Goal: Task Accomplishment & Management: Use online tool/utility

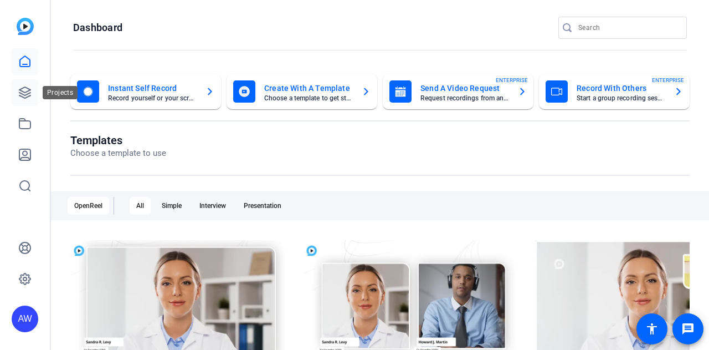
click at [22, 90] on icon at bounding box center [24, 92] width 13 height 13
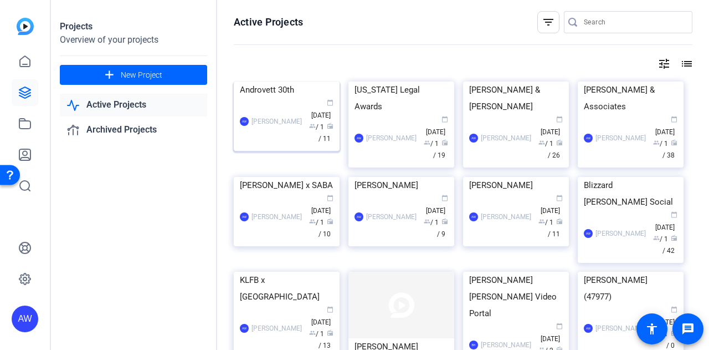
click at [283, 81] on img at bounding box center [287, 81] width 106 height 0
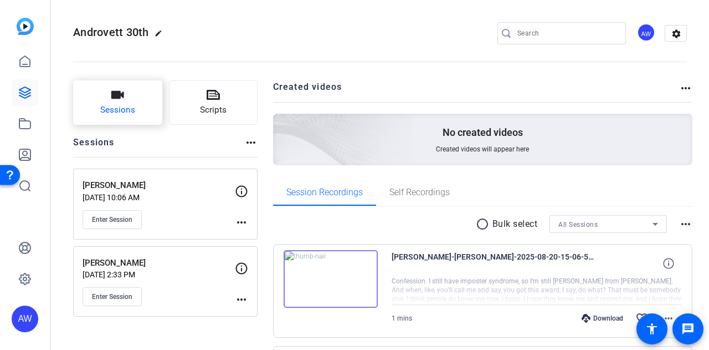
click at [129, 98] on button "Sessions" at bounding box center [117, 102] width 89 height 44
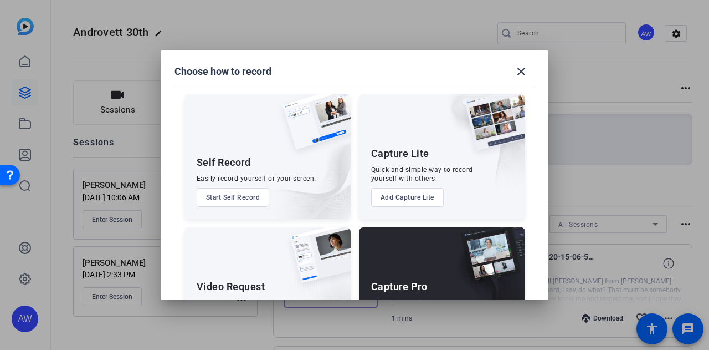
scroll to position [63, 0]
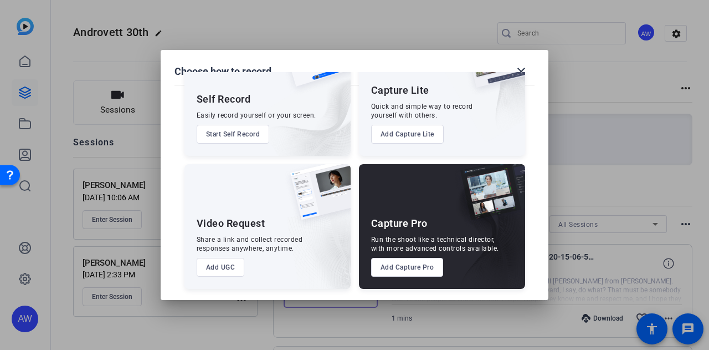
click at [406, 265] on button "Add Capture Pro" at bounding box center [407, 267] width 73 height 19
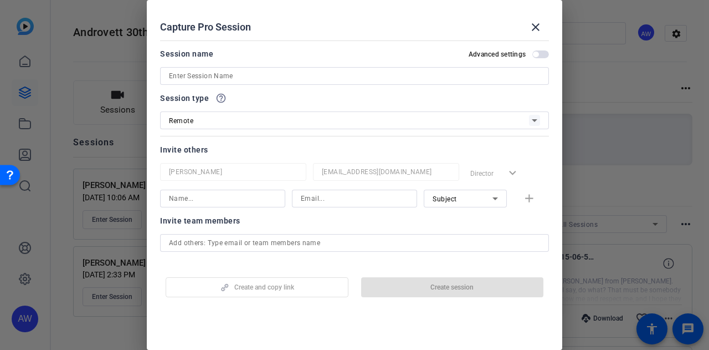
click at [509, 150] on div "Invite others" at bounding box center [354, 149] width 389 height 13
click at [214, 77] on input at bounding box center [354, 75] width 371 height 13
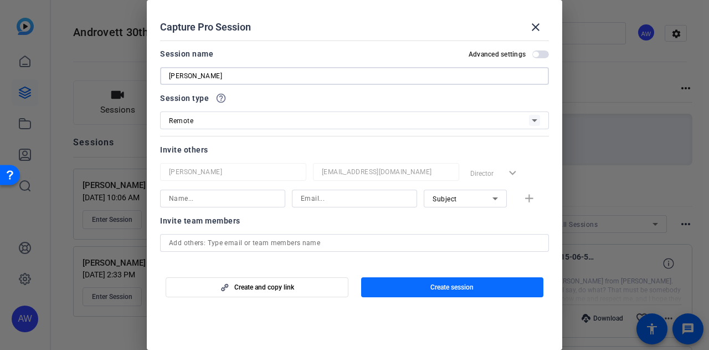
type input "[PERSON_NAME]"
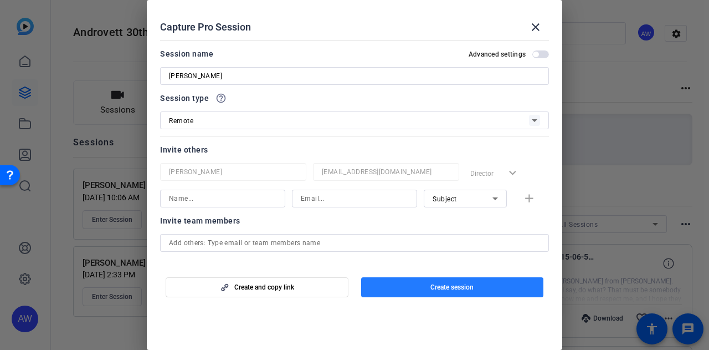
click at [448, 295] on span "button" at bounding box center [452, 287] width 183 height 27
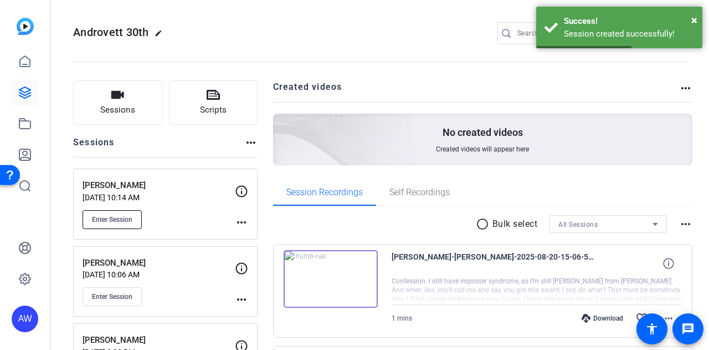
click at [122, 219] on span "Enter Session" at bounding box center [112, 219] width 40 height 9
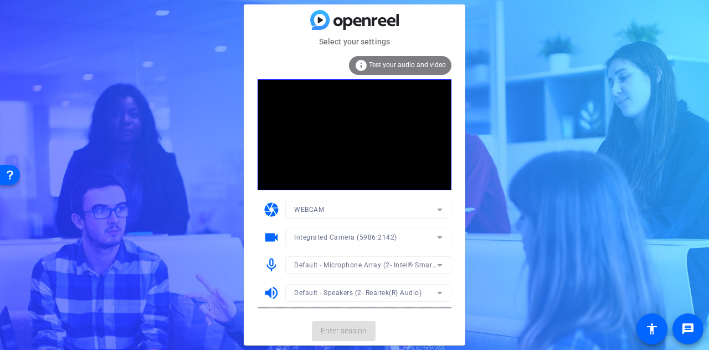
click at [452, 322] on mat-card-actions "Enter session" at bounding box center [355, 330] width 222 height 29
click at [348, 331] on span "Enter session" at bounding box center [344, 331] width 46 height 12
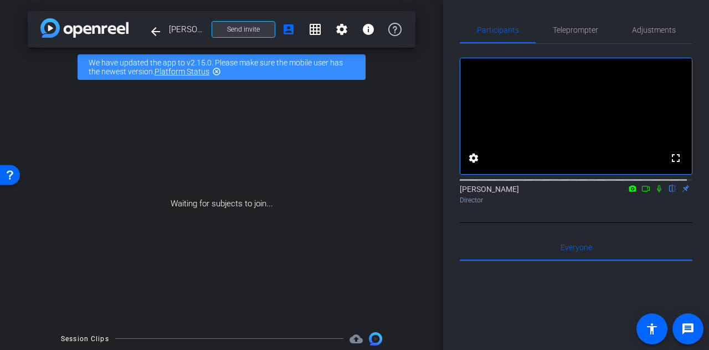
click at [256, 34] on span at bounding box center [243, 29] width 63 height 27
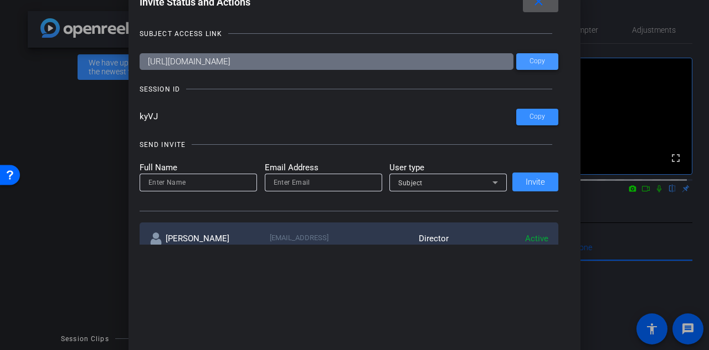
click at [0, 0] on span "Copy" at bounding box center [0, 0] width 0 height 0
click at [538, 7] on mat-icon "close" at bounding box center [539, 2] width 14 height 14
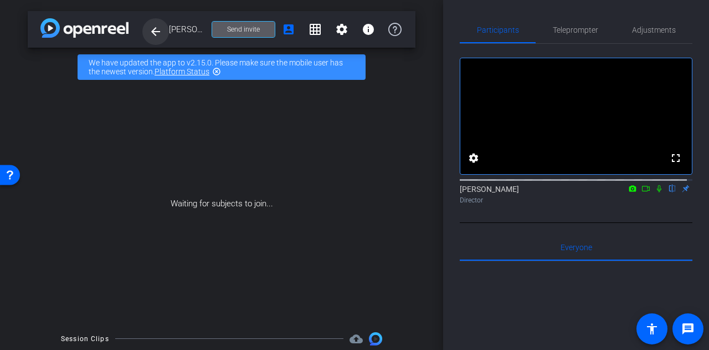
click at [161, 25] on mat-icon "arrow_back" at bounding box center [155, 31] width 13 height 13
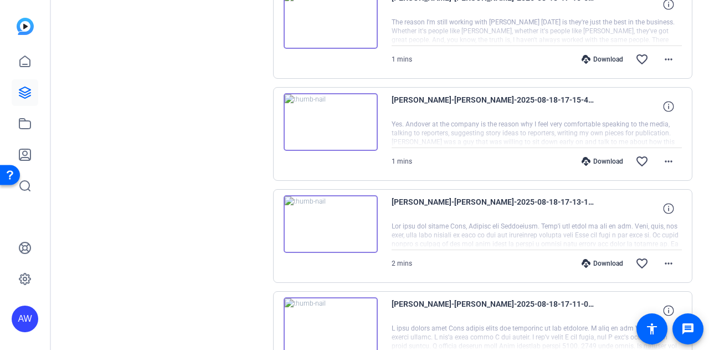
scroll to position [969, 0]
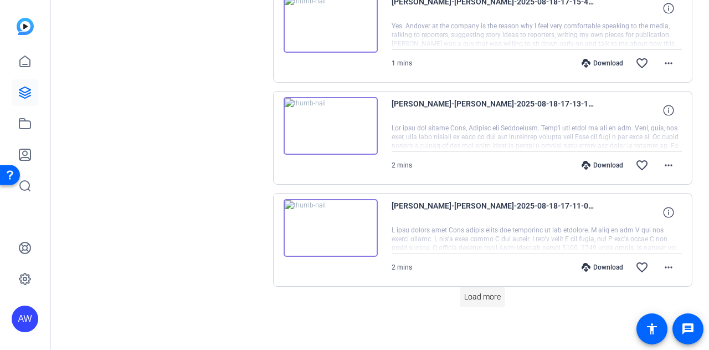
click at [487, 300] on span at bounding box center [482, 296] width 45 height 27
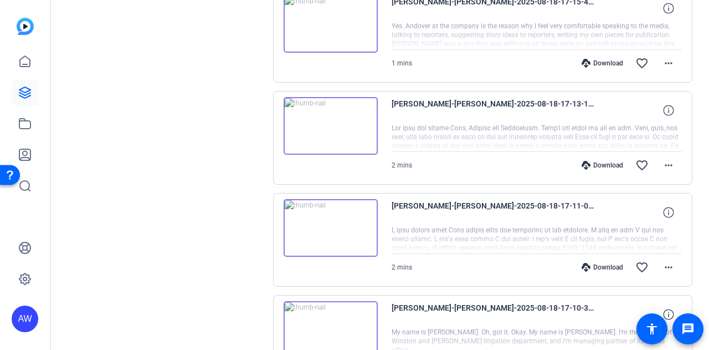
scroll to position [1050, 0]
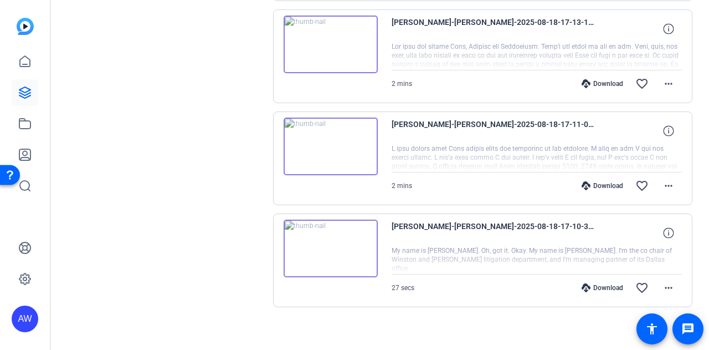
click at [595, 274] on div "Download favorite_border more_horiz" at bounding box center [580, 287] width 203 height 27
click at [598, 283] on div "Download" at bounding box center [602, 287] width 53 height 9
click at [600, 181] on div "Download" at bounding box center [602, 185] width 53 height 9
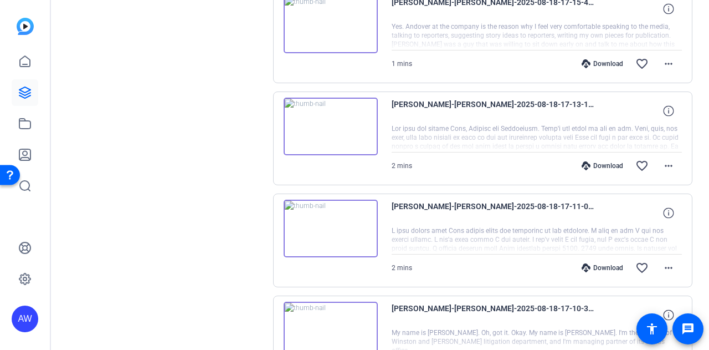
scroll to position [962, 0]
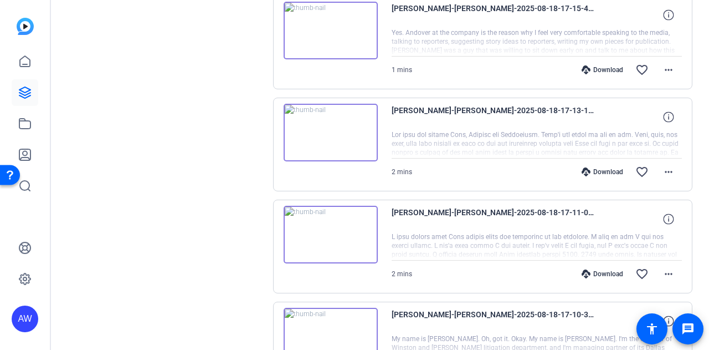
click at [605, 167] on div "Download" at bounding box center [602, 171] width 53 height 9
click at [599, 70] on div "Download favorite_border more_horiz" at bounding box center [580, 70] width 203 height 27
click at [597, 65] on div "Download" at bounding box center [602, 69] width 53 height 9
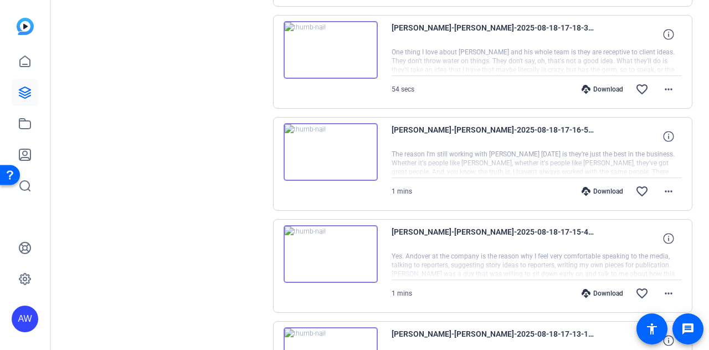
scroll to position [737, 0]
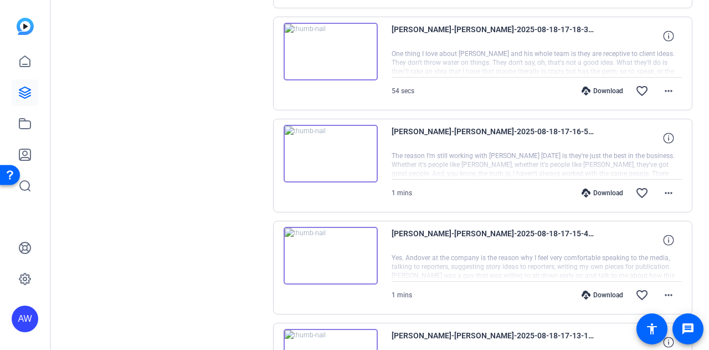
click at [590, 188] on div "Download" at bounding box center [602, 192] width 53 height 9
click at [594, 86] on div "Download" at bounding box center [602, 90] width 53 height 9
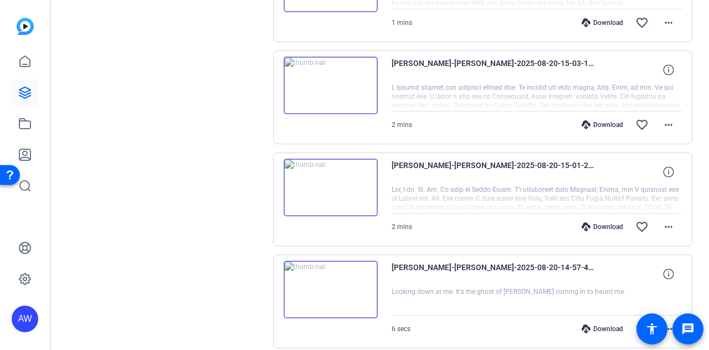
scroll to position [397, 0]
click at [610, 223] on div "Download" at bounding box center [602, 227] width 53 height 9
click at [601, 121] on div "Download" at bounding box center [602, 125] width 53 height 9
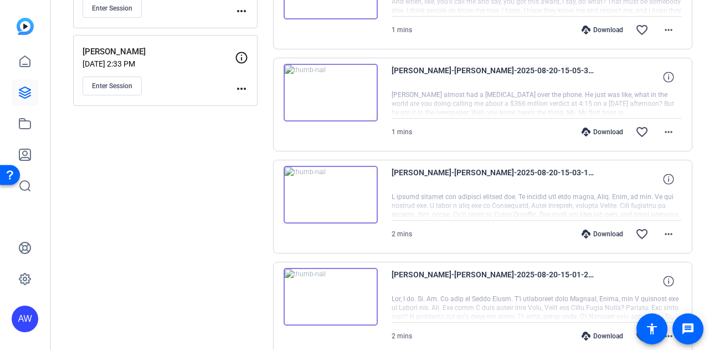
scroll to position [287, 0]
click at [596, 132] on div "Download" at bounding box center [602, 133] width 53 height 9
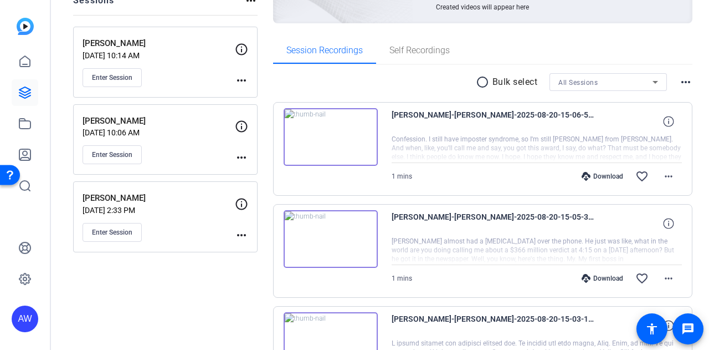
scroll to position [131, 0]
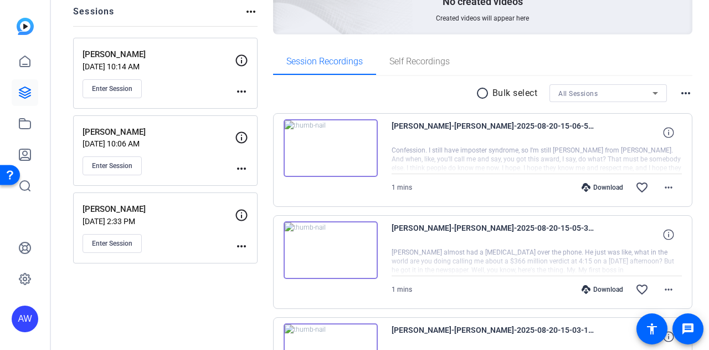
click at [600, 186] on div "Download" at bounding box center [602, 187] width 53 height 9
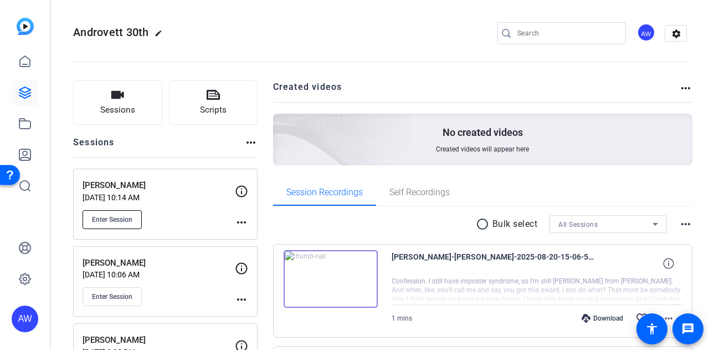
click at [123, 215] on span "Enter Session" at bounding box center [112, 219] width 40 height 9
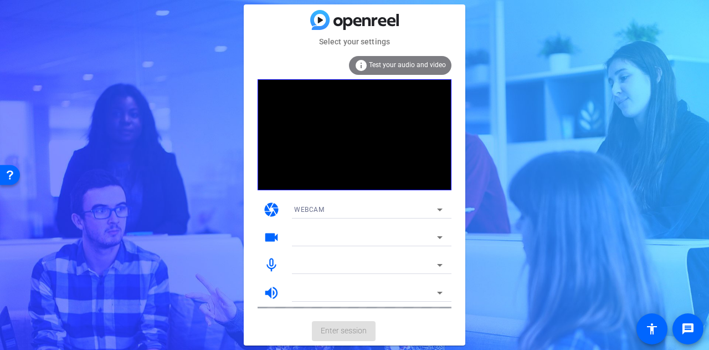
click at [458, 319] on mat-card-actions "Enter session" at bounding box center [355, 330] width 222 height 29
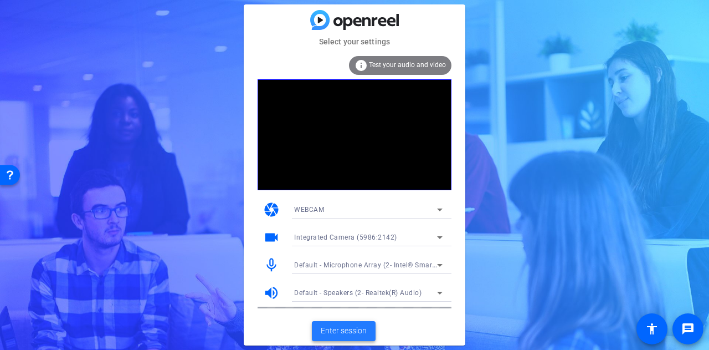
click at [328, 322] on span at bounding box center [344, 331] width 64 height 27
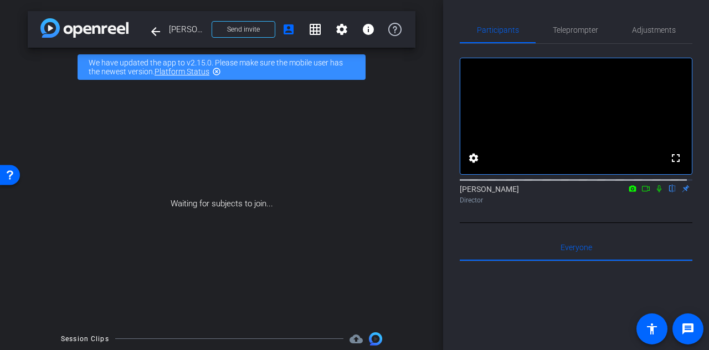
click at [448, 210] on div "Participants Teleprompter Adjustments fullscreen settings Alyssa Woulfe flip Di…" at bounding box center [576, 175] width 266 height 350
click at [468, 242] on div "fullscreen settings Alyssa Woulfe flip Director Everyone 0 Mark all read To: Ev…" at bounding box center [576, 322] width 233 height 557
click at [447, 258] on div "Participants Teleprompter Adjustments fullscreen settings Alyssa Woulfe flip Di…" at bounding box center [576, 175] width 266 height 350
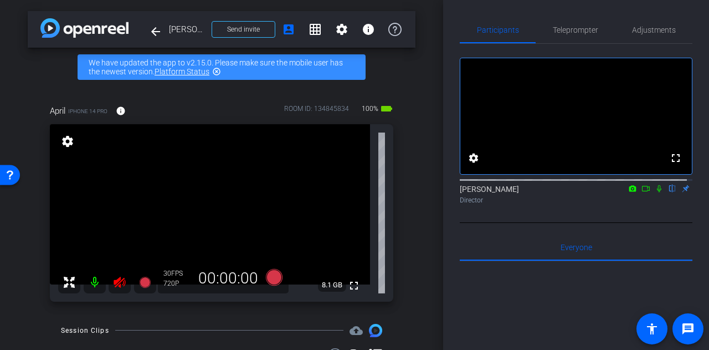
click at [114, 285] on icon at bounding box center [119, 281] width 13 height 13
click at [644, 28] on span "Adjustments" at bounding box center [654, 30] width 44 height 8
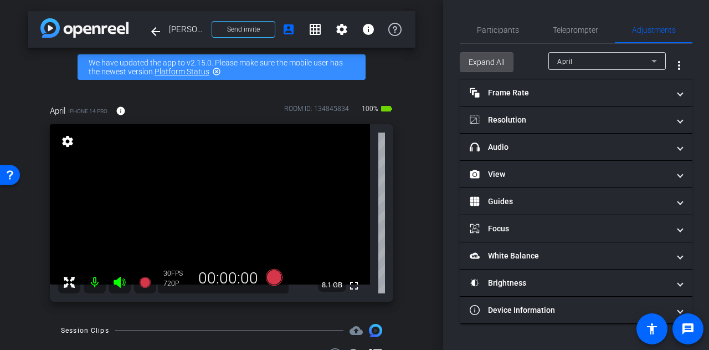
click at [491, 60] on span "Expand All" at bounding box center [487, 62] width 36 height 21
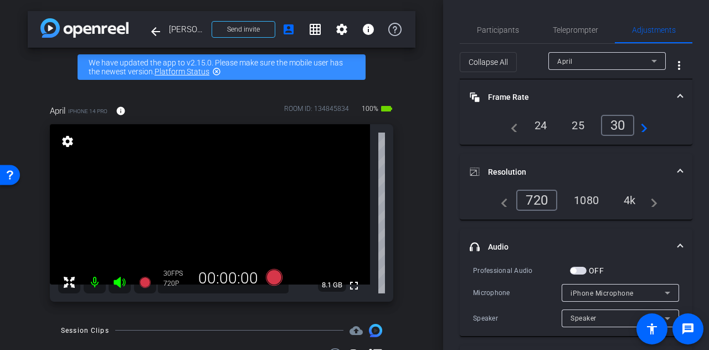
click at [621, 203] on div "4k" at bounding box center [630, 200] width 29 height 19
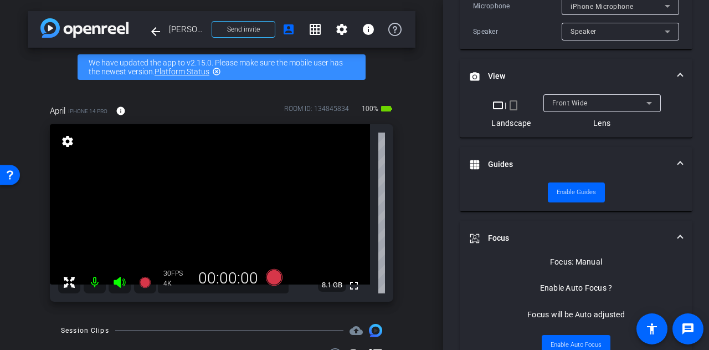
scroll to position [290, 0]
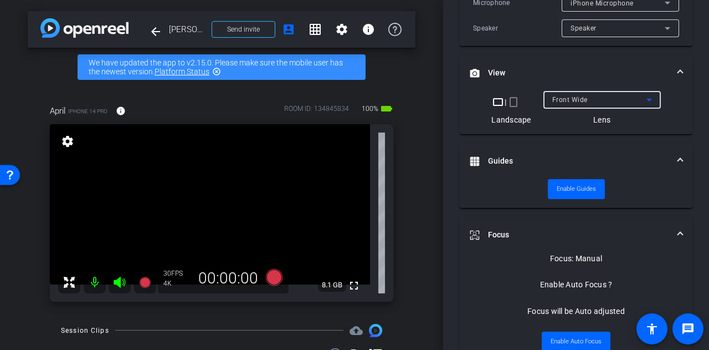
click at [596, 97] on div "Front Wide" at bounding box center [600, 100] width 94 height 14
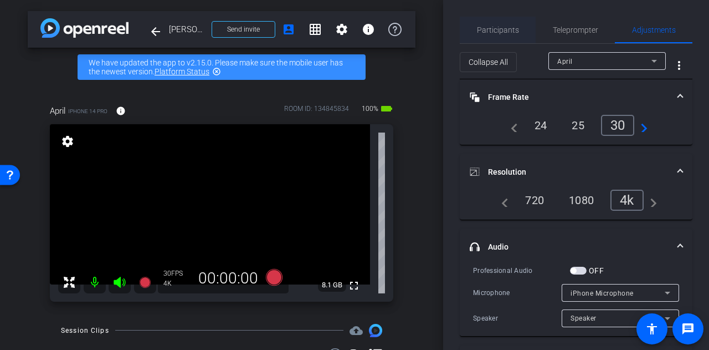
click at [496, 35] on span "Participants" at bounding box center [498, 30] width 42 height 27
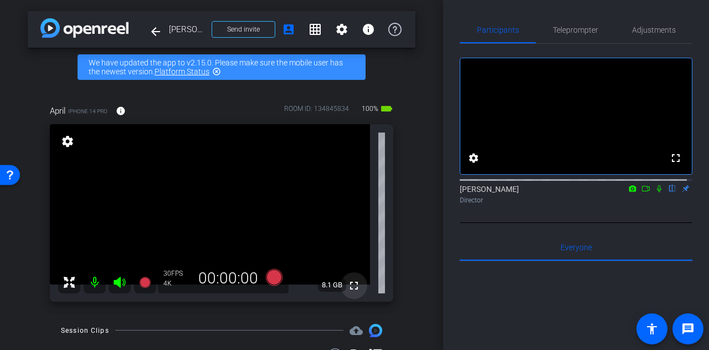
drag, startPoint x: 349, startPoint y: 287, endPoint x: 349, endPoint y: 354, distance: 67.1
click at [349, 287] on mat-icon "fullscreen" at bounding box center [354, 285] width 13 height 13
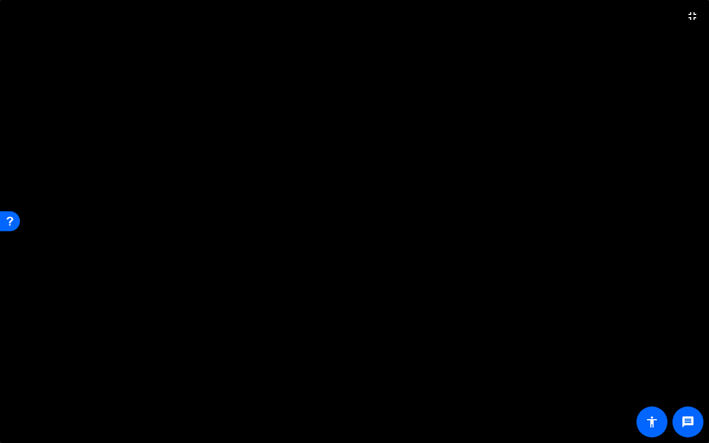
click at [450, 310] on video at bounding box center [354, 221] width 709 height 443
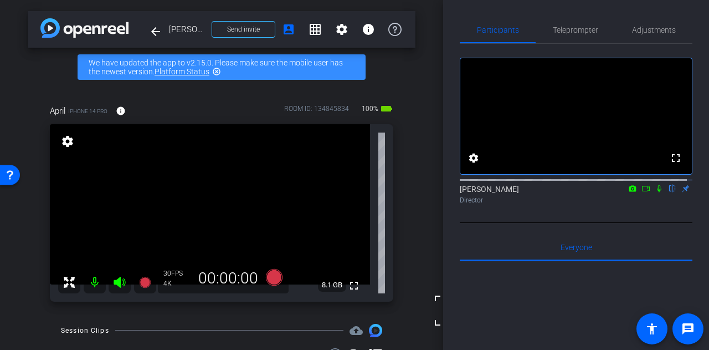
click at [417, 226] on div "arrow_back Rusty Hardin Back to project Send invite account_box grid_on setting…" at bounding box center [221, 175] width 443 height 350
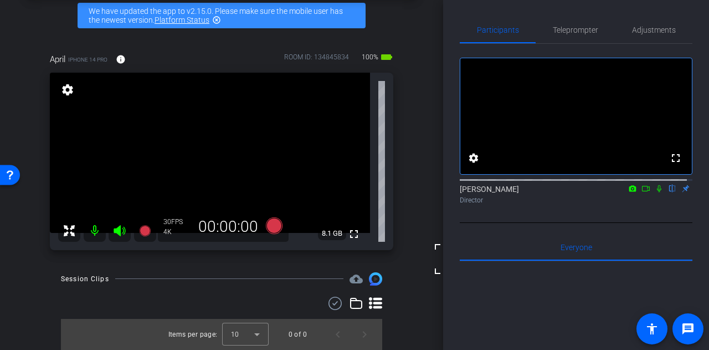
scroll to position [57, 0]
click at [447, 220] on div "Participants Teleprompter Adjustments fullscreen settings Alyssa Woulfe flip Di…" at bounding box center [576, 175] width 266 height 350
click at [422, 225] on div "arrow_back Rusty Hardin Back to project Send invite account_box grid_on setting…" at bounding box center [221, 123] width 443 height 350
click at [647, 33] on span "Adjustments" at bounding box center [654, 30] width 44 height 8
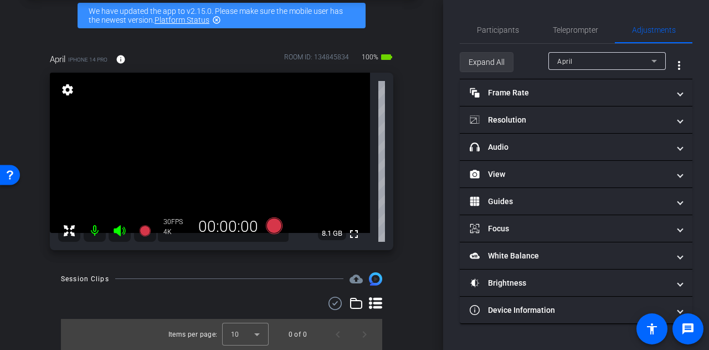
click at [476, 56] on span "Expand All" at bounding box center [487, 62] width 36 height 21
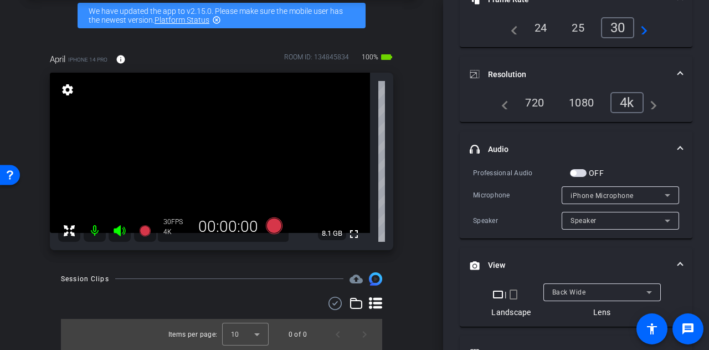
scroll to position [99, 0]
click at [580, 169] on span "button" at bounding box center [578, 172] width 17 height 8
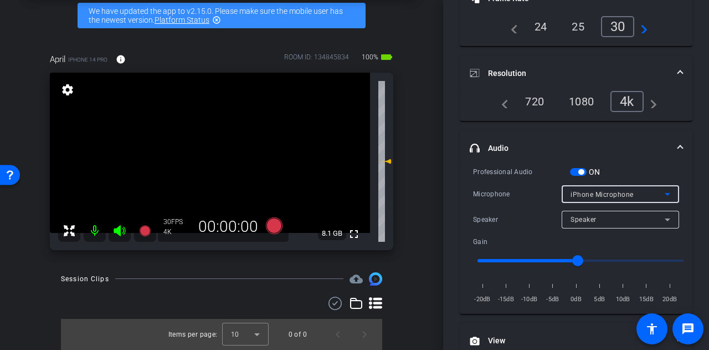
click at [599, 197] on span "iPhone Microphone" at bounding box center [602, 195] width 63 height 8
click at [451, 192] on div at bounding box center [354, 175] width 709 height 350
click at [600, 180] on div "Professional Audio ON Microphone iPhone Microphone Speaker Speaker Gain -20dB -…" at bounding box center [576, 235] width 206 height 139
click at [599, 187] on div "iPhone Microphone" at bounding box center [618, 194] width 94 height 14
click at [502, 190] on div at bounding box center [354, 175] width 709 height 350
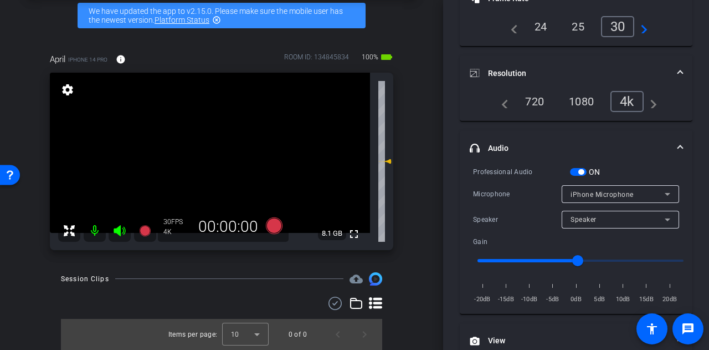
click at [578, 171] on span "button" at bounding box center [578, 172] width 17 height 8
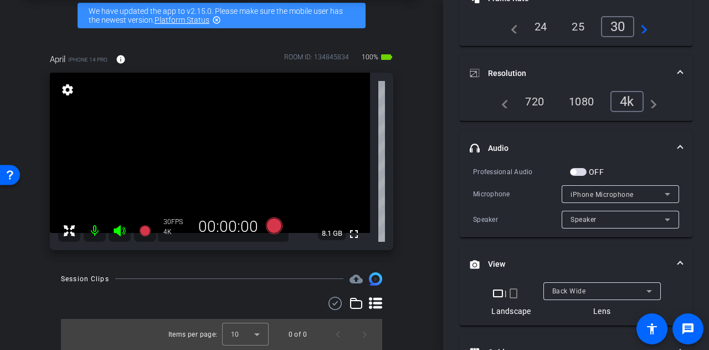
click at [453, 186] on div "Participants Teleprompter Adjustments settings Alyssa Woulfe flip Director Ever…" at bounding box center [576, 175] width 266 height 350
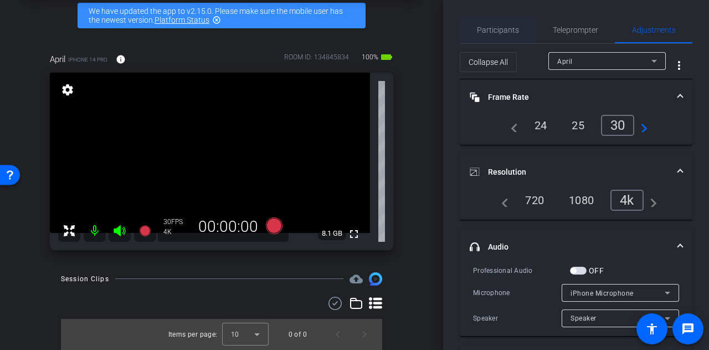
click at [488, 37] on span "Participants" at bounding box center [498, 30] width 42 height 27
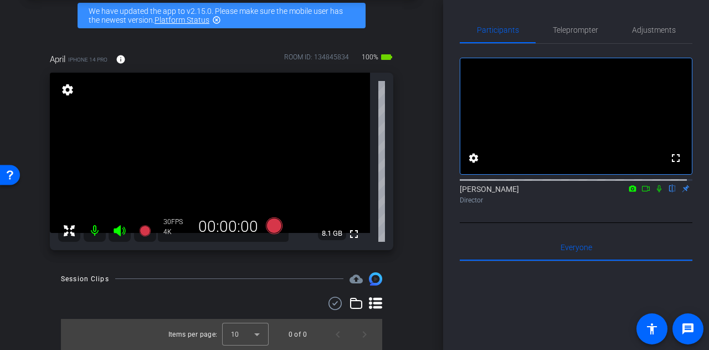
click at [655, 192] on icon at bounding box center [659, 189] width 9 height 8
click at [656, 192] on icon at bounding box center [659, 189] width 9 height 8
click at [636, 26] on span "Adjustments" at bounding box center [654, 30] width 44 height 8
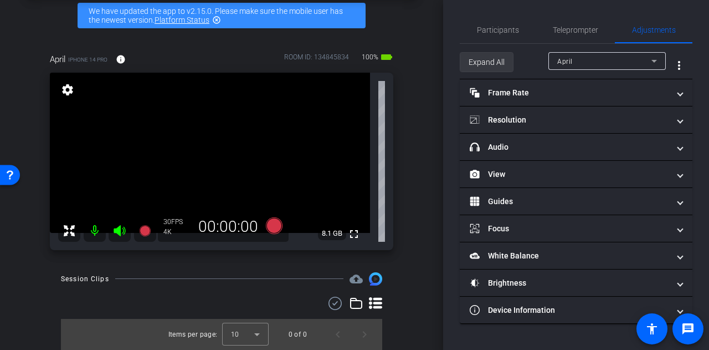
click at [483, 57] on span "Expand All" at bounding box center [487, 62] width 36 height 21
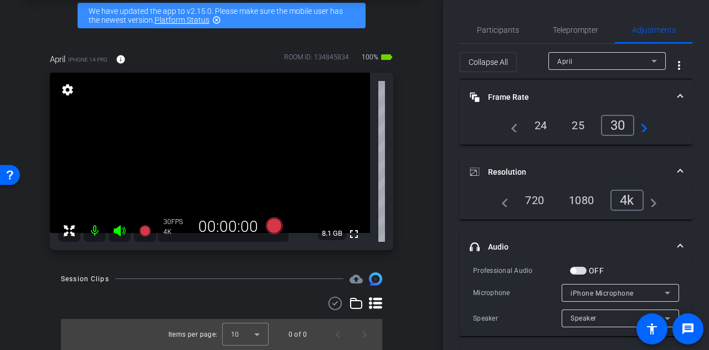
click at [455, 218] on div "Participants Teleprompter Adjustments settings Alyssa Woulfe flip Director Ever…" at bounding box center [576, 175] width 266 height 350
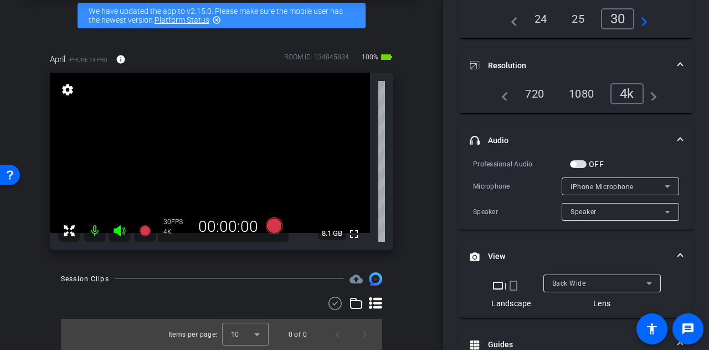
scroll to position [108, 0]
click at [638, 185] on div "iPhone Microphone" at bounding box center [618, 185] width 94 height 14
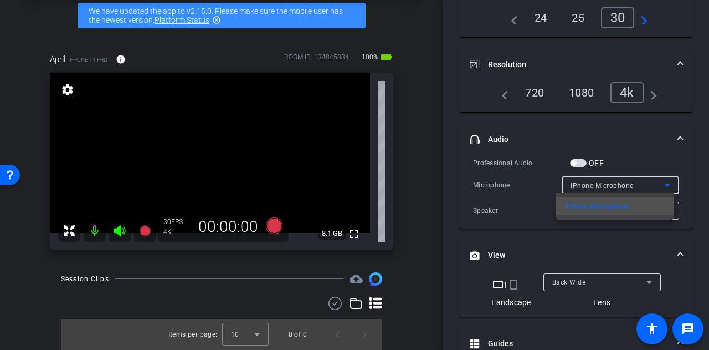
click at [483, 189] on div at bounding box center [354, 175] width 709 height 350
click at [588, 215] on div "Speaker" at bounding box center [618, 210] width 94 height 14
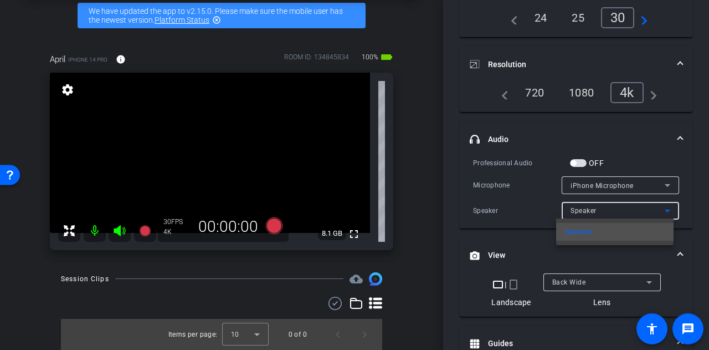
click at [477, 189] on div at bounding box center [354, 175] width 709 height 350
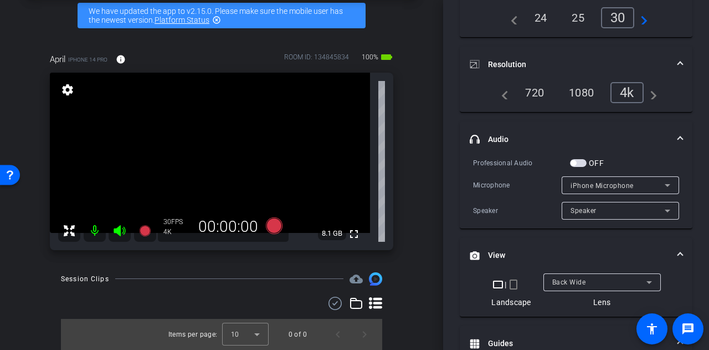
click at [448, 169] on div "Participants Teleprompter Adjustments settings Alyssa Woulfe flip Director Ever…" at bounding box center [576, 175] width 266 height 350
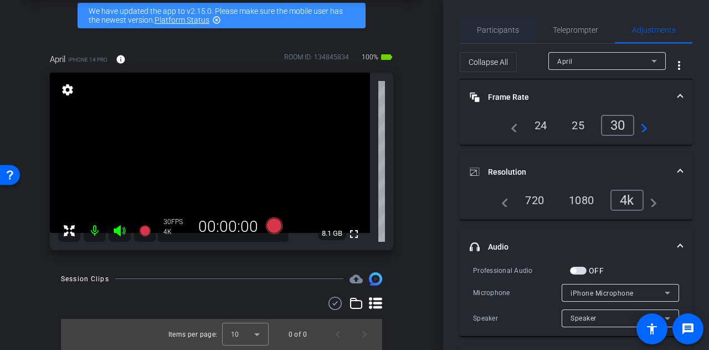
click at [488, 39] on span "Participants" at bounding box center [498, 30] width 42 height 27
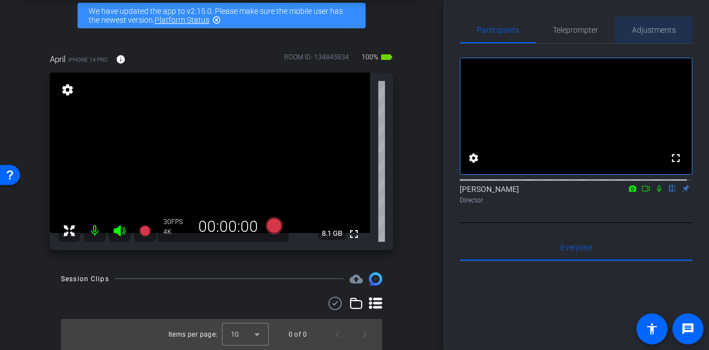
click at [643, 28] on span "Adjustments" at bounding box center [654, 30] width 44 height 8
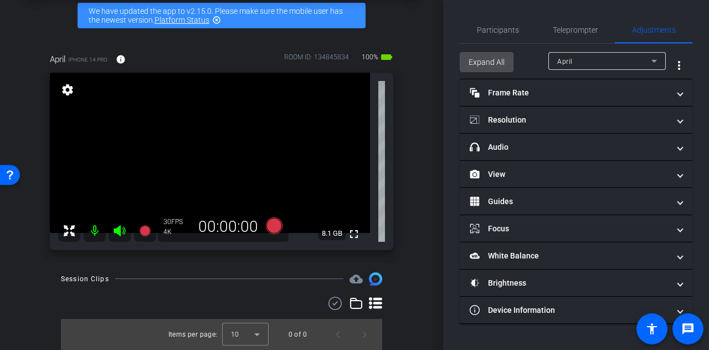
click at [499, 59] on span "Expand All" at bounding box center [487, 62] width 36 height 21
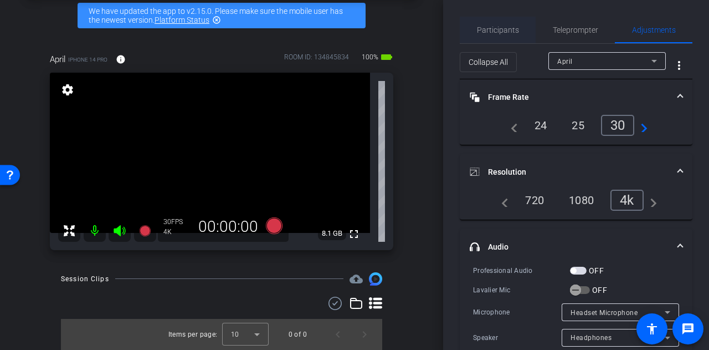
click at [508, 26] on span "Participants" at bounding box center [498, 30] width 42 height 8
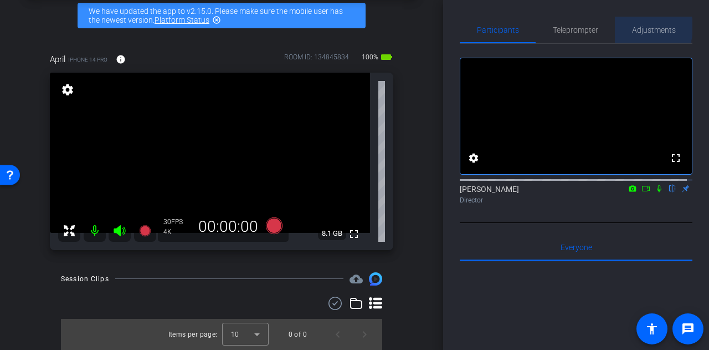
click at [632, 27] on span "Adjustments" at bounding box center [654, 30] width 44 height 8
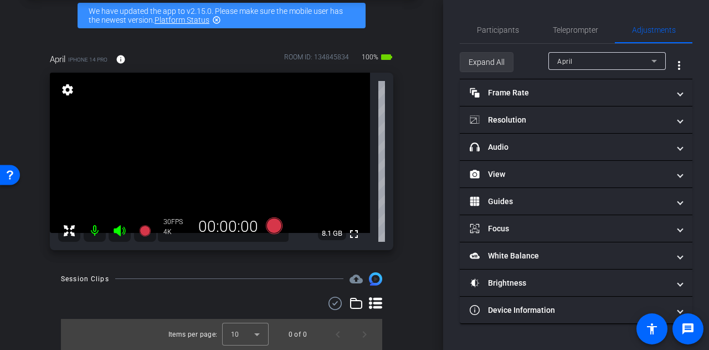
click at [488, 58] on span "Expand All" at bounding box center [487, 62] width 36 height 21
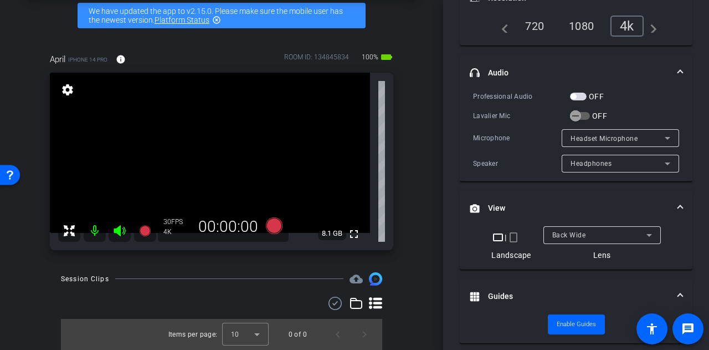
scroll to position [175, 0]
click at [575, 94] on span "button" at bounding box center [574, 96] width 6 height 6
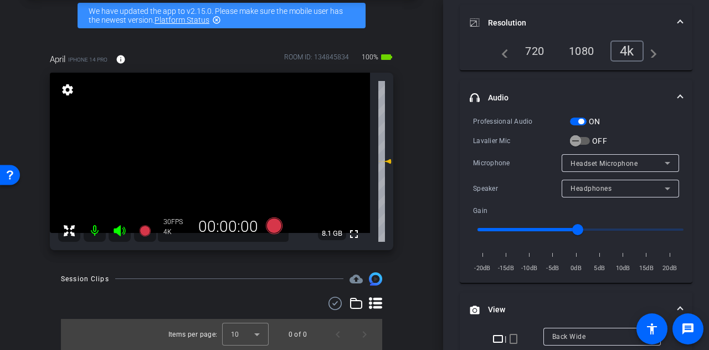
scroll to position [149, 0]
click at [619, 165] on span "Headset Microphone" at bounding box center [604, 164] width 67 height 8
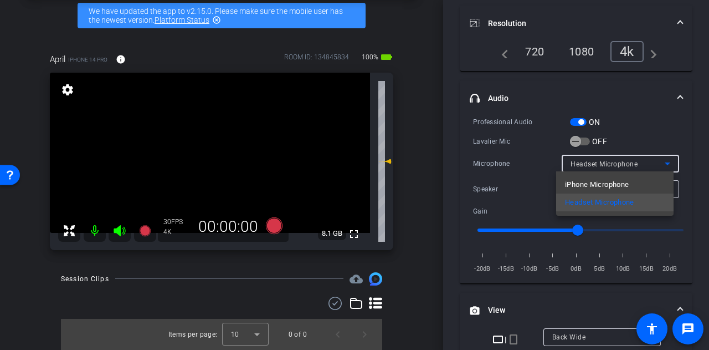
click at [451, 190] on div at bounding box center [354, 175] width 709 height 350
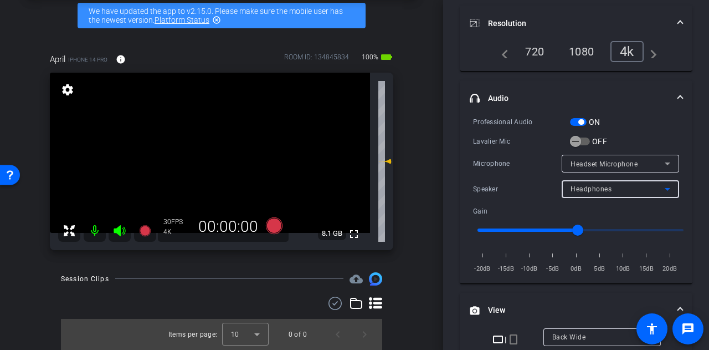
click at [605, 193] on div "Headphones" at bounding box center [618, 189] width 94 height 14
click at [448, 181] on div at bounding box center [354, 175] width 709 height 350
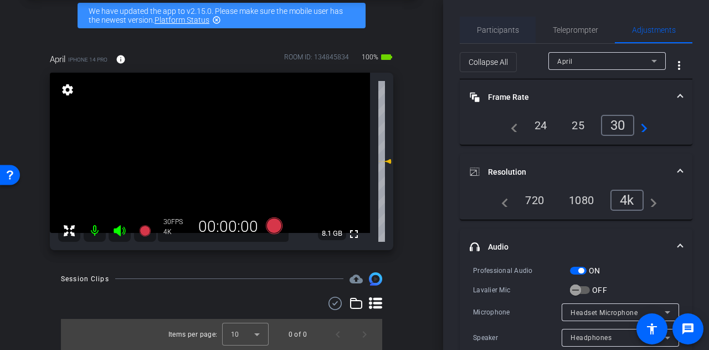
click at [500, 32] on span "Participants" at bounding box center [498, 30] width 42 height 8
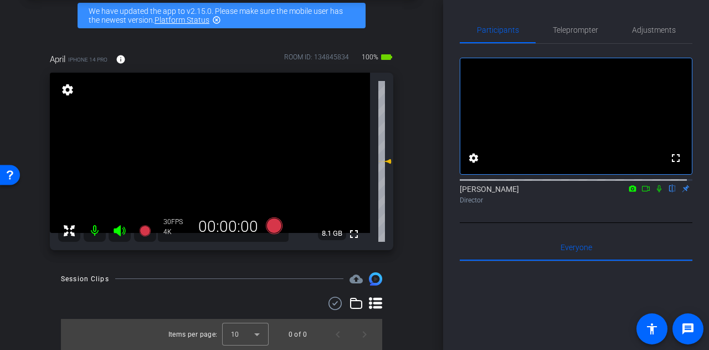
click at [455, 211] on div "Participants Teleprompter Adjustments fullscreen settings Alyssa Woulfe flip Di…" at bounding box center [576, 175] width 266 height 350
click at [448, 185] on div "Participants Teleprompter Adjustments fullscreen settings Alyssa Woulfe flip Di…" at bounding box center [576, 175] width 266 height 350
click at [649, 33] on span "Adjustments" at bounding box center [654, 30] width 44 height 8
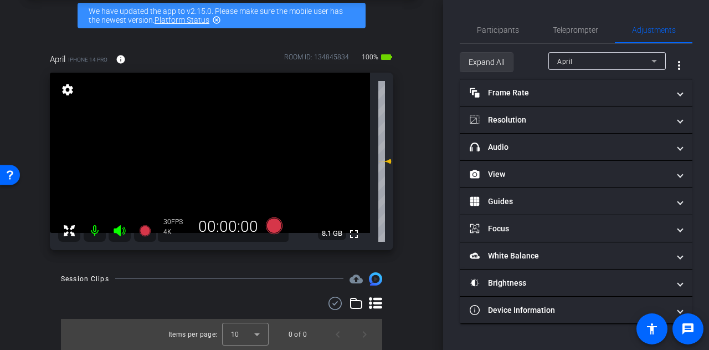
click at [486, 66] on span "Expand All" at bounding box center [487, 62] width 36 height 21
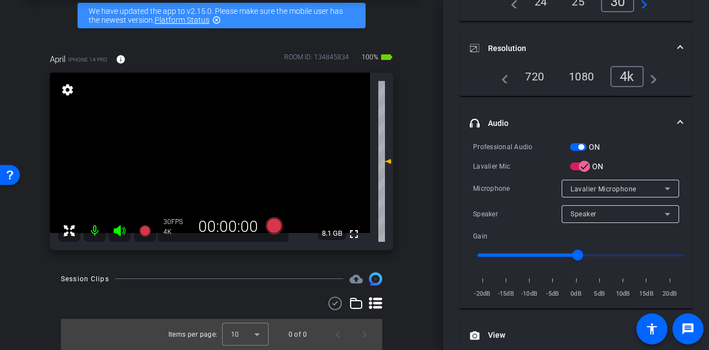
scroll to position [141, 0]
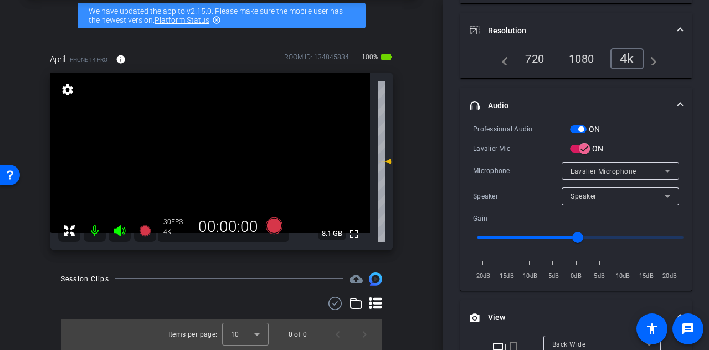
click at [452, 177] on div "Participants Teleprompter Adjustments settings Alyssa Woulfe flip Director Ever…" at bounding box center [576, 175] width 266 height 350
click at [605, 170] on span "Lavalier Microphone" at bounding box center [604, 171] width 66 height 8
click at [452, 176] on div at bounding box center [354, 175] width 709 height 350
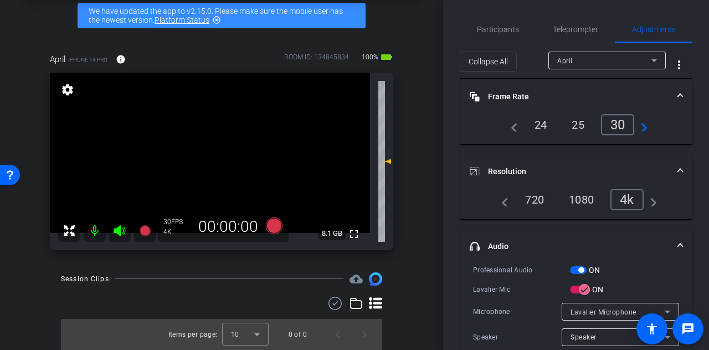
scroll to position [0, 0]
click at [500, 32] on span "Participants" at bounding box center [498, 30] width 42 height 8
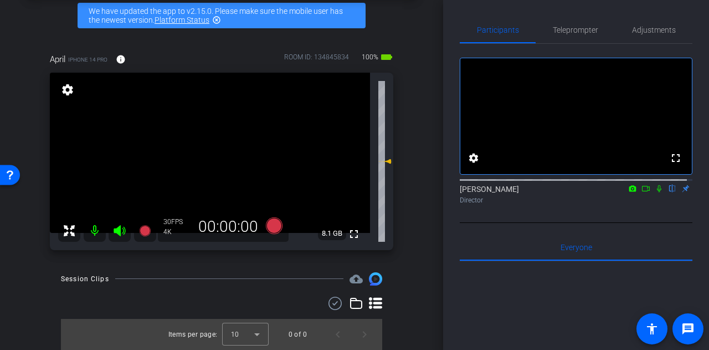
click at [450, 159] on div "Participants Teleprompter Adjustments fullscreen settings Alyssa Woulfe flip Di…" at bounding box center [576, 175] width 266 height 350
click at [653, 29] on span "Adjustments" at bounding box center [654, 30] width 44 height 8
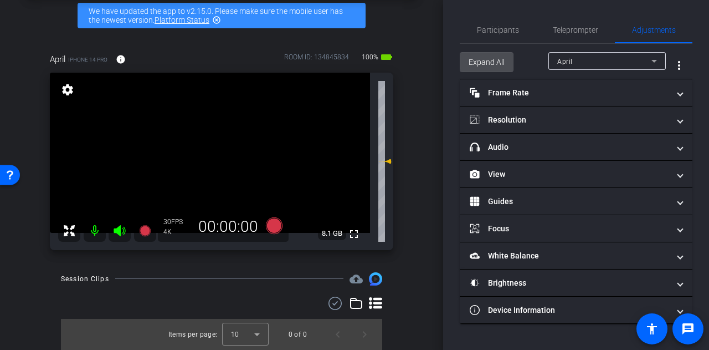
click at [481, 59] on span "Expand All" at bounding box center [487, 62] width 36 height 21
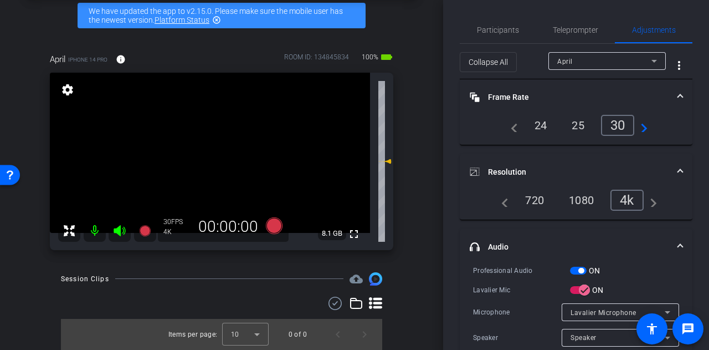
click at [453, 195] on div "Participants Teleprompter Adjustments settings Alyssa Woulfe flip Director Ever…" at bounding box center [576, 175] width 266 height 350
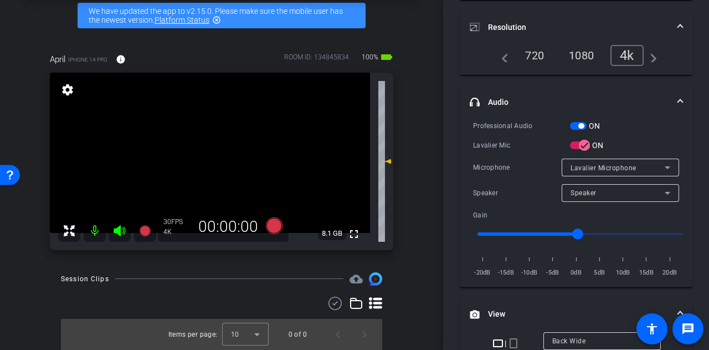
click at [610, 190] on div "Speaker" at bounding box center [618, 193] width 94 height 14
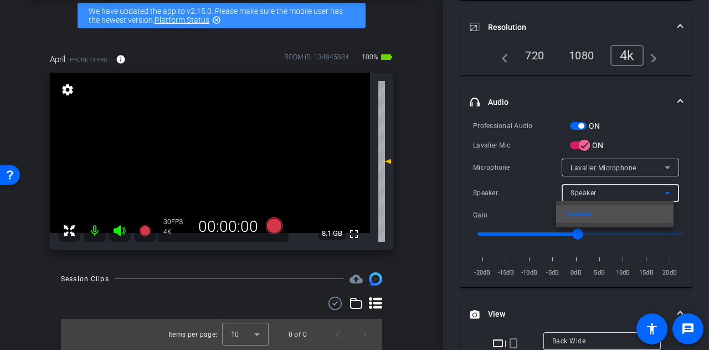
click at [600, 166] on div at bounding box center [354, 175] width 709 height 350
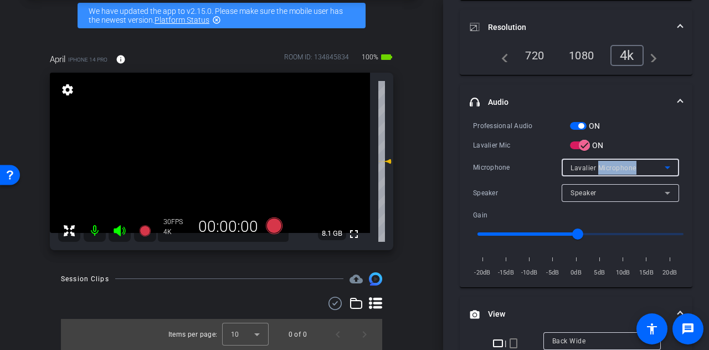
click at [600, 166] on span "Lavalier Microphone" at bounding box center [604, 168] width 66 height 8
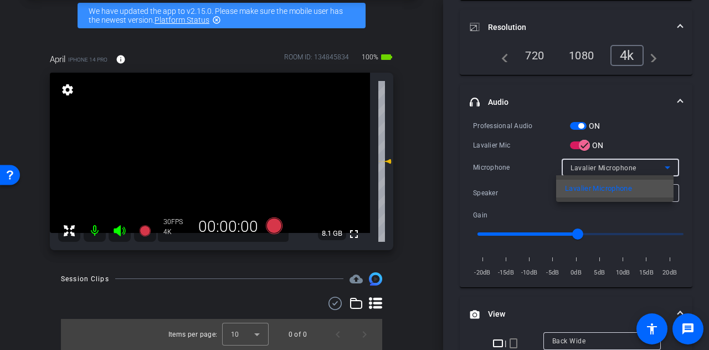
click at [504, 165] on div at bounding box center [354, 175] width 709 height 350
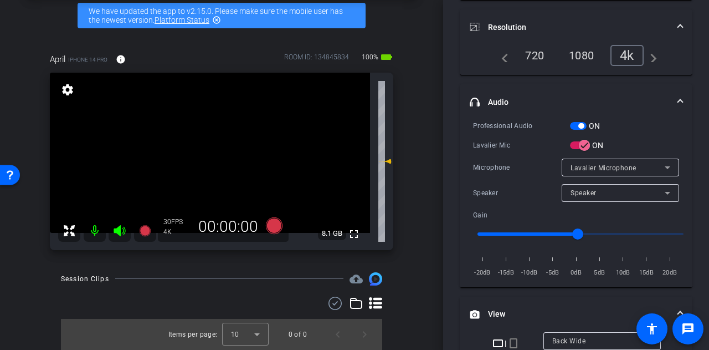
click at [480, 169] on div "Microphone" at bounding box center [517, 167] width 89 height 11
click at [581, 124] on span "button" at bounding box center [582, 126] width 6 height 6
click at [451, 147] on div "Participants Teleprompter Adjustments settings Alyssa Woulfe flip Director Ever…" at bounding box center [576, 175] width 266 height 350
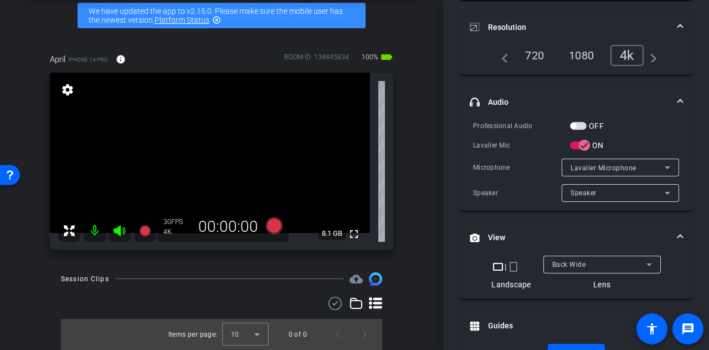
click at [577, 174] on div "Lavalier Microphone" at bounding box center [621, 168] width 100 height 18
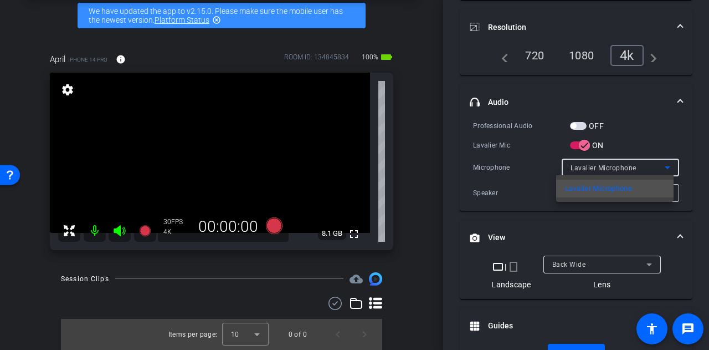
click at [585, 139] on div at bounding box center [354, 175] width 709 height 350
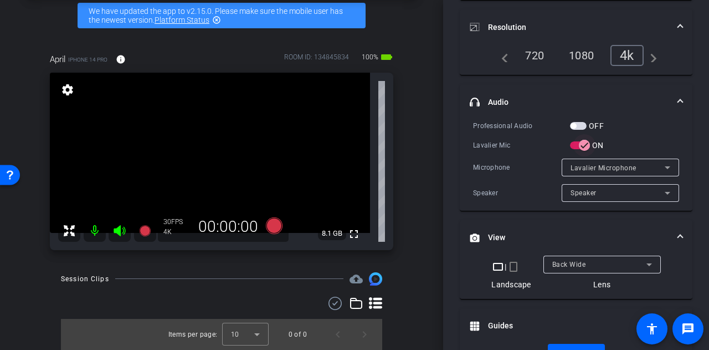
click at [585, 142] on icon "button" at bounding box center [585, 145] width 10 height 10
click at [592, 169] on span "Headset Microphone" at bounding box center [604, 168] width 67 height 8
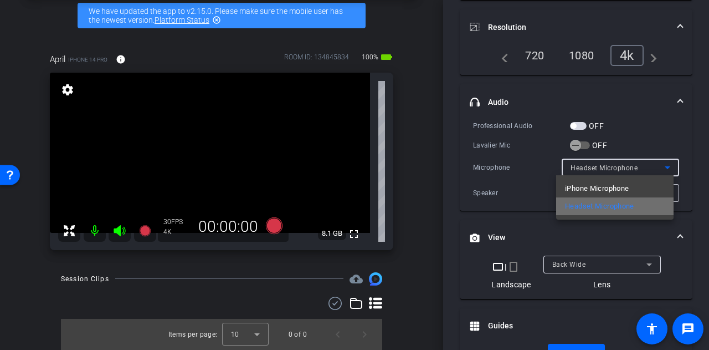
click at [581, 206] on span "Headset Microphone" at bounding box center [599, 206] width 69 height 13
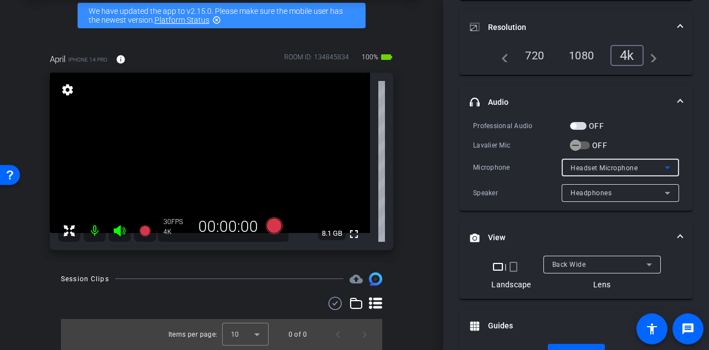
click at [452, 149] on div "Participants Teleprompter Adjustments settings Alyssa Woulfe flip Director Ever…" at bounding box center [576, 175] width 266 height 350
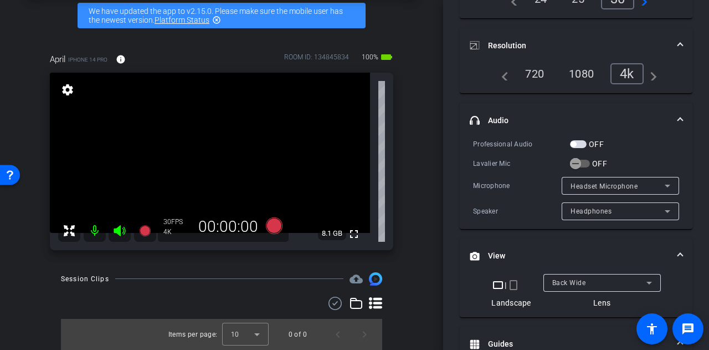
click at [579, 142] on span "button" at bounding box center [578, 144] width 17 height 8
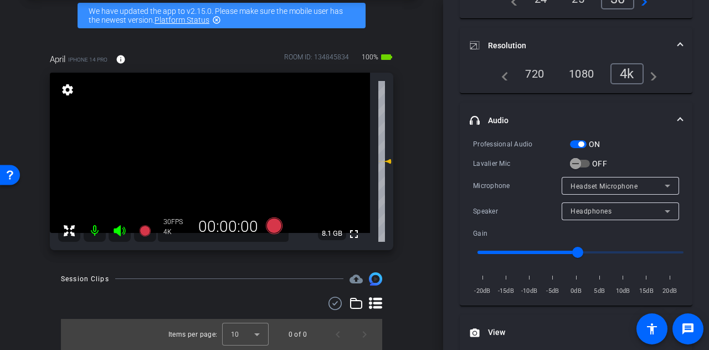
click at [584, 142] on span "button" at bounding box center [582, 144] width 6 height 6
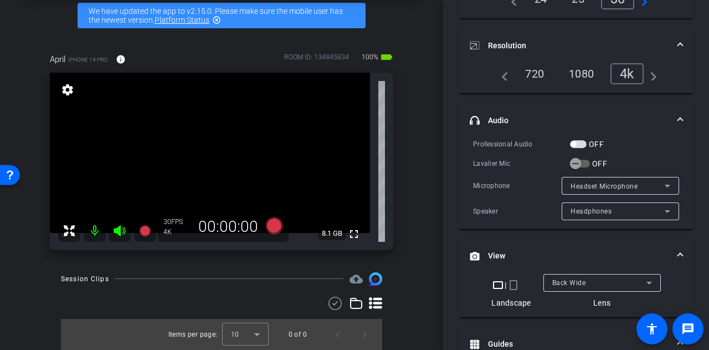
click at [451, 164] on div "Participants Teleprompter Adjustments settings Alyssa Woulfe flip Director Ever…" at bounding box center [576, 175] width 266 height 350
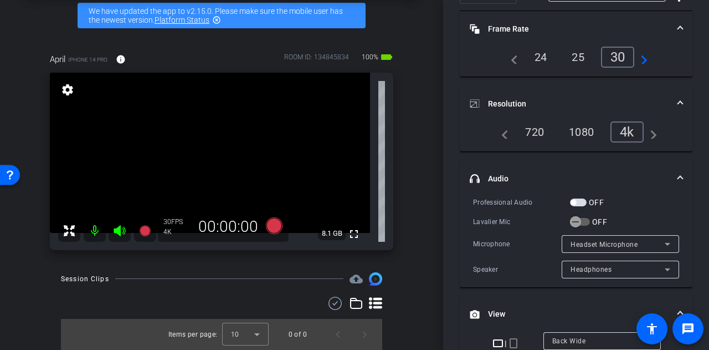
scroll to position [0, 0]
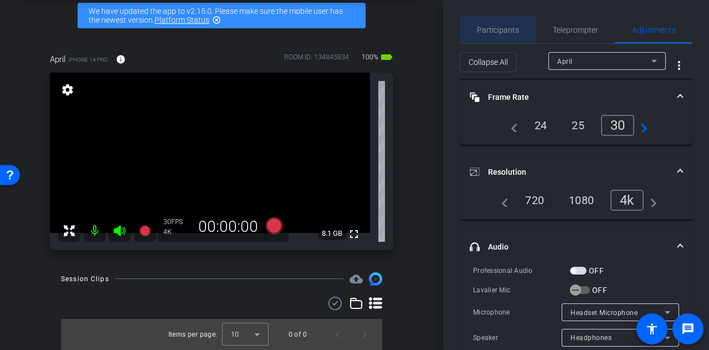
click at [498, 30] on span "Participants" at bounding box center [498, 30] width 42 height 8
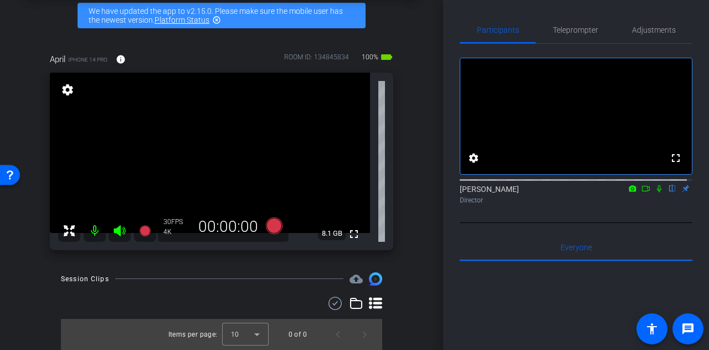
click at [447, 203] on div "Participants Teleprompter Adjustments fullscreen settings Alyssa Woulfe flip Di…" at bounding box center [576, 175] width 266 height 350
click at [645, 22] on span "Adjustments" at bounding box center [654, 30] width 44 height 27
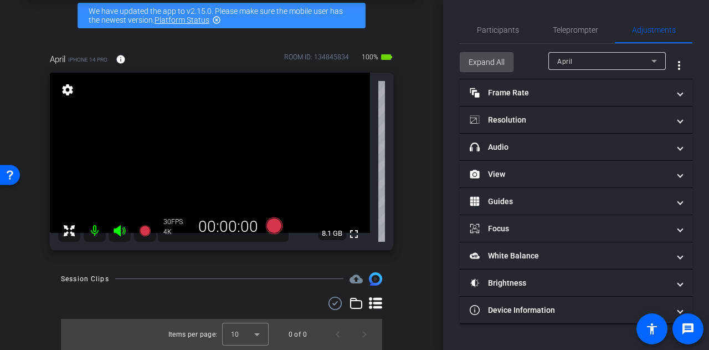
click at [487, 57] on span "Expand All" at bounding box center [487, 62] width 36 height 21
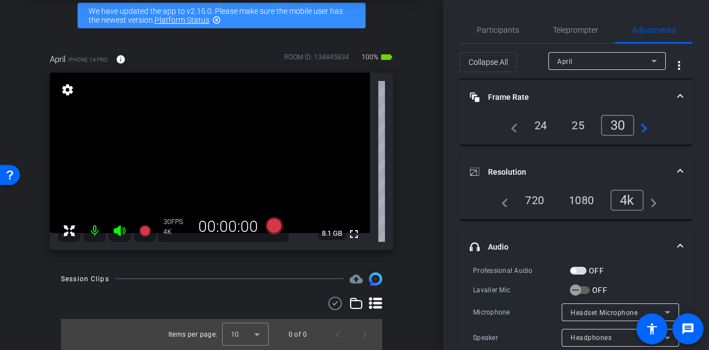
click at [447, 145] on div "Participants Teleprompter Adjustments settings Alyssa Woulfe flip Director Ever…" at bounding box center [576, 175] width 266 height 350
click at [496, 35] on span "Participants" at bounding box center [498, 30] width 42 height 27
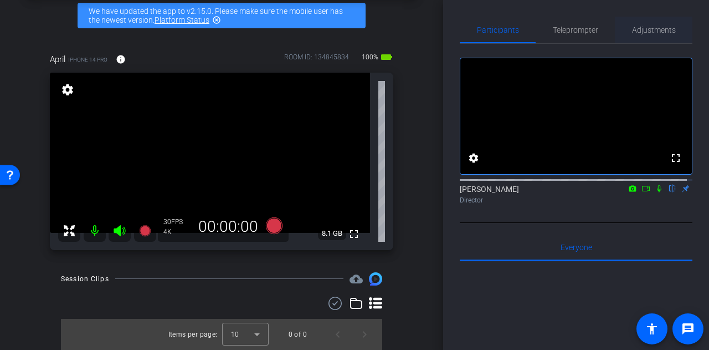
click at [647, 30] on span "Adjustments" at bounding box center [654, 30] width 44 height 8
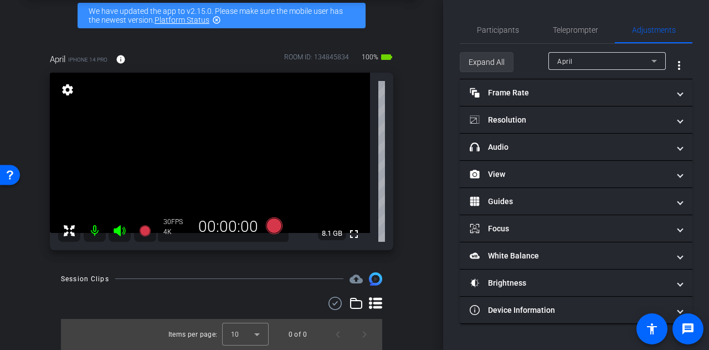
click at [500, 57] on span "Expand All" at bounding box center [487, 62] width 36 height 21
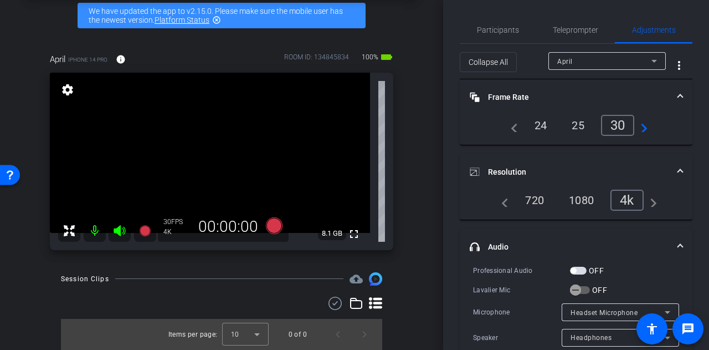
click at [583, 267] on span "button" at bounding box center [578, 271] width 17 height 8
click at [450, 216] on div "Participants Teleprompter Adjustments settings Alyssa Woulfe flip Director Ever…" at bounding box center [576, 175] width 266 height 350
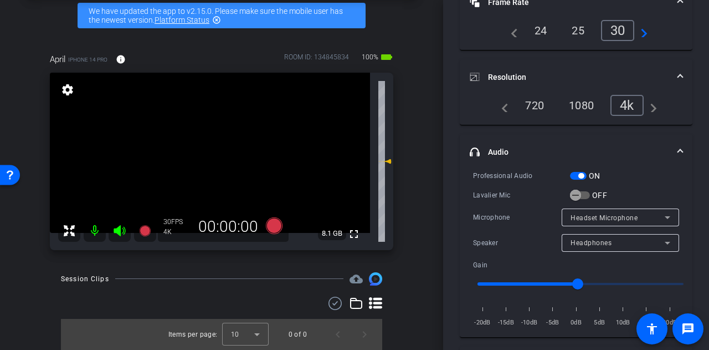
scroll to position [95, 0]
click at [602, 247] on div "Headphones" at bounding box center [618, 242] width 94 height 14
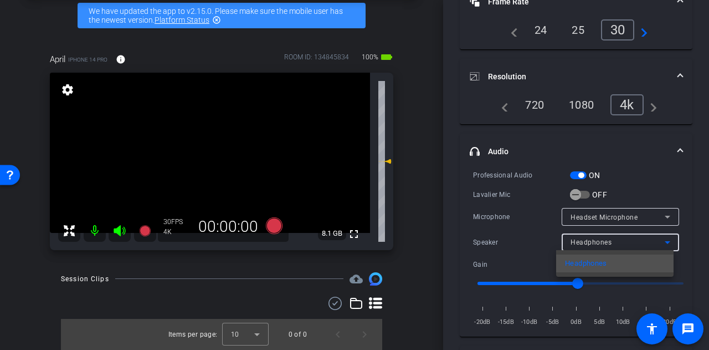
click at [596, 218] on div at bounding box center [354, 175] width 709 height 350
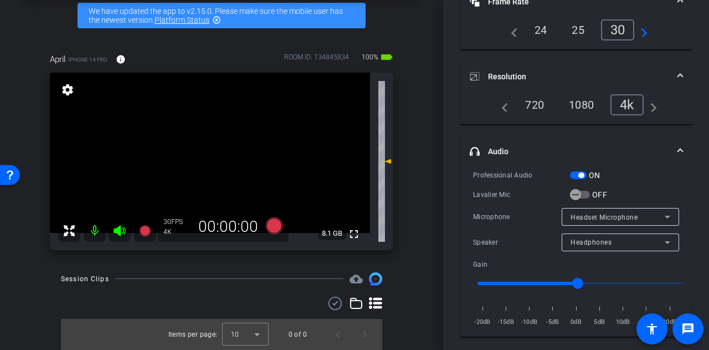
click at [596, 218] on span "Headset Microphone" at bounding box center [604, 217] width 67 height 8
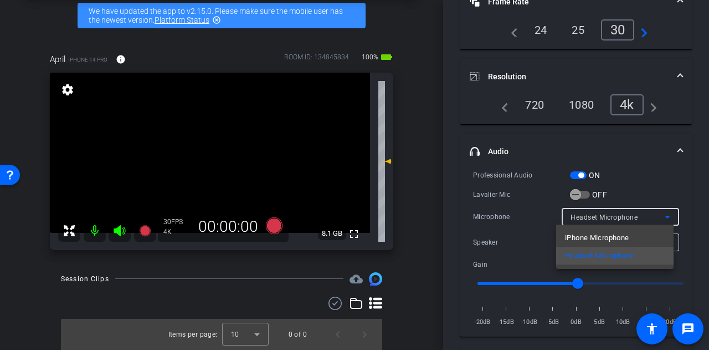
click at [580, 234] on span "iPhone Microphone" at bounding box center [597, 237] width 64 height 13
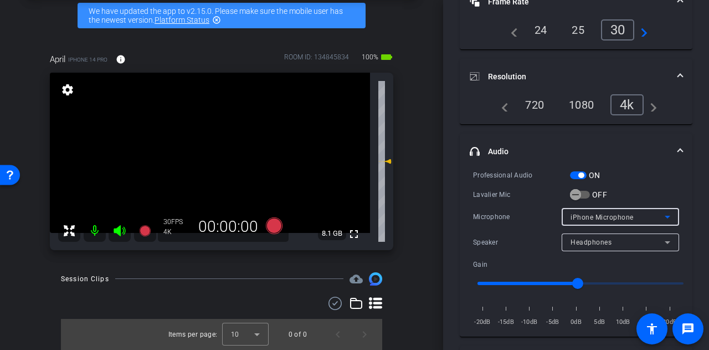
scroll to position [0, 0]
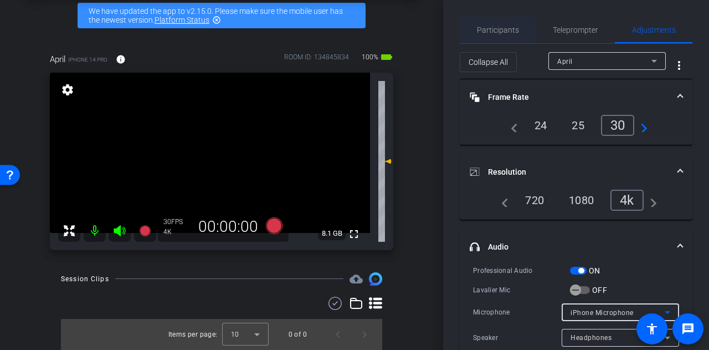
click at [501, 33] on span "Participants" at bounding box center [498, 30] width 42 height 8
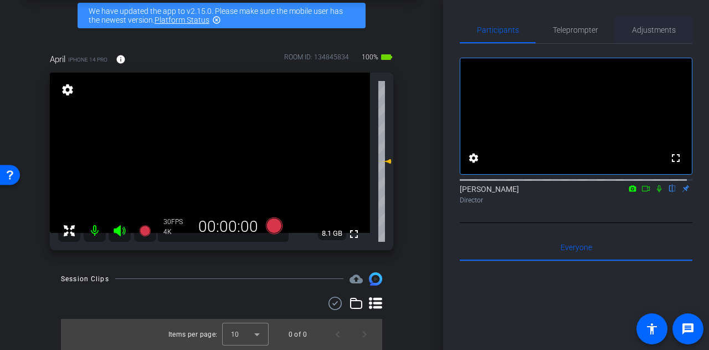
click at [636, 32] on span "Adjustments" at bounding box center [654, 30] width 44 height 8
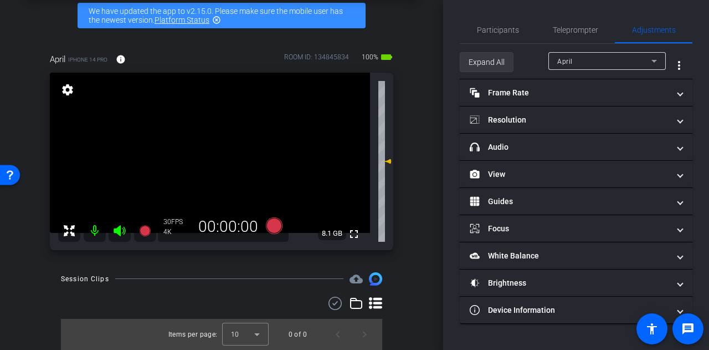
click at [483, 52] on span "Expand All" at bounding box center [487, 62] width 36 height 21
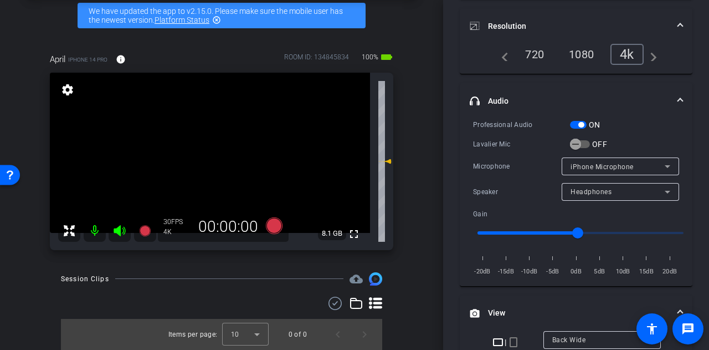
scroll to position [147, 0]
click at [581, 121] on span "button" at bounding box center [582, 124] width 6 height 6
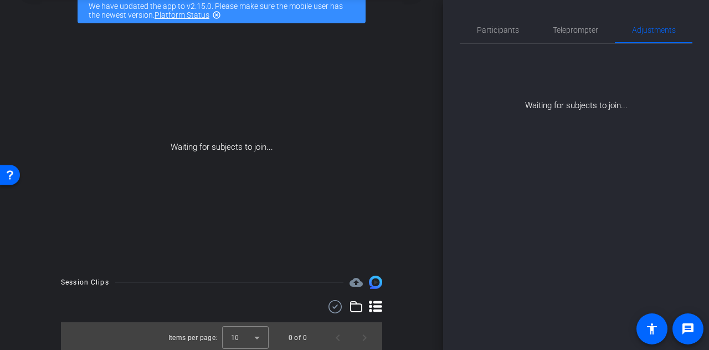
click at [405, 255] on div "Waiting for subjects to join..." at bounding box center [222, 147] width 388 height 234
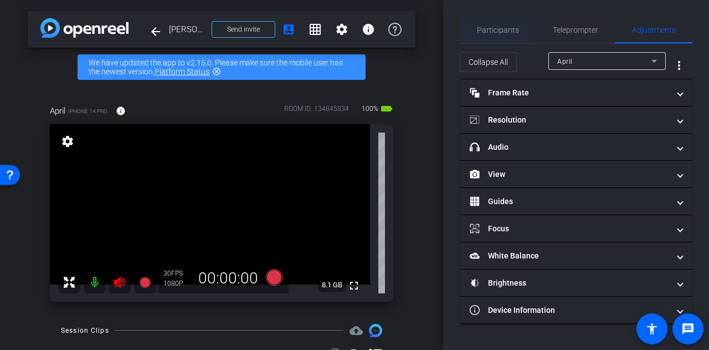
click at [488, 26] on span "Participants" at bounding box center [498, 30] width 42 height 8
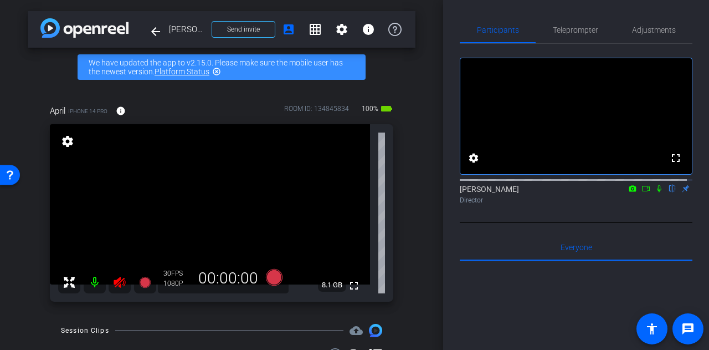
click at [450, 174] on div "Participants Teleprompter Adjustments fullscreen settings Alyssa Woulfe flip Di…" at bounding box center [576, 175] width 266 height 350
click at [116, 272] on mat-icon at bounding box center [120, 282] width 22 height 22
click at [447, 195] on div "Participants Teleprompter Adjustments fullscreen settings Alyssa Woulfe flip Di…" at bounding box center [576, 175] width 266 height 350
click at [652, 36] on span "Adjustments" at bounding box center [654, 30] width 44 height 27
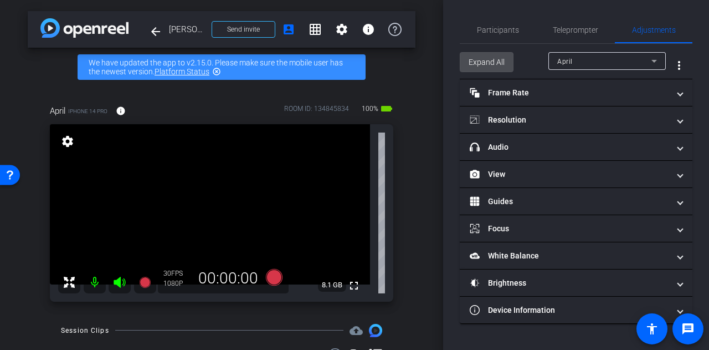
click at [477, 57] on span "Expand All" at bounding box center [487, 62] width 36 height 21
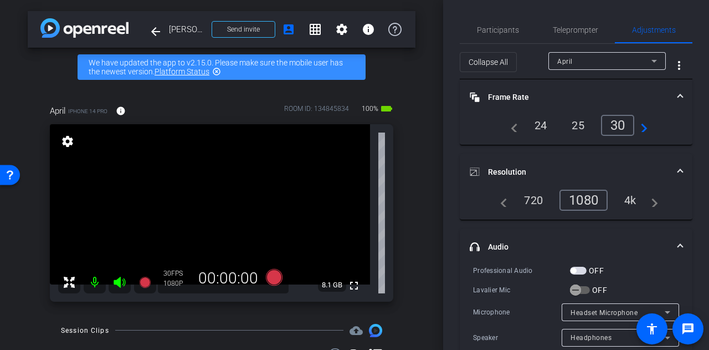
click at [449, 173] on div "Participants Teleprompter Adjustments settings Alyssa Woulfe flip Director Ever…" at bounding box center [576, 175] width 266 height 350
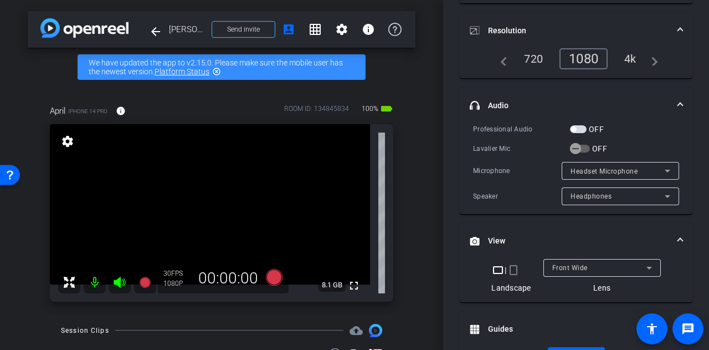
scroll to position [8, 0]
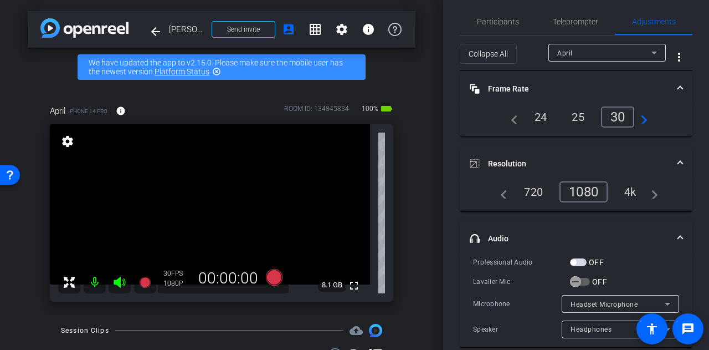
click at [629, 195] on div "4k" at bounding box center [630, 191] width 29 height 19
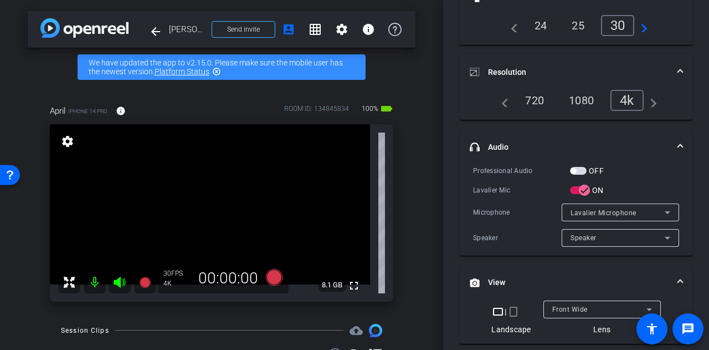
scroll to position [104, 0]
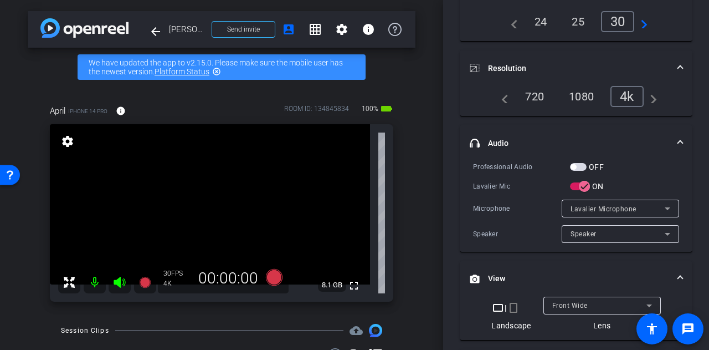
click at [447, 204] on div "Participants Teleprompter Adjustments settings Alyssa Woulfe flip Director Ever…" at bounding box center [576, 175] width 266 height 350
click at [591, 234] on div "Speaker" at bounding box center [618, 234] width 94 height 14
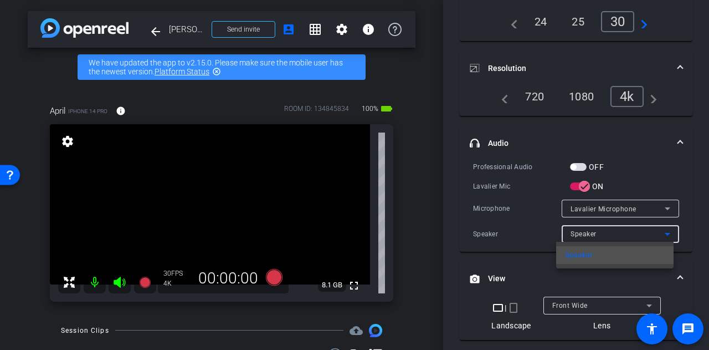
click at [488, 233] on div at bounding box center [354, 175] width 709 height 350
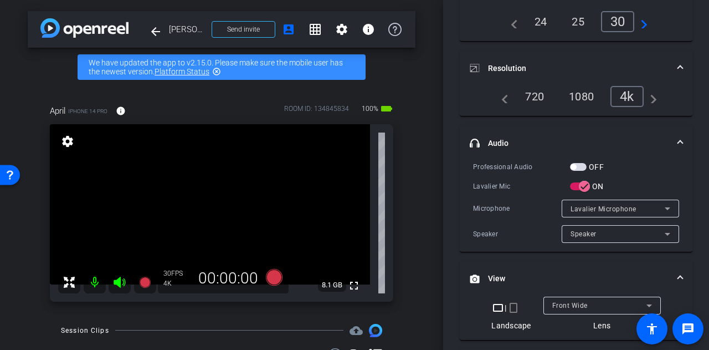
click at [618, 215] on div "Lavalier Microphone" at bounding box center [621, 209] width 100 height 18
click at [483, 238] on div at bounding box center [354, 175] width 709 height 350
click at [574, 165] on span "button" at bounding box center [574, 167] width 6 height 6
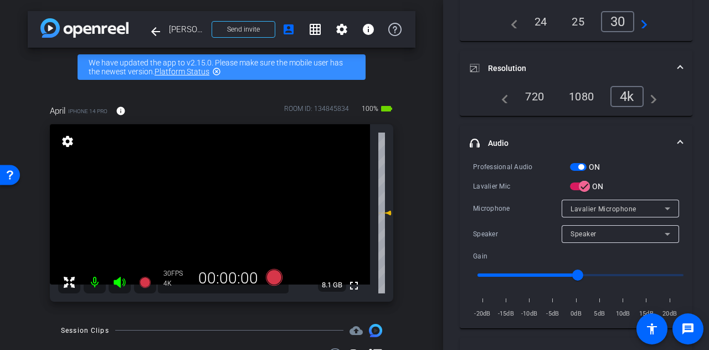
click at [450, 186] on div "Participants Teleprompter Adjustments settings Alyssa Woulfe flip Director Ever…" at bounding box center [576, 175] width 266 height 350
click at [582, 165] on span "button" at bounding box center [582, 167] width 6 height 6
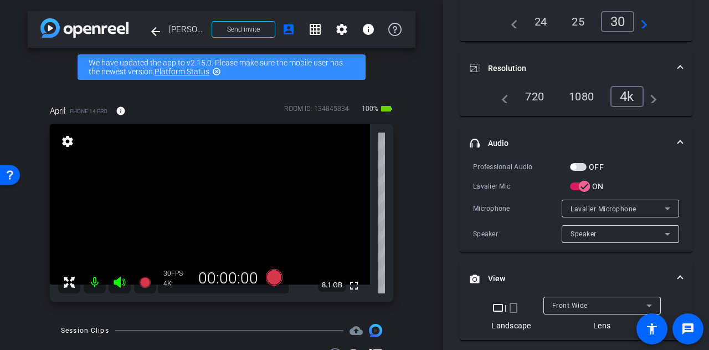
click at [447, 173] on div "Participants Teleprompter Adjustments settings Alyssa Woulfe flip Director Ever…" at bounding box center [576, 175] width 266 height 350
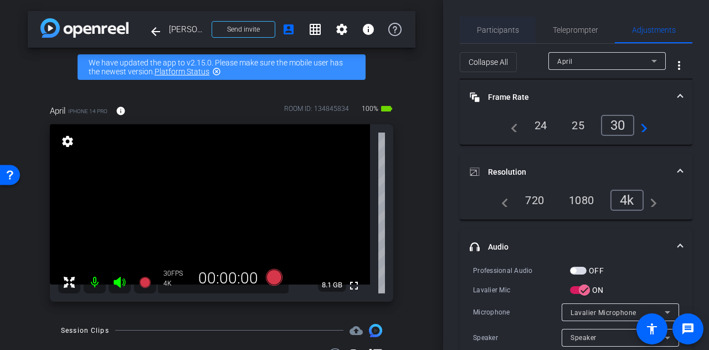
click at [494, 37] on span "Participants" at bounding box center [498, 30] width 42 height 27
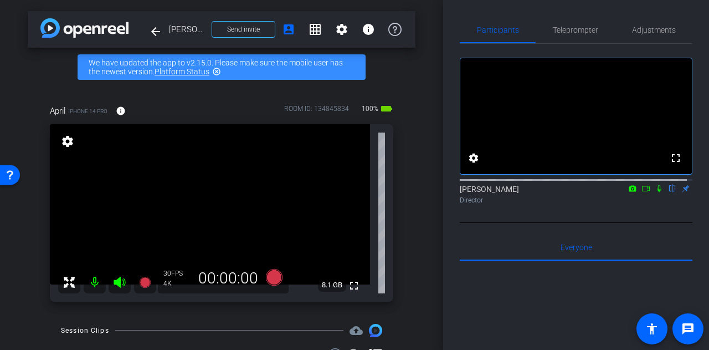
click at [451, 170] on div "Participants Teleprompter Adjustments fullscreen settings Alyssa Woulfe flip Di…" at bounding box center [576, 175] width 266 height 350
click at [449, 162] on div "Participants Teleprompter Adjustments fullscreen settings Alyssa Woulfe flip Di…" at bounding box center [576, 175] width 266 height 350
click at [644, 27] on span "Adjustments" at bounding box center [654, 30] width 44 height 8
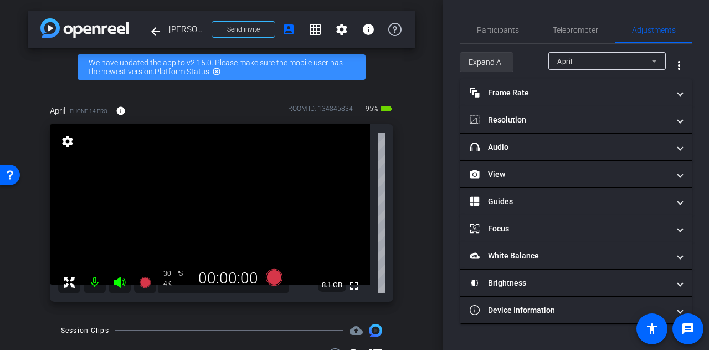
click at [473, 60] on span "Expand All" at bounding box center [487, 62] width 36 height 21
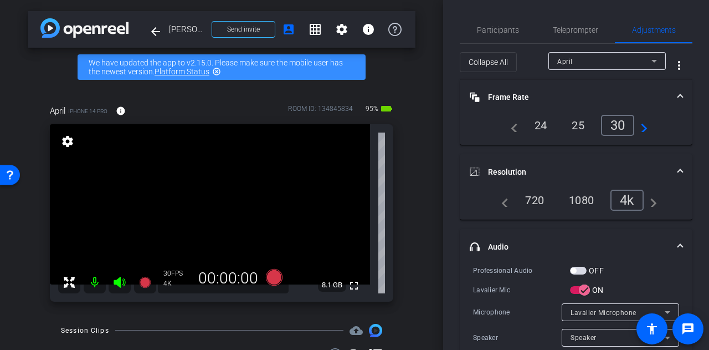
click at [449, 161] on div "Participants Teleprompter Adjustments settings Alyssa Woulfe flip Director Ever…" at bounding box center [576, 175] width 266 height 350
click at [498, 23] on span "Participants" at bounding box center [498, 30] width 42 height 27
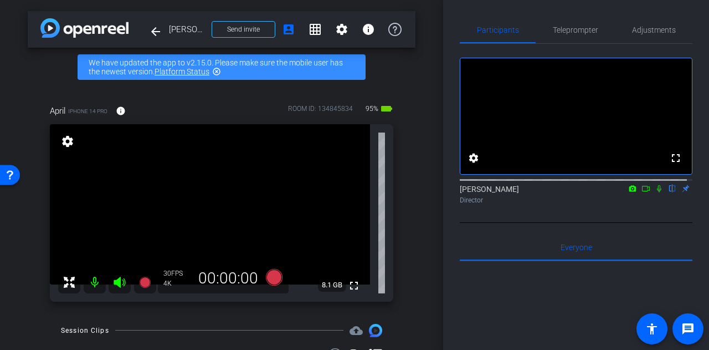
click at [447, 154] on div "Participants Teleprompter Adjustments fullscreen settings Alyssa Woulfe flip Di…" at bounding box center [576, 175] width 266 height 350
click at [118, 282] on icon at bounding box center [120, 282] width 12 height 11
click at [446, 231] on div "Participants Teleprompter Adjustments fullscreen settings Alyssa Woulfe flip Di…" at bounding box center [576, 175] width 266 height 350
click at [647, 27] on span "Adjustments" at bounding box center [654, 30] width 44 height 8
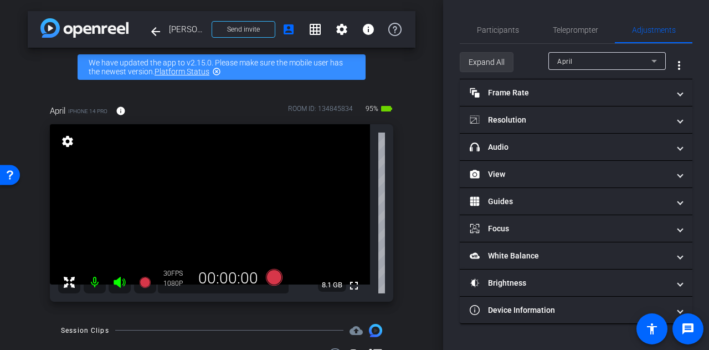
click at [497, 53] on span "Expand All" at bounding box center [487, 62] width 36 height 21
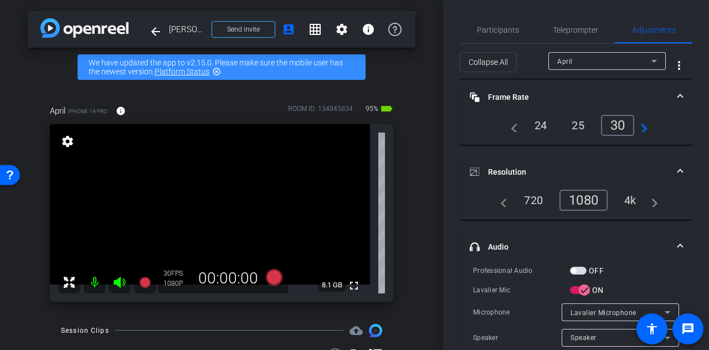
click at [452, 226] on div "Participants Teleprompter Adjustments settings Alyssa Woulfe flip Director Ever…" at bounding box center [576, 175] width 266 height 350
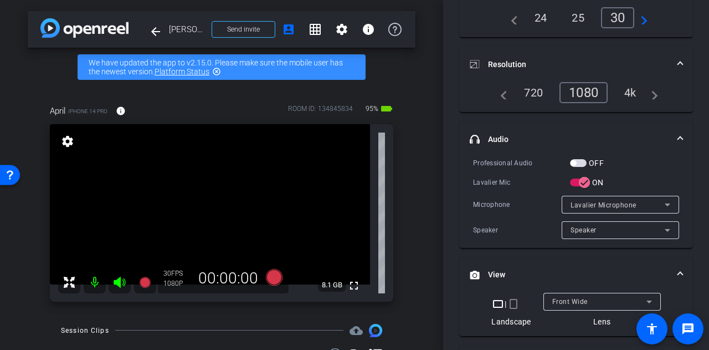
scroll to position [108, 0]
click at [598, 206] on span "Lavalier Microphone" at bounding box center [604, 205] width 66 height 8
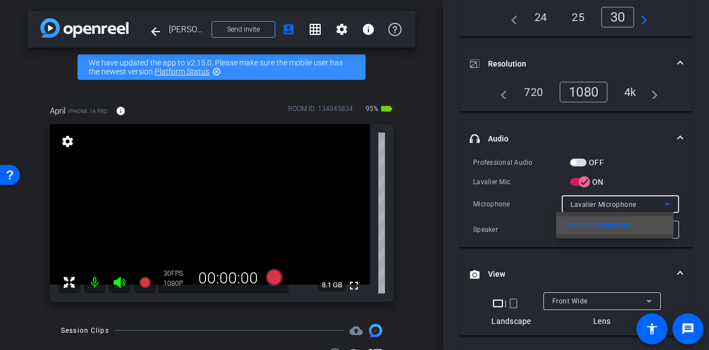
click at [456, 217] on div at bounding box center [354, 175] width 709 height 350
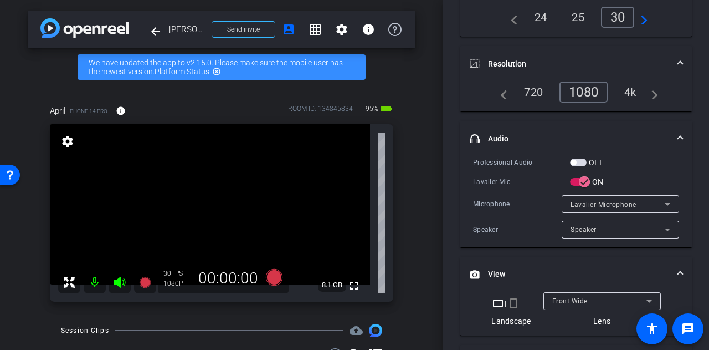
click at [580, 230] on span "Speaker" at bounding box center [584, 230] width 26 height 8
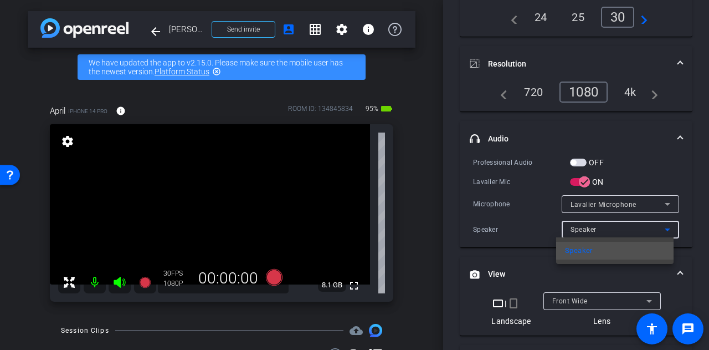
click at [447, 213] on div at bounding box center [354, 175] width 709 height 350
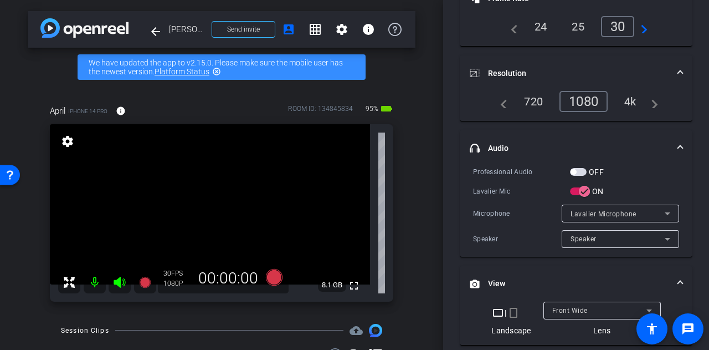
scroll to position [119, 0]
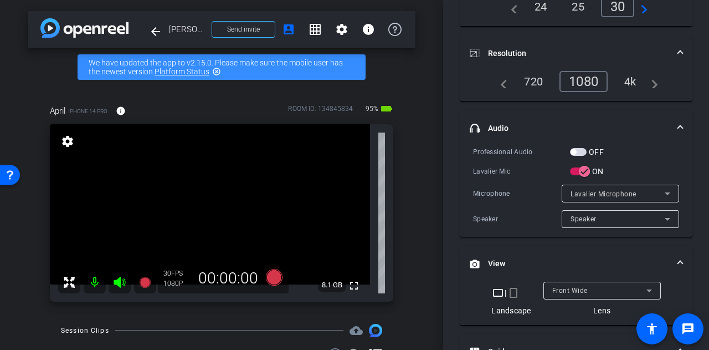
click at [607, 190] on span "Lavalier Microphone" at bounding box center [604, 194] width 66 height 8
click at [581, 189] on div at bounding box center [354, 175] width 709 height 350
click at [579, 152] on span "button" at bounding box center [578, 152] width 17 height 8
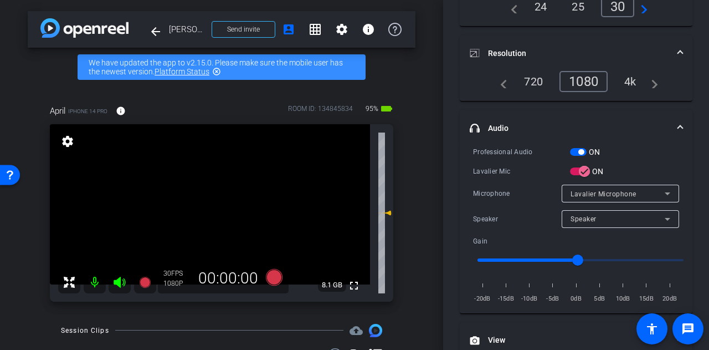
click at [631, 194] on div "Lavalier Microphone" at bounding box center [618, 194] width 94 height 14
click at [496, 197] on div at bounding box center [354, 175] width 709 height 350
click at [450, 193] on div "Participants Teleprompter Adjustments settings Alyssa Woulfe flip Director Ever…" at bounding box center [576, 175] width 266 height 350
click at [626, 90] on div "4k" at bounding box center [630, 81] width 29 height 19
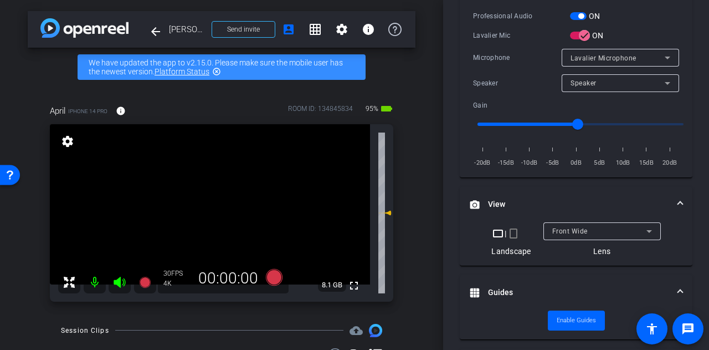
scroll to position [250, 0]
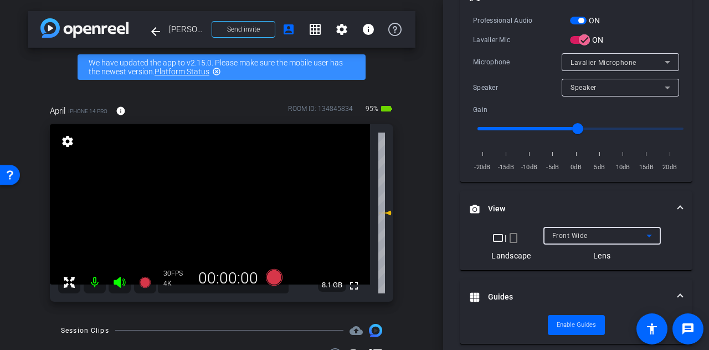
click at [603, 240] on div "Front Wide" at bounding box center [600, 235] width 94 height 14
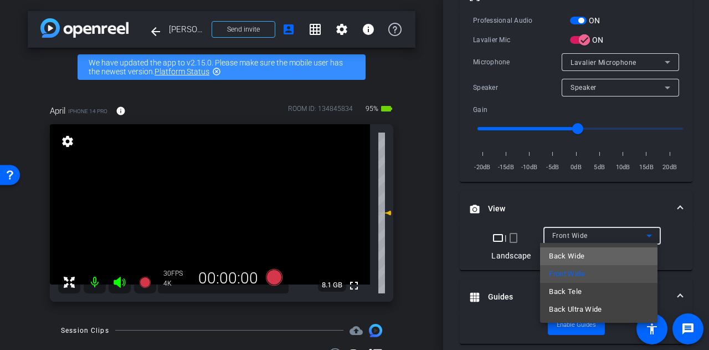
click at [570, 259] on span "Back Wide" at bounding box center [566, 255] width 35 height 13
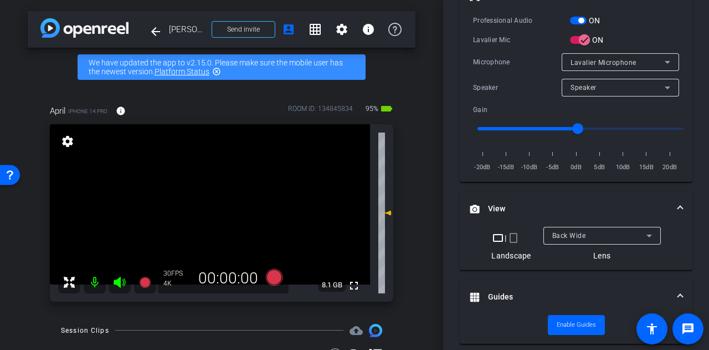
click at [450, 205] on div "Participants Teleprompter Adjustments settings Alyssa Woulfe flip Director Ever…" at bounding box center [576, 175] width 266 height 350
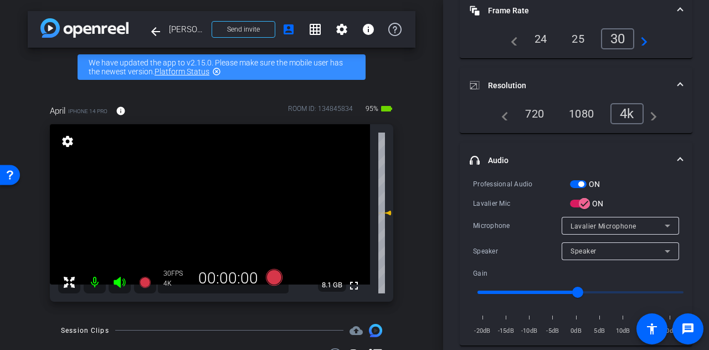
scroll to position [52, 0]
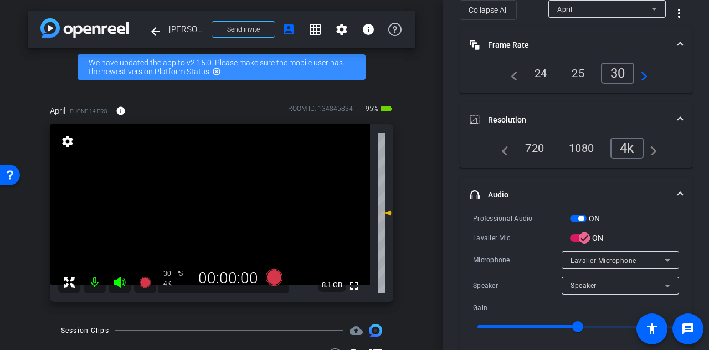
click at [614, 258] on span "Lavalier Microphone" at bounding box center [604, 261] width 66 height 8
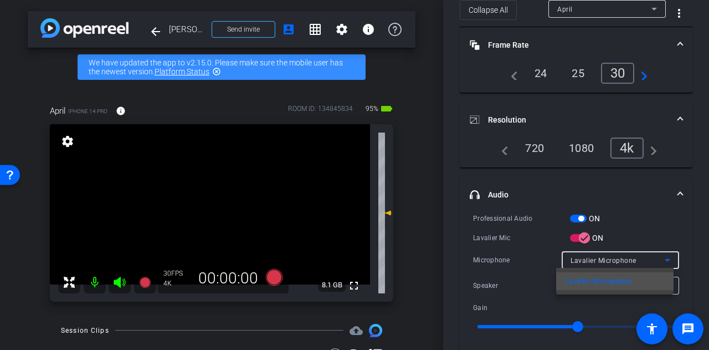
click at [499, 256] on div at bounding box center [354, 175] width 709 height 350
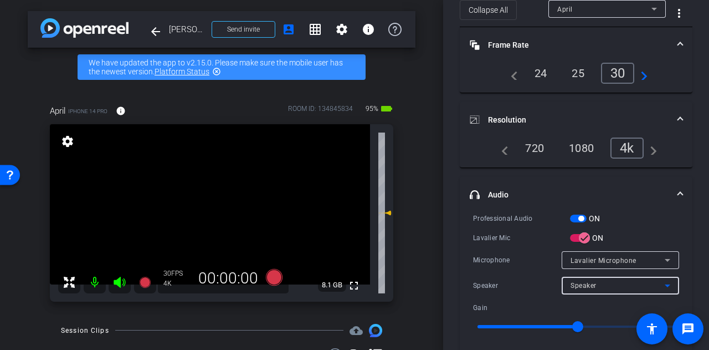
click at [596, 284] on div "Speaker" at bounding box center [618, 285] width 94 height 14
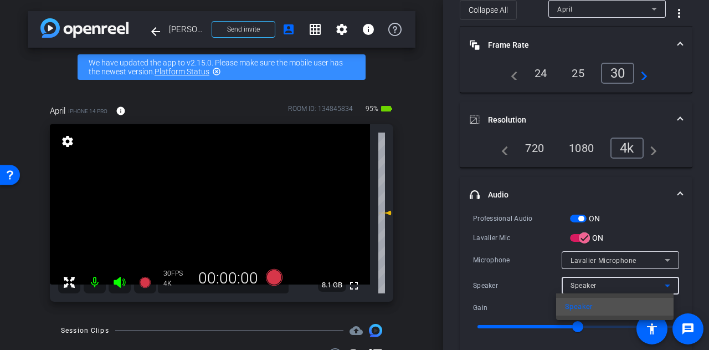
click at [498, 272] on div at bounding box center [354, 175] width 709 height 350
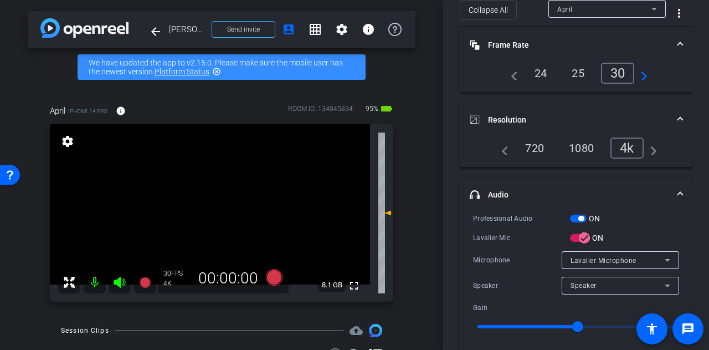
click at [453, 228] on div "Participants Teleprompter Adjustments settings Alyssa Woulfe flip Director Ever…" at bounding box center [576, 175] width 266 height 350
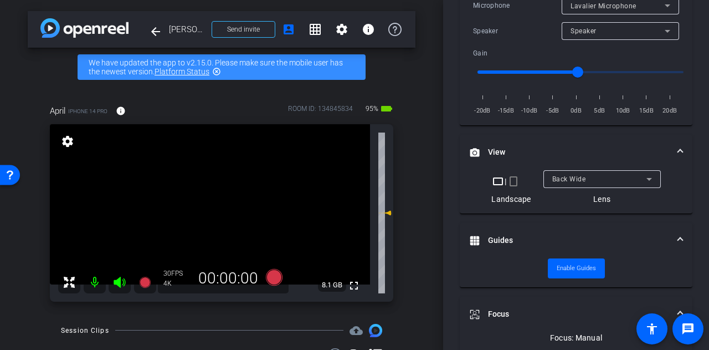
scroll to position [289, 0]
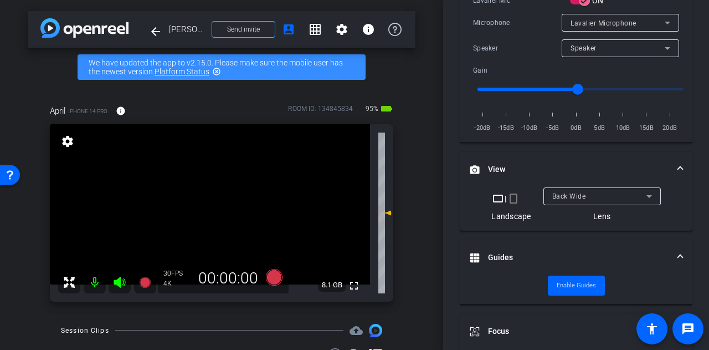
click at [586, 193] on div "Back Wide" at bounding box center [600, 196] width 94 height 14
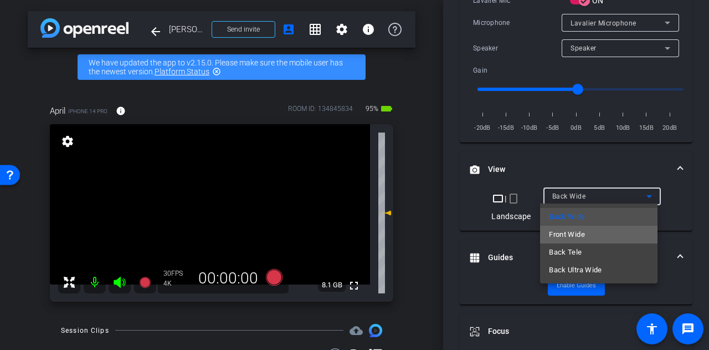
click at [562, 232] on span "Front Wide" at bounding box center [567, 234] width 36 height 13
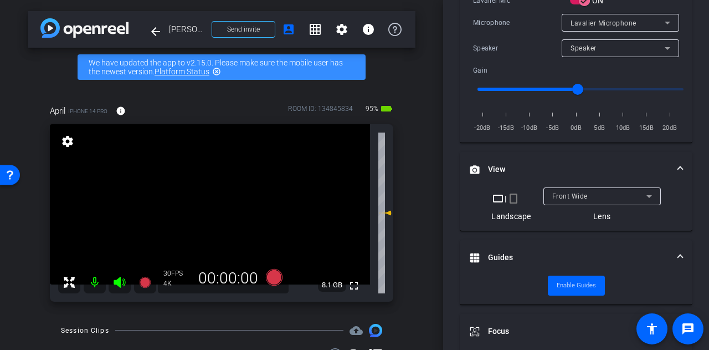
click at [446, 173] on div "Participants Teleprompter Adjustments settings Alyssa Woulfe flip Director Ever…" at bounding box center [576, 175] width 266 height 350
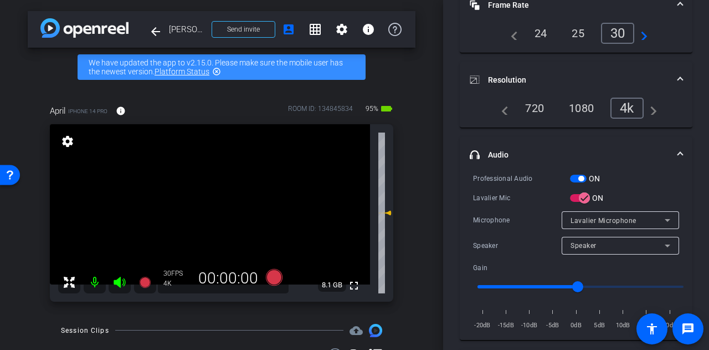
scroll to position [0, 0]
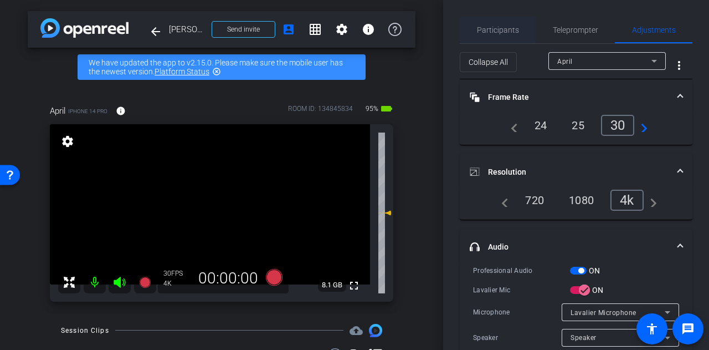
click at [490, 28] on span "Participants" at bounding box center [498, 30] width 42 height 8
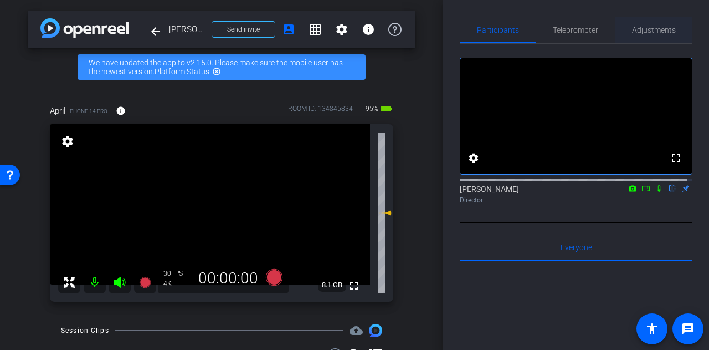
click at [650, 35] on span "Adjustments" at bounding box center [654, 30] width 44 height 27
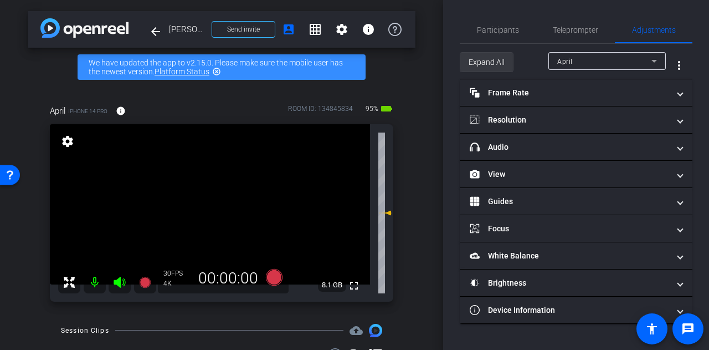
click at [482, 66] on span "Expand All" at bounding box center [487, 62] width 36 height 21
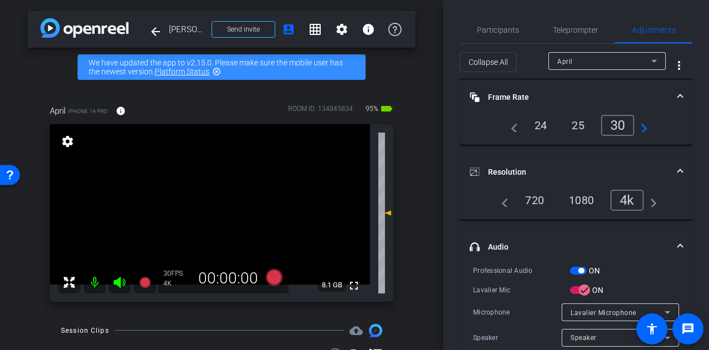
click at [449, 190] on div "Participants Teleprompter Adjustments settings Alyssa Woulfe flip Director Ever…" at bounding box center [576, 175] width 266 height 350
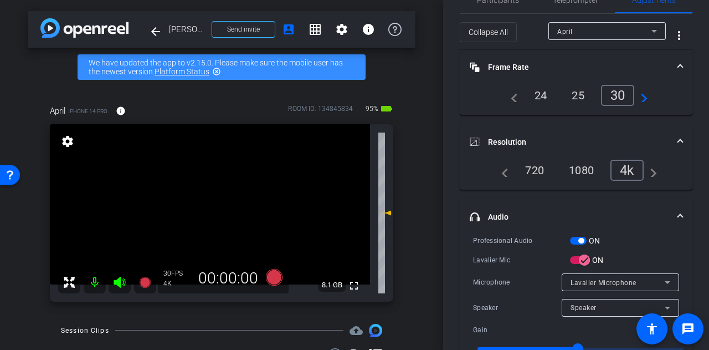
scroll to position [30, 0]
click at [580, 238] on span "button" at bounding box center [582, 240] width 6 height 6
click at [581, 259] on icon "button" at bounding box center [585, 259] width 10 height 10
click at [599, 278] on span "Headset Microphone" at bounding box center [604, 282] width 67 height 8
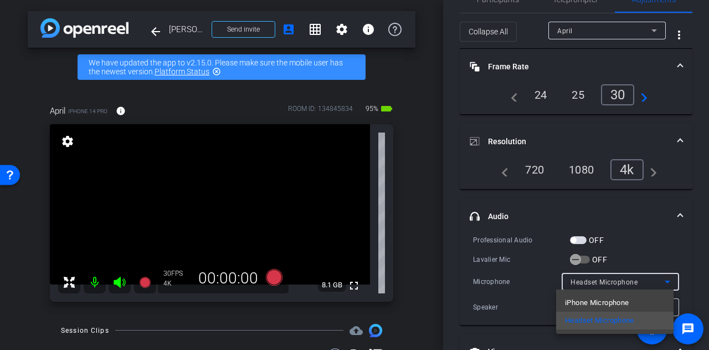
click at [452, 227] on div at bounding box center [354, 175] width 709 height 350
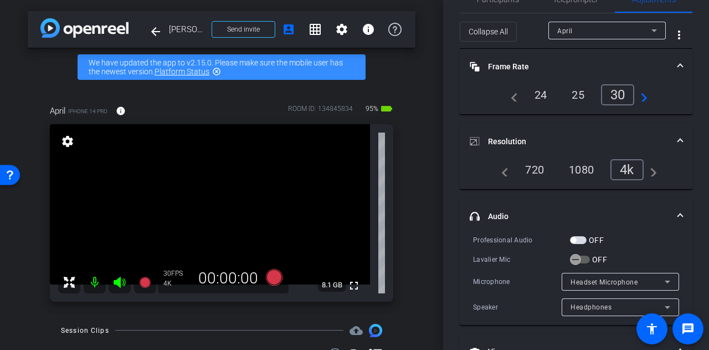
scroll to position [0, 0]
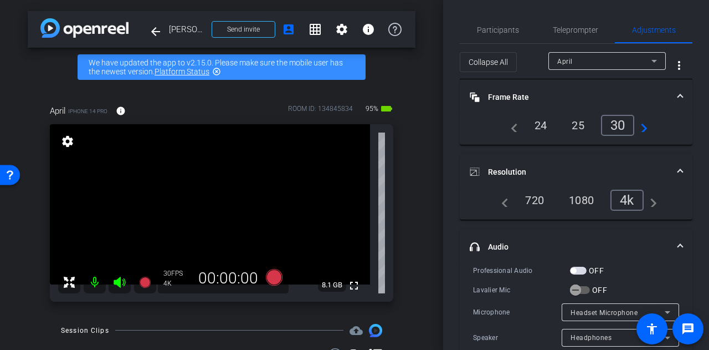
click at [587, 309] on span "Headset Microphone" at bounding box center [604, 313] width 67 height 8
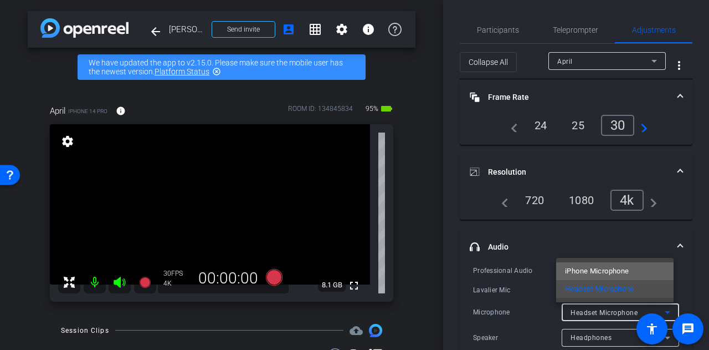
click at [588, 271] on span "iPhone Microphone" at bounding box center [597, 270] width 64 height 13
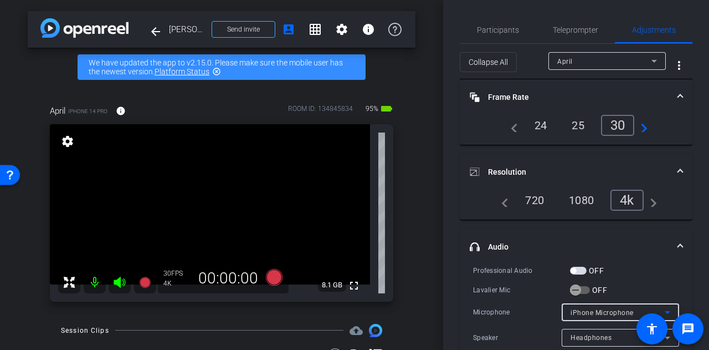
click at [446, 241] on div "Participants Teleprompter Adjustments settings Alyssa Woulfe flip Director Ever…" at bounding box center [576, 175] width 266 height 350
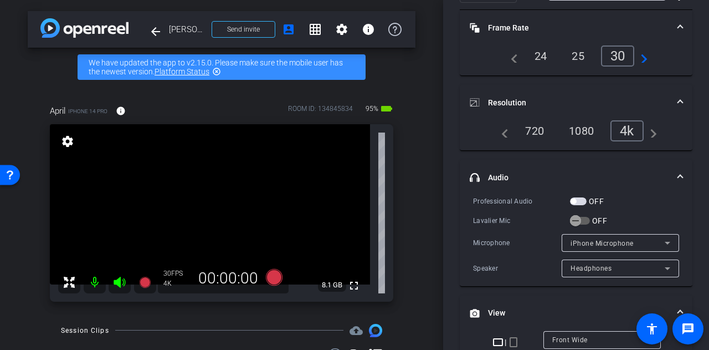
click at [615, 246] on div "iPhone Microphone" at bounding box center [618, 243] width 94 height 14
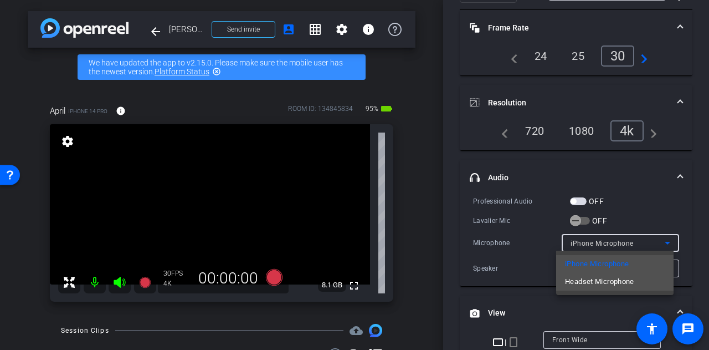
click at [589, 282] on span "Headset Microphone" at bounding box center [599, 281] width 69 height 13
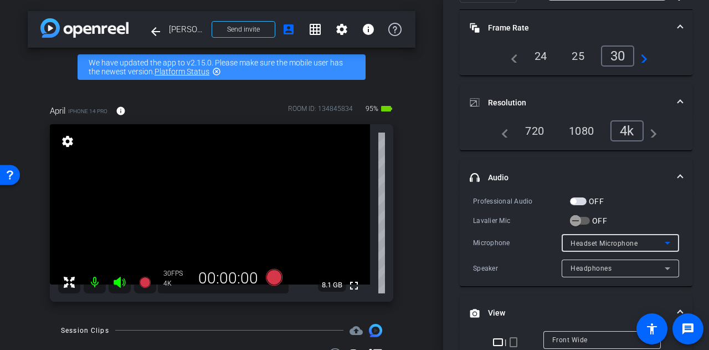
click at [450, 210] on div "Participants Teleprompter Adjustments settings Alyssa Woulfe flip Director Ever…" at bounding box center [576, 175] width 266 height 350
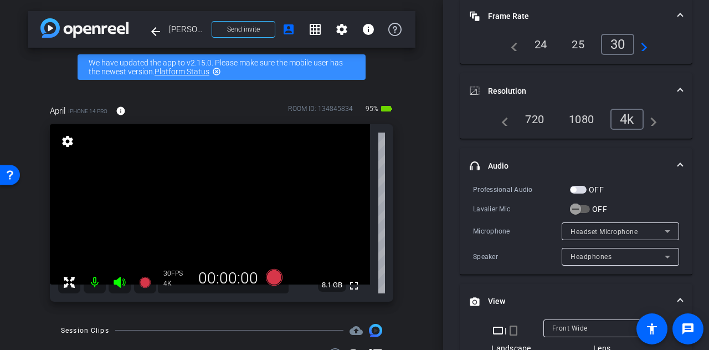
scroll to position [0, 0]
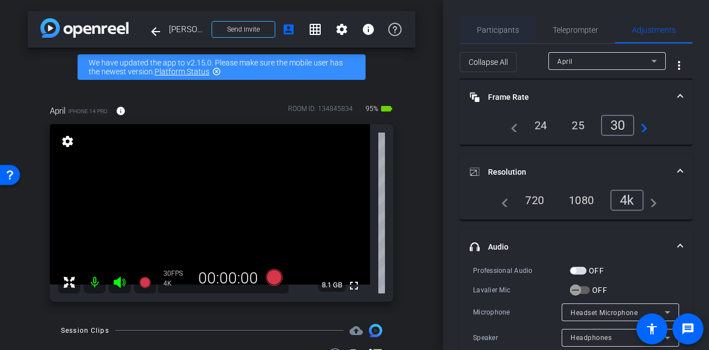
click at [496, 26] on span "Participants" at bounding box center [498, 30] width 42 height 8
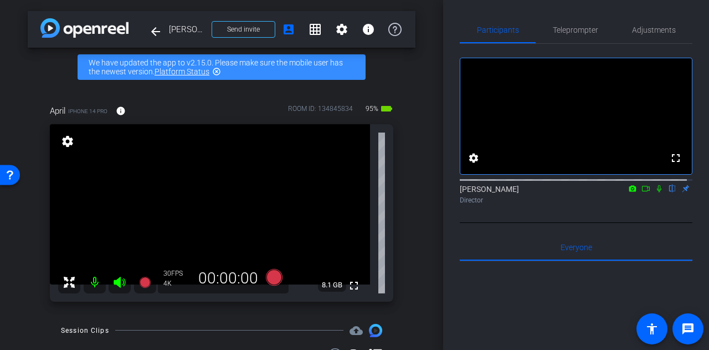
click at [446, 204] on div "Participants Teleprompter Adjustments fullscreen settings Alyssa Woulfe flip Di…" at bounding box center [576, 175] width 266 height 350
click at [643, 32] on span "Adjustments" at bounding box center [654, 30] width 44 height 8
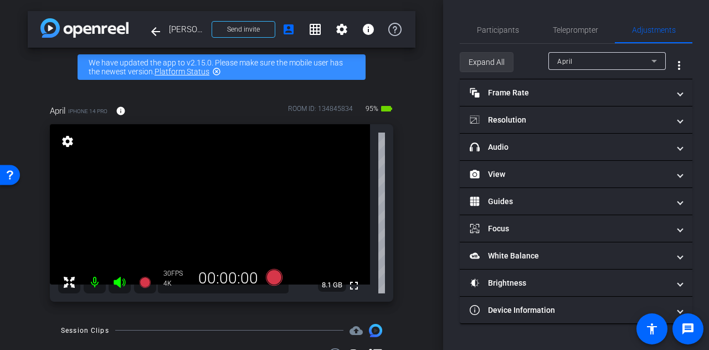
click at [489, 63] on span "Expand All" at bounding box center [487, 62] width 36 height 21
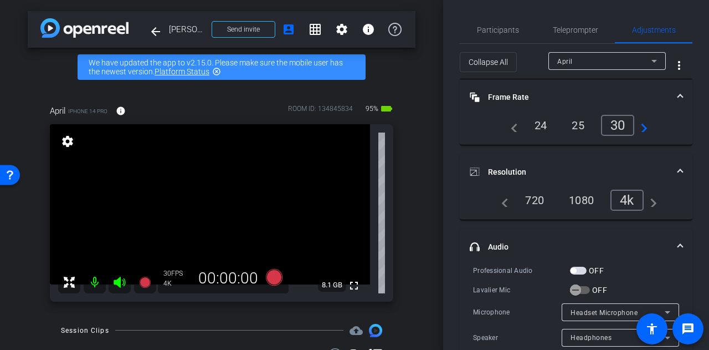
click at [447, 161] on div "Participants Teleprompter Adjustments settings Alyssa Woulfe flip Director Ever…" at bounding box center [576, 175] width 266 height 350
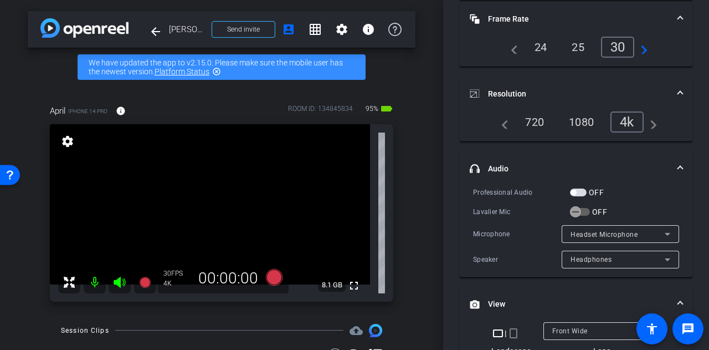
scroll to position [90, 0]
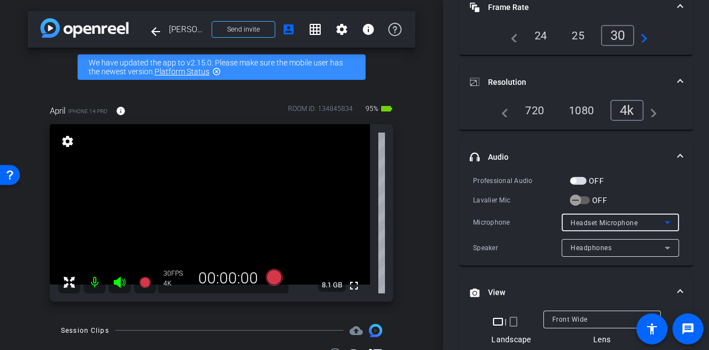
click at [650, 220] on div "Headset Microphone" at bounding box center [618, 223] width 94 height 14
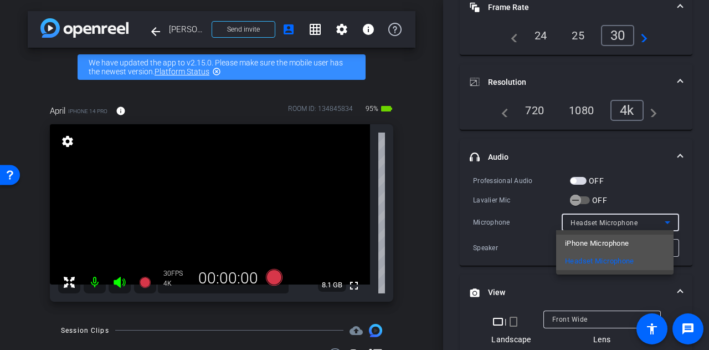
click at [603, 241] on span "iPhone Microphone" at bounding box center [597, 243] width 64 height 13
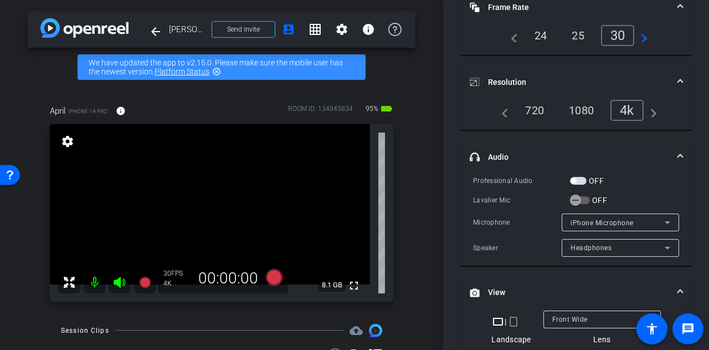
click at [449, 165] on div "Participants Teleprompter Adjustments settings Alyssa Woulfe flip Director Ever…" at bounding box center [576, 175] width 266 height 350
click at [579, 181] on span "button" at bounding box center [578, 181] width 17 height 8
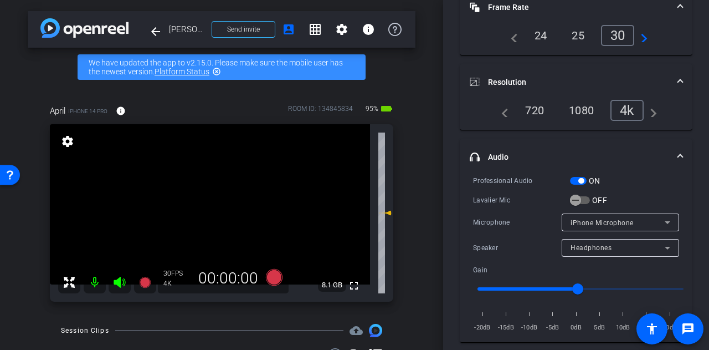
click at [449, 201] on div "Participants Teleprompter Adjustments settings Alyssa Woulfe flip Director Ever…" at bounding box center [576, 175] width 266 height 350
click at [582, 200] on span "button" at bounding box center [576, 200] width 22 height 22
click at [450, 184] on div "Participants Teleprompter Adjustments settings Alyssa Woulfe flip Director Ever…" at bounding box center [576, 175] width 266 height 350
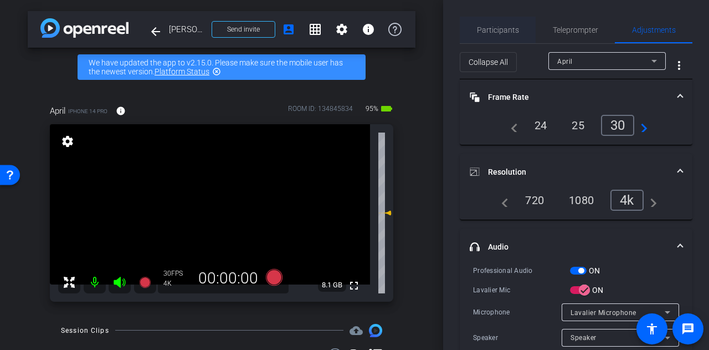
click at [503, 27] on span "Participants" at bounding box center [498, 30] width 42 height 8
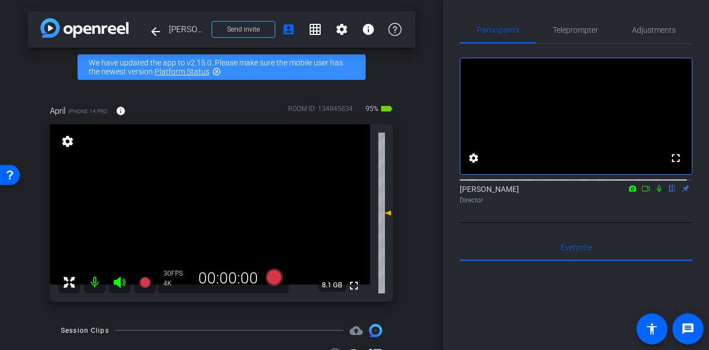
click at [451, 182] on div "Participants Teleprompter Adjustments fullscreen settings Alyssa Woulfe flip Di…" at bounding box center [576, 175] width 266 height 350
click at [411, 230] on div "arrow_back Rusty Hardin Back to project Send invite account_box grid_on setting…" at bounding box center [221, 175] width 443 height 350
click at [406, 236] on div "April iPhone 14 Pro info ROOM ID: 134845834 95% battery_std fullscreen settings…" at bounding box center [222, 199] width 388 height 226
click at [452, 233] on div "Participants Teleprompter Adjustments fullscreen settings Alyssa Woulfe flip Di…" at bounding box center [576, 175] width 266 height 350
click at [447, 219] on div "Participants Teleprompter Adjustments fullscreen settings Alyssa Woulfe flip Di…" at bounding box center [576, 175] width 266 height 350
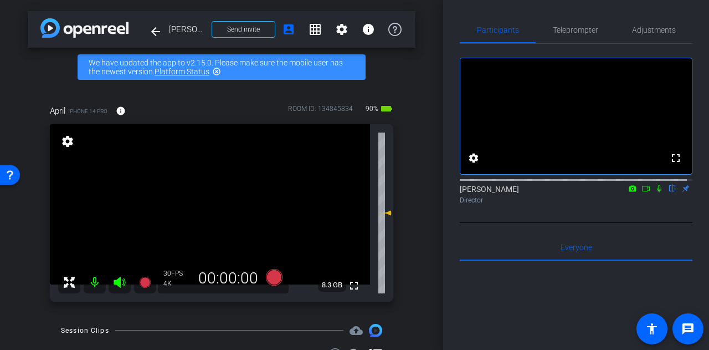
click at [447, 208] on div "Participants Teleprompter Adjustments fullscreen settings Alyssa Woulfe flip Di…" at bounding box center [576, 175] width 266 height 350
click at [422, 214] on div "arrow_back Rusty Hardin Back to project Send invite account_box grid_on setting…" at bounding box center [221, 175] width 443 height 350
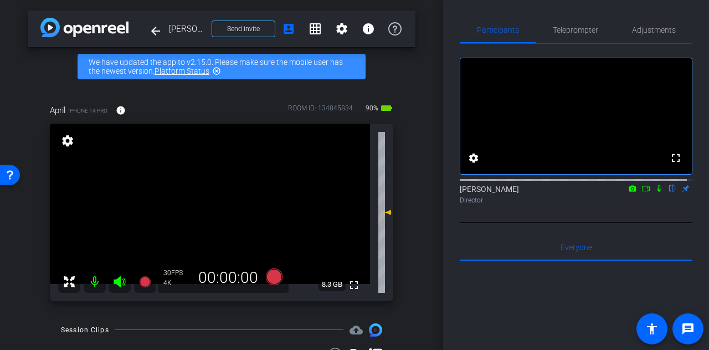
click at [446, 219] on div "Participants Teleprompter Adjustments fullscreen settings Alyssa Woulfe flip Di…" at bounding box center [576, 175] width 266 height 350
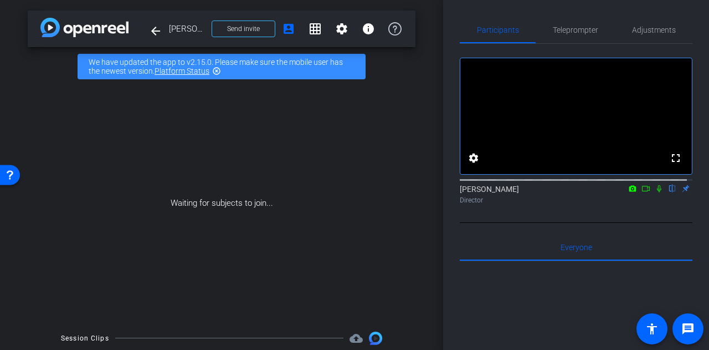
click at [447, 195] on div "Participants Teleprompter Adjustments fullscreen settings Alyssa Woulfe flip Di…" at bounding box center [576, 175] width 266 height 350
click at [445, 176] on div "Participants Teleprompter Adjustments fullscreen settings Alyssa Woulfe flip Di…" at bounding box center [576, 175] width 266 height 350
click at [455, 208] on div "Participants Teleprompter Adjustments fullscreen settings Alyssa Woulfe flip Di…" at bounding box center [576, 175] width 266 height 350
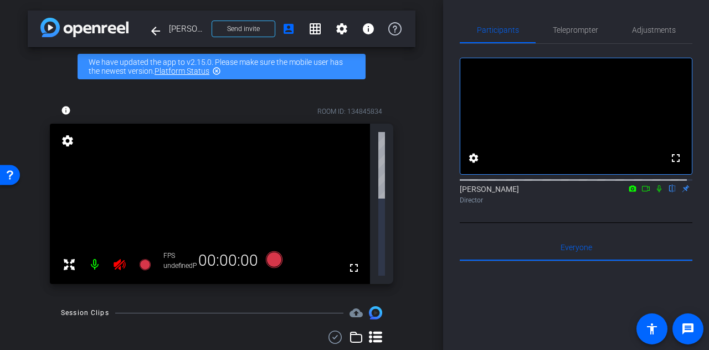
scroll to position [0, 0]
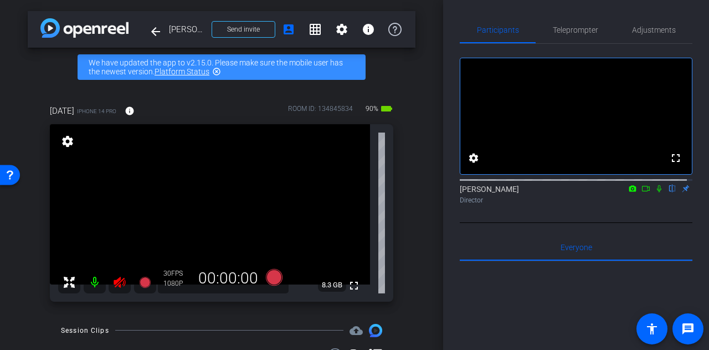
click at [124, 283] on icon at bounding box center [120, 282] width 12 height 11
click at [446, 241] on div "Participants Teleprompter Adjustments fullscreen settings Alyssa Woulfe flip Di…" at bounding box center [576, 175] width 266 height 350
click at [642, 38] on span "Adjustments" at bounding box center [654, 30] width 44 height 27
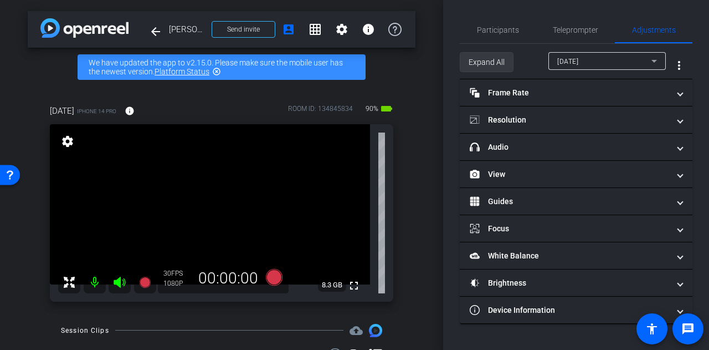
click at [486, 52] on span "Expand All" at bounding box center [487, 62] width 36 height 21
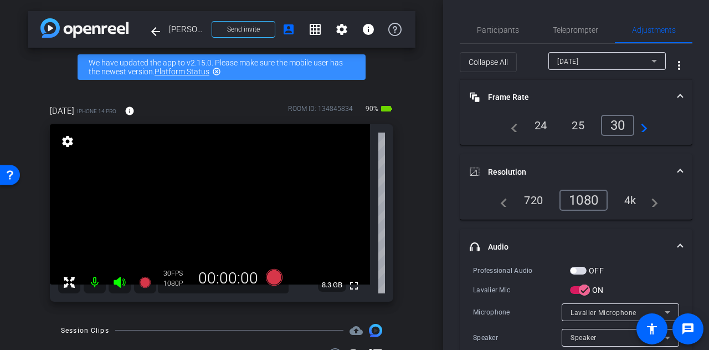
click at [627, 202] on div "4k" at bounding box center [630, 200] width 29 height 19
click at [449, 185] on div "Participants Teleprompter Adjustments settings Alyssa Woulfe flip Director Ever…" at bounding box center [576, 175] width 266 height 350
click at [450, 162] on div "Participants Teleprompter Adjustments settings Alyssa Woulfe flip Director Ever…" at bounding box center [576, 175] width 266 height 350
click at [497, 32] on span "Participants" at bounding box center [498, 30] width 42 height 8
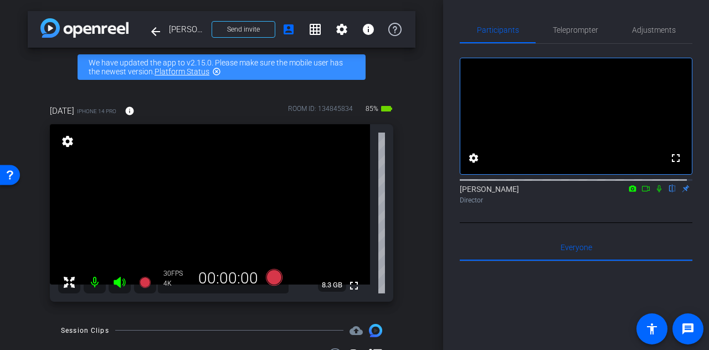
click at [448, 169] on div "Participants Teleprompter Adjustments fullscreen settings Alyssa Woulfe flip Di…" at bounding box center [576, 175] width 266 height 350
click at [122, 287] on icon at bounding box center [119, 281] width 13 height 13
click at [447, 224] on div "Participants Teleprompter Adjustments fullscreen settings Alyssa Woulfe flip Di…" at bounding box center [576, 175] width 266 height 350
click at [655, 24] on span "Adjustments" at bounding box center [654, 30] width 44 height 27
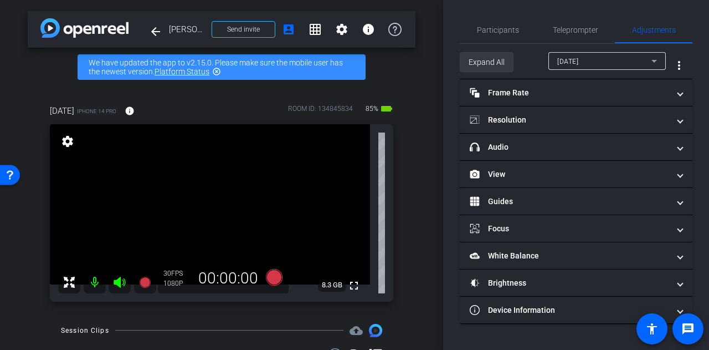
click at [486, 60] on span "Expand All" at bounding box center [487, 62] width 36 height 21
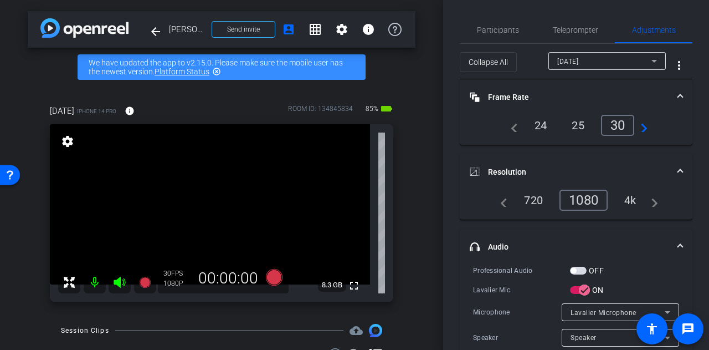
click at [626, 199] on div "4k" at bounding box center [630, 200] width 29 height 19
click at [494, 32] on span "Participants" at bounding box center [498, 30] width 42 height 8
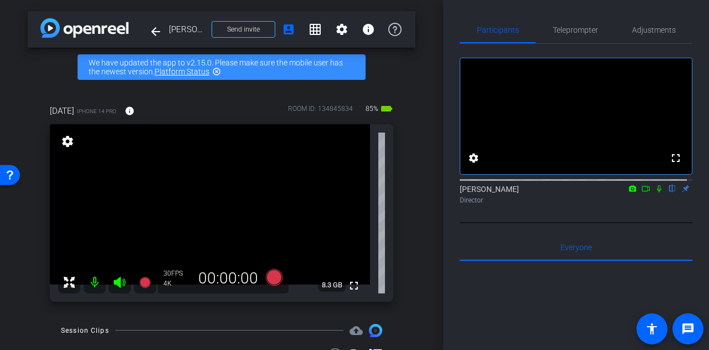
click at [455, 179] on div "Participants Teleprompter Adjustments fullscreen settings Alyssa Woulfe flip Di…" at bounding box center [576, 175] width 266 height 350
click at [447, 170] on div "Participants Teleprompter Adjustments fullscreen settings Alyssa Woulfe flip Di…" at bounding box center [576, 175] width 266 height 350
click at [448, 159] on div "Participants Teleprompter Adjustments fullscreen settings Alyssa Woulfe flip Di…" at bounding box center [576, 175] width 266 height 350
click at [652, 35] on span "Adjustments" at bounding box center [654, 30] width 44 height 27
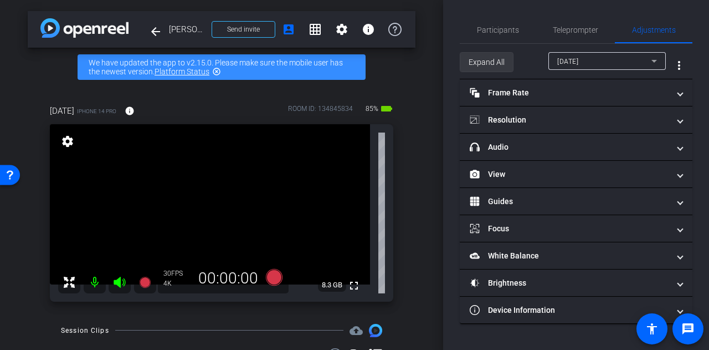
click at [488, 68] on span "Expand All" at bounding box center [487, 62] width 36 height 21
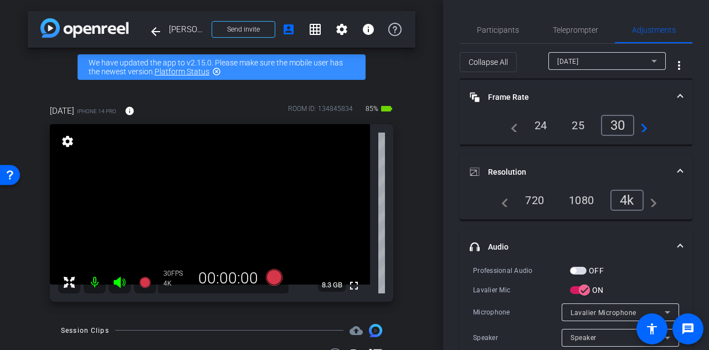
click at [449, 187] on div "Participants Teleprompter Adjustments settings Alyssa Woulfe flip Director Ever…" at bounding box center [576, 175] width 266 height 350
click at [497, 28] on span "Participants" at bounding box center [498, 30] width 42 height 8
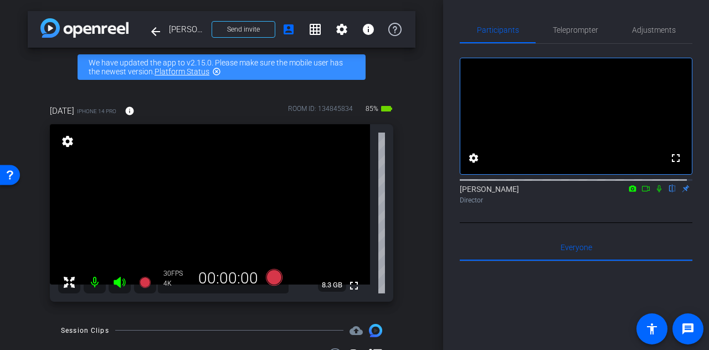
click at [449, 192] on div "Participants Teleprompter Adjustments fullscreen settings Alyssa Woulfe flip Di…" at bounding box center [576, 175] width 266 height 350
click at [351, 288] on mat-icon "fullscreen" at bounding box center [354, 285] width 13 height 13
click at [348, 284] on mat-icon "fullscreen" at bounding box center [354, 285] width 13 height 13
click at [406, 208] on div "April2 iPhone 14 Pro info ROOM ID: 134845834 85% battery_std fullscreen setting…" at bounding box center [222, 199] width 388 height 226
click at [348, 287] on mat-icon "fullscreen" at bounding box center [354, 285] width 13 height 13
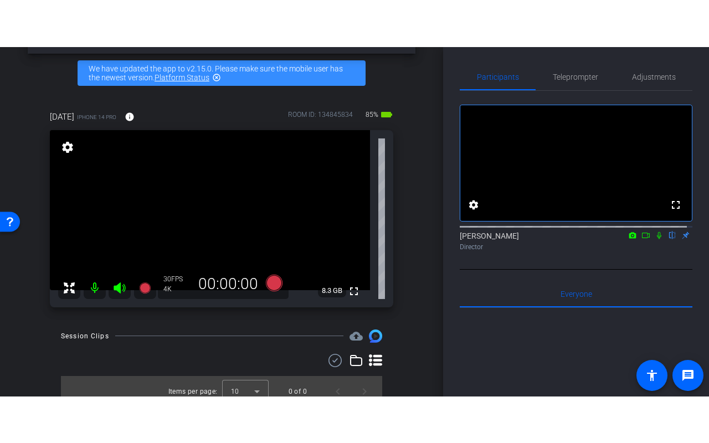
scroll to position [42, 0]
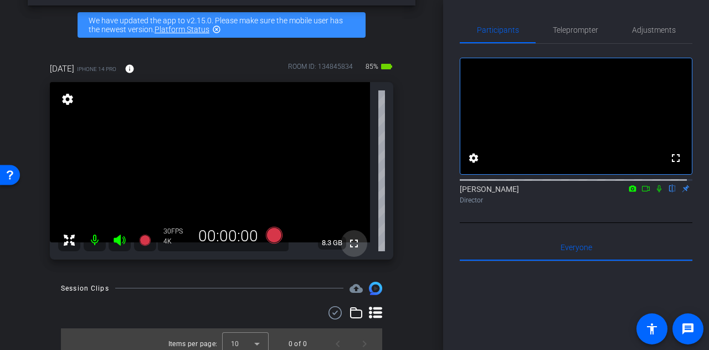
click at [341, 239] on span at bounding box center [354, 243] width 27 height 27
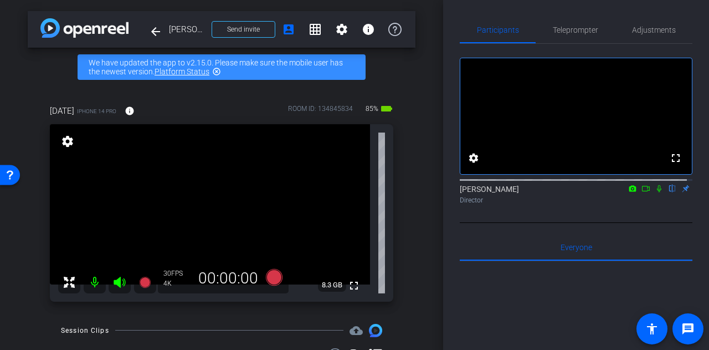
click at [404, 249] on div "April2 iPhone 14 Pro info ROOM ID: 134845834 85% battery_std fullscreen setting…" at bounding box center [222, 199] width 388 height 226
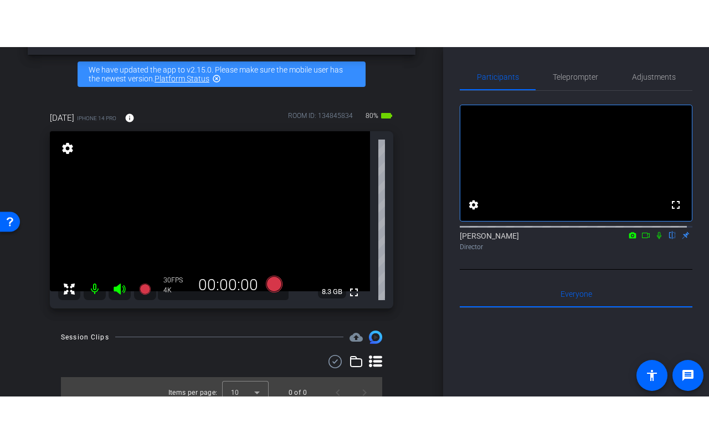
scroll to position [45, 0]
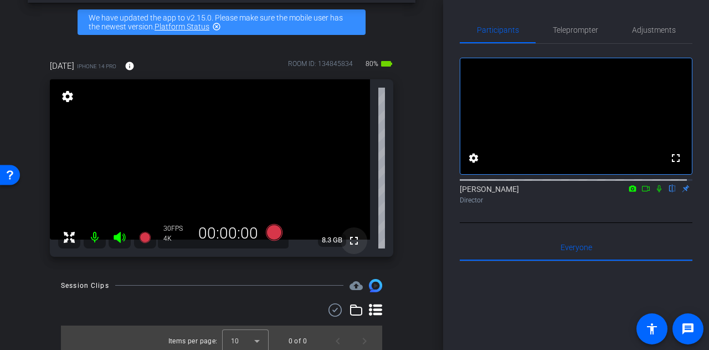
click at [351, 243] on mat-icon "fullscreen" at bounding box center [354, 240] width 13 height 13
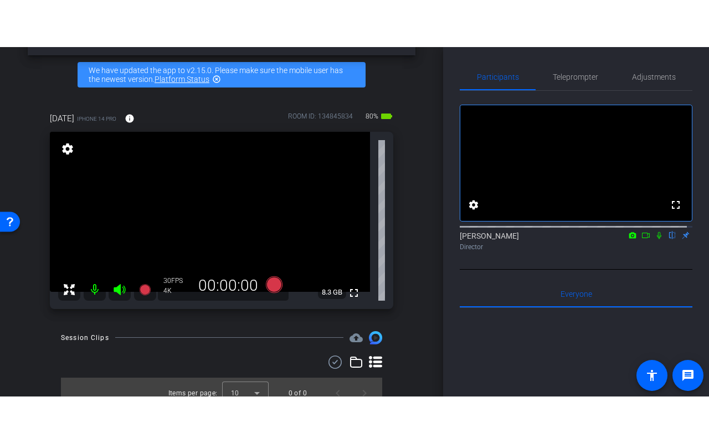
scroll to position [40, 0]
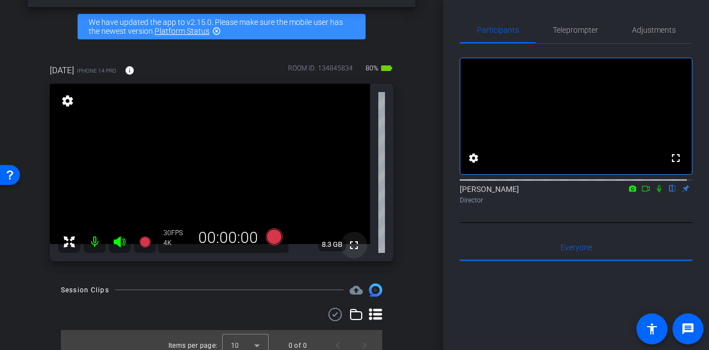
click at [350, 247] on mat-icon "fullscreen" at bounding box center [354, 244] width 13 height 13
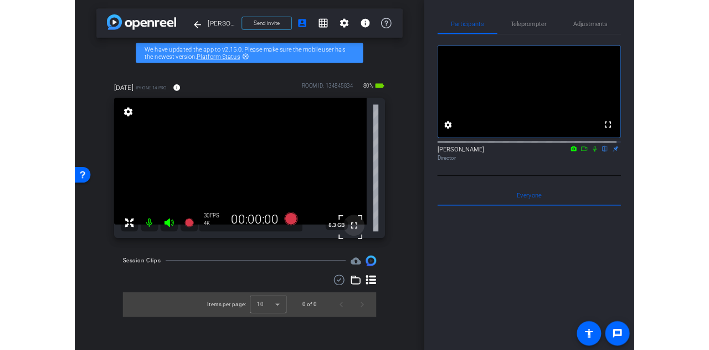
scroll to position [0, 0]
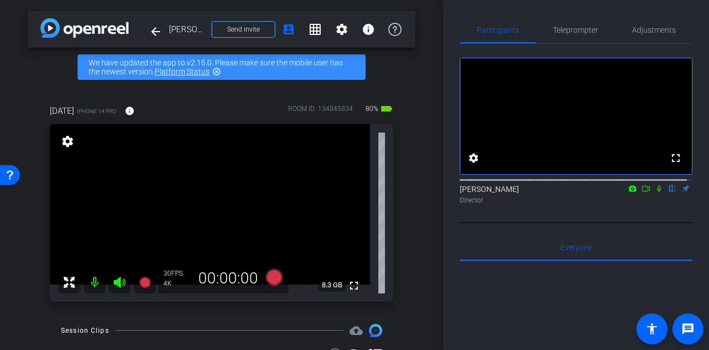
click at [423, 221] on div "arrow_back Rusty Hardin Back to project Send invite account_box grid_on setting…" at bounding box center [221, 175] width 443 height 350
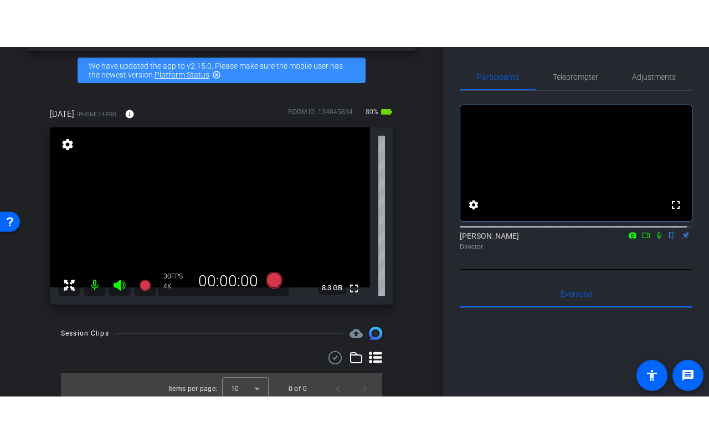
scroll to position [51, 0]
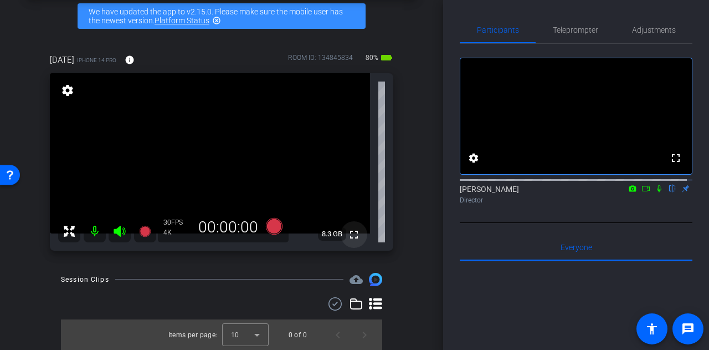
click at [348, 232] on mat-icon "fullscreen" at bounding box center [354, 234] width 13 height 13
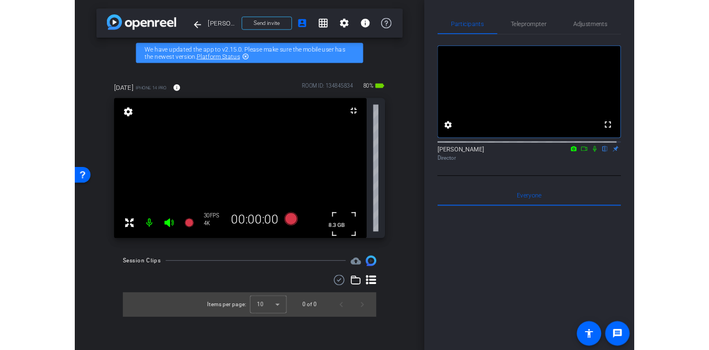
scroll to position [0, 0]
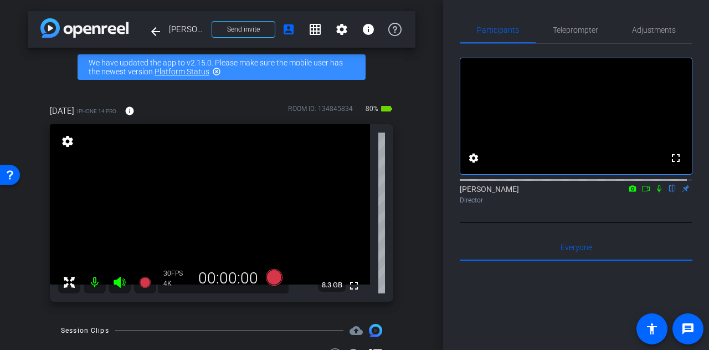
click at [418, 198] on div "arrow_back Rusty Hardin Back to project Send invite account_box grid_on setting…" at bounding box center [221, 175] width 443 height 350
click at [651, 38] on span "Adjustments" at bounding box center [654, 30] width 44 height 27
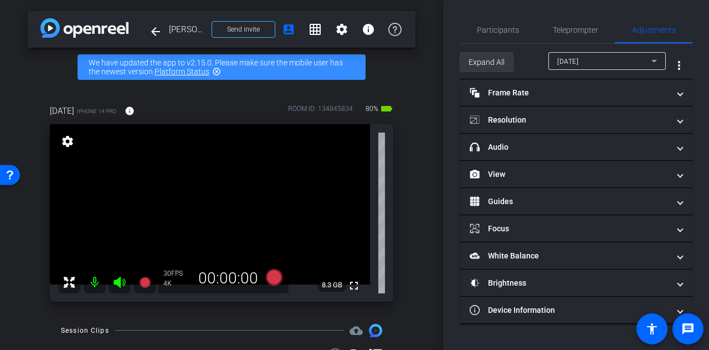
click at [507, 53] on span at bounding box center [487, 62] width 53 height 27
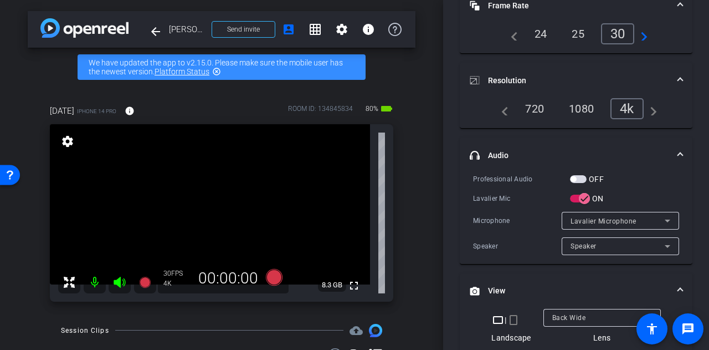
scroll to position [93, 0]
click at [589, 216] on span "Lavalier Microphone" at bounding box center [604, 220] width 66 height 8
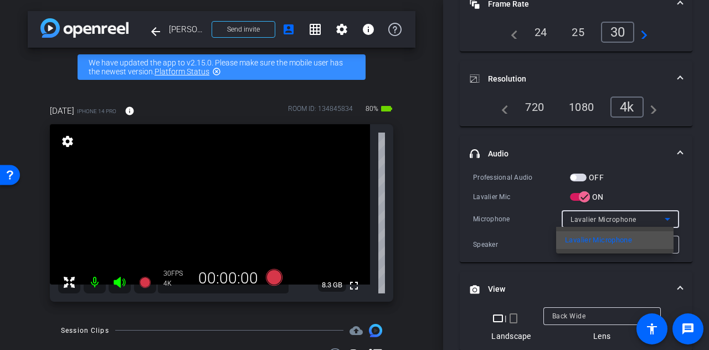
click at [584, 191] on div at bounding box center [354, 175] width 709 height 350
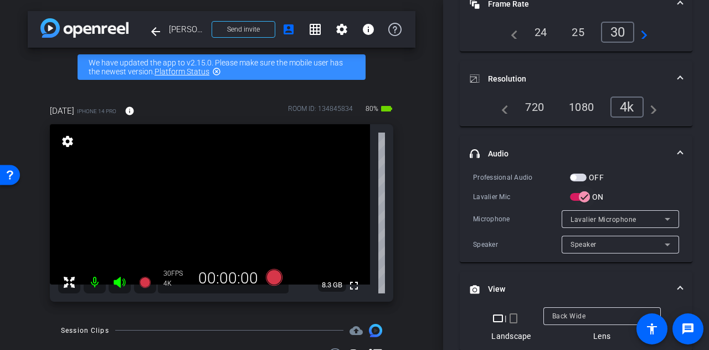
click at [584, 192] on icon "button" at bounding box center [585, 197] width 10 height 10
click at [596, 216] on span "Lavalier Microphone" at bounding box center [604, 220] width 66 height 8
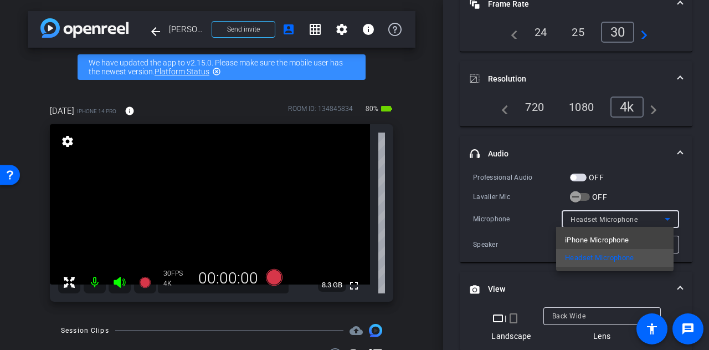
click at [581, 177] on div at bounding box center [354, 175] width 709 height 350
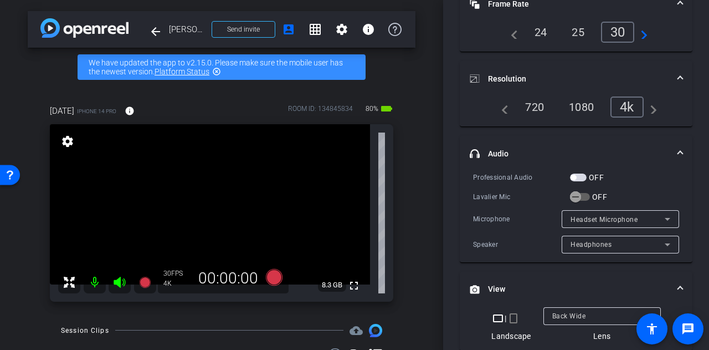
click at [580, 176] on span "button" at bounding box center [578, 177] width 17 height 8
click at [600, 218] on span "Headset Microphone" at bounding box center [604, 220] width 67 height 8
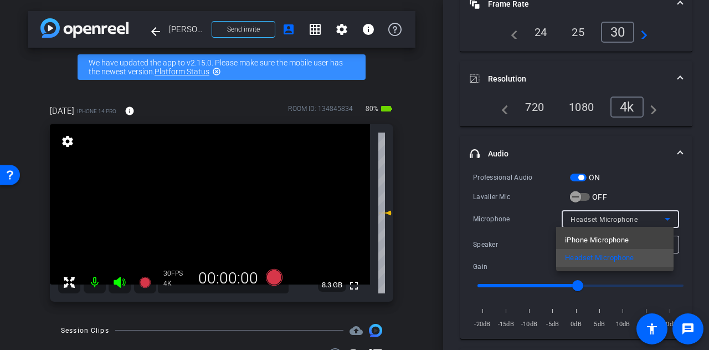
click at [526, 223] on div at bounding box center [354, 175] width 709 height 350
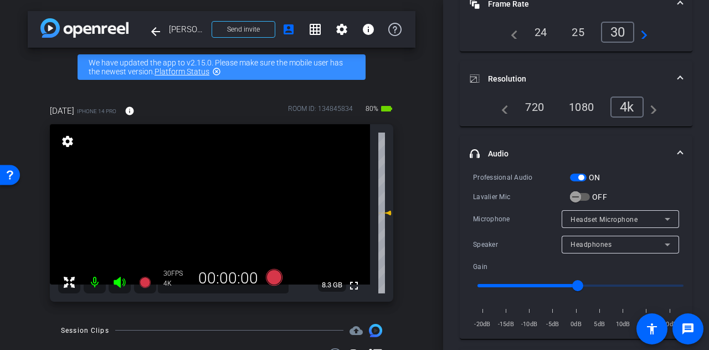
click at [451, 211] on div "Participants Teleprompter Adjustments settings Alyssa Woulfe flip Director Ever…" at bounding box center [576, 175] width 266 height 350
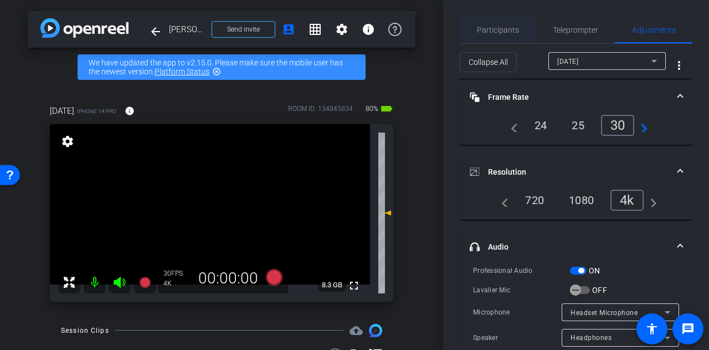
click at [483, 34] on span "Participants" at bounding box center [498, 30] width 42 height 8
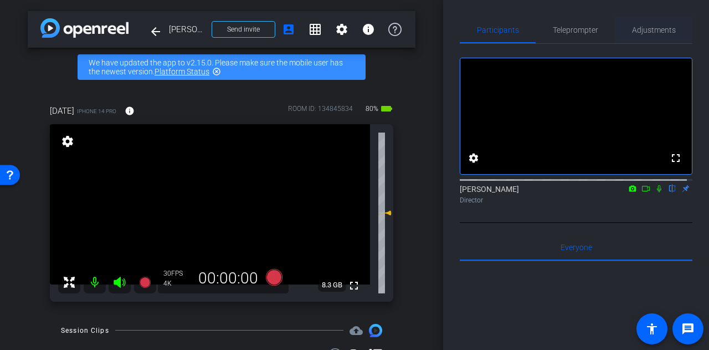
click at [677, 29] on div "Adjustments" at bounding box center [654, 30] width 78 height 27
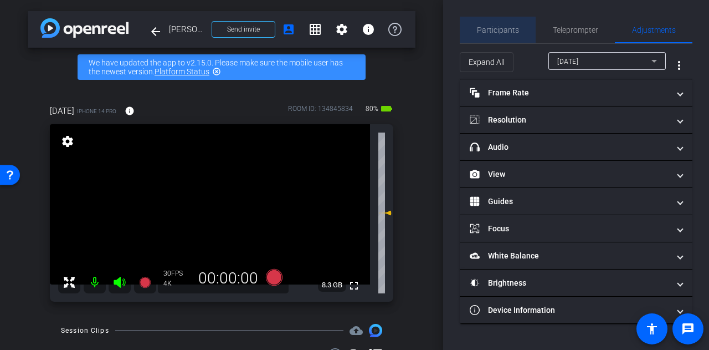
click at [499, 32] on span "Participants" at bounding box center [498, 30] width 42 height 8
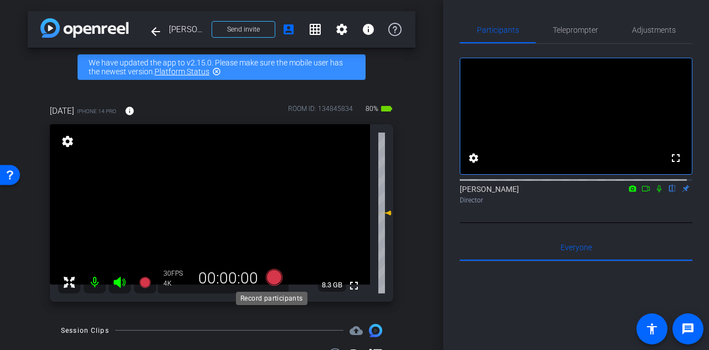
click at [272, 270] on icon at bounding box center [274, 276] width 17 height 17
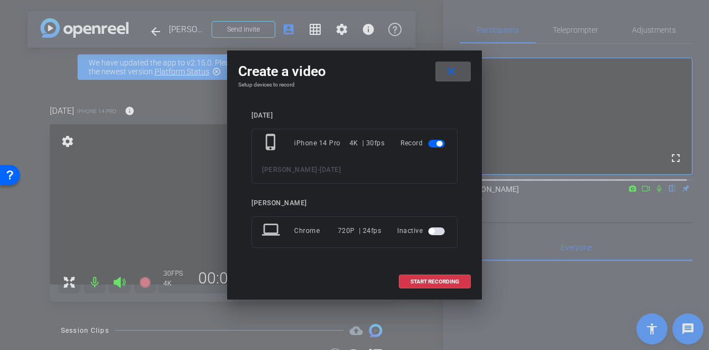
click at [452, 71] on mat-icon "close" at bounding box center [452, 72] width 14 height 14
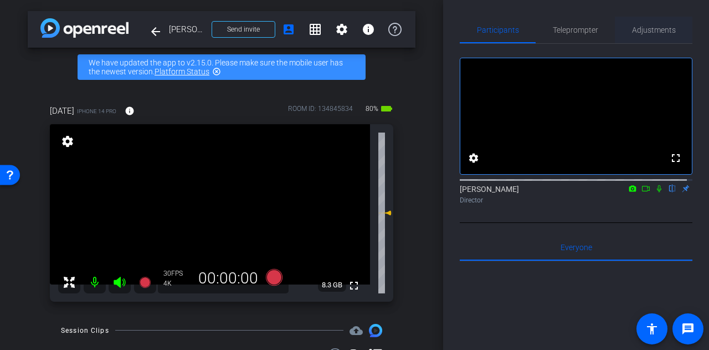
click at [634, 30] on span "Adjustments" at bounding box center [654, 30] width 44 height 8
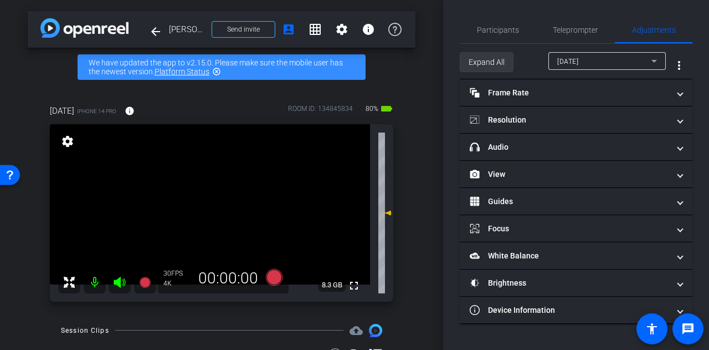
click at [486, 49] on span at bounding box center [487, 62] width 53 height 27
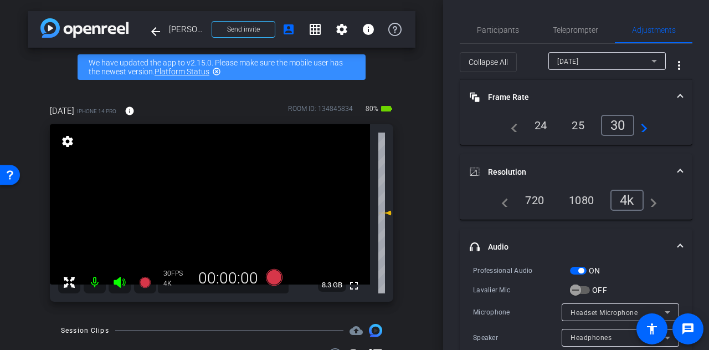
click at [581, 270] on span "button" at bounding box center [582, 271] width 6 height 6
click at [565, 307] on div "Headset Microphone" at bounding box center [621, 312] width 118 height 18
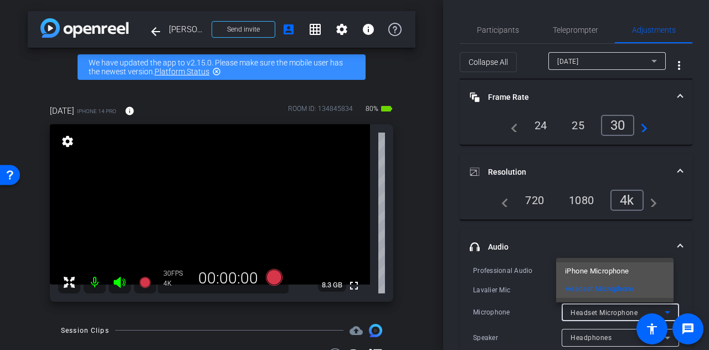
click at [573, 274] on span "iPhone Microphone" at bounding box center [597, 270] width 64 height 13
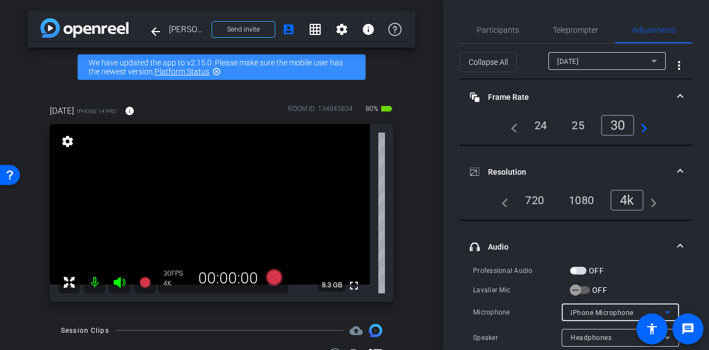
click at [448, 262] on div "Participants Teleprompter Adjustments settings Alyssa Woulfe flip Director Ever…" at bounding box center [576, 175] width 266 height 350
click at [505, 34] on span "Participants" at bounding box center [498, 30] width 42 height 8
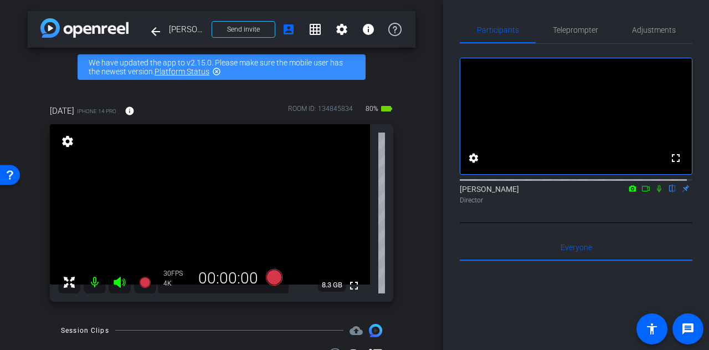
click at [446, 204] on div "Participants Teleprompter Adjustments fullscreen settings Alyssa Woulfe flip Di…" at bounding box center [576, 175] width 266 height 350
click at [642, 26] on span "Adjustments" at bounding box center [654, 30] width 44 height 8
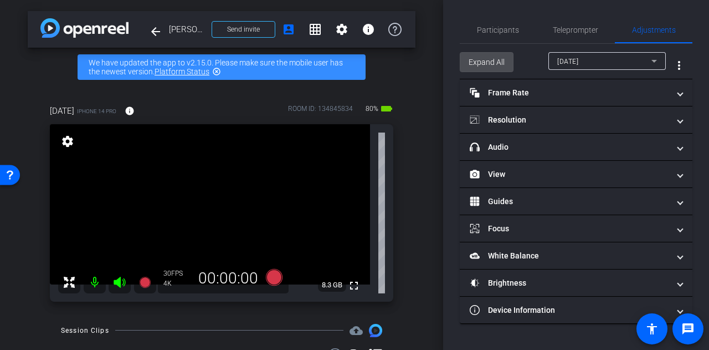
click at [483, 57] on span "Expand All" at bounding box center [487, 62] width 36 height 21
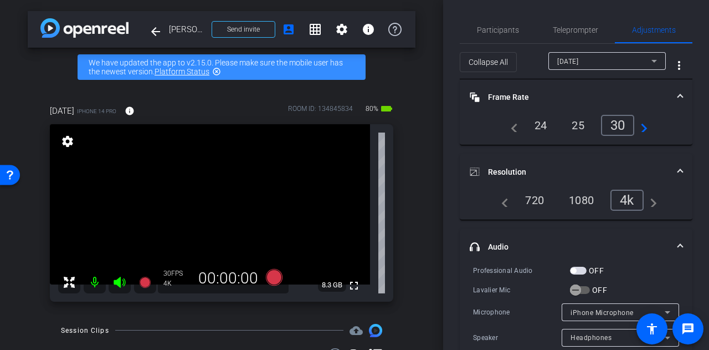
click at [451, 176] on div "Participants Teleprompter Adjustments settings Alyssa Woulfe flip Director Ever…" at bounding box center [576, 175] width 266 height 350
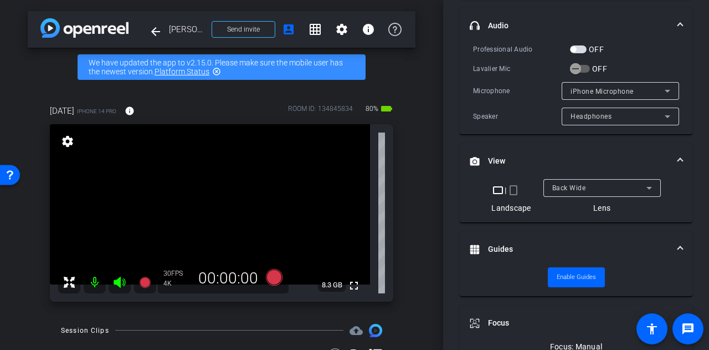
scroll to position [222, 0]
click at [615, 89] on span "iPhone Microphone" at bounding box center [602, 90] width 63 height 8
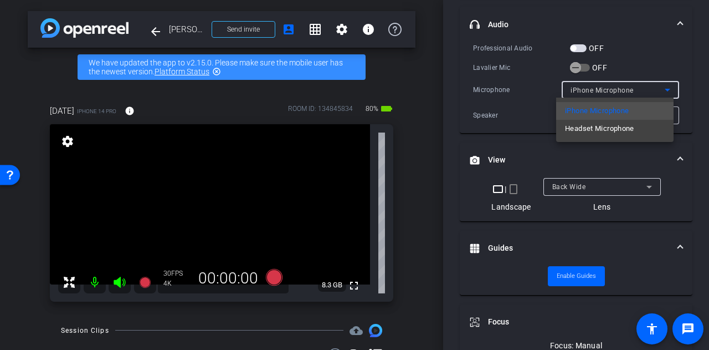
click at [449, 103] on div at bounding box center [354, 175] width 709 height 350
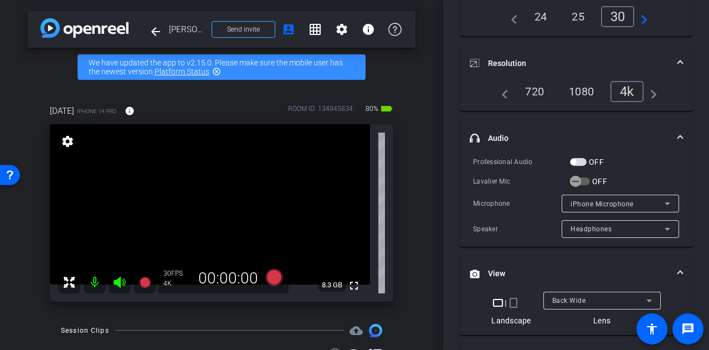
scroll to position [101, 0]
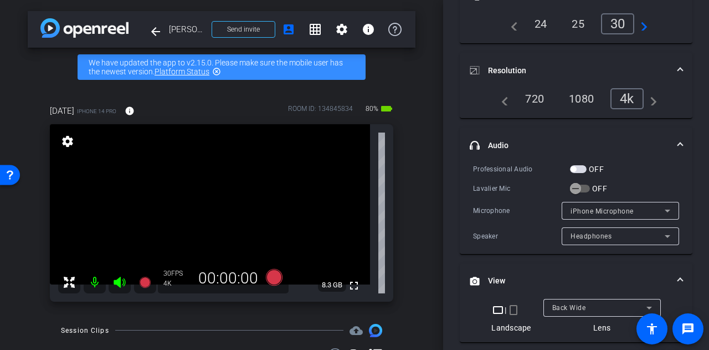
click at [602, 213] on span "iPhone Microphone" at bounding box center [602, 211] width 63 height 8
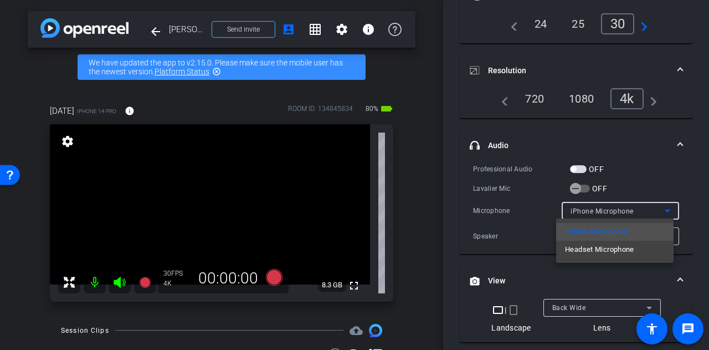
click at [460, 202] on div at bounding box center [354, 175] width 709 height 350
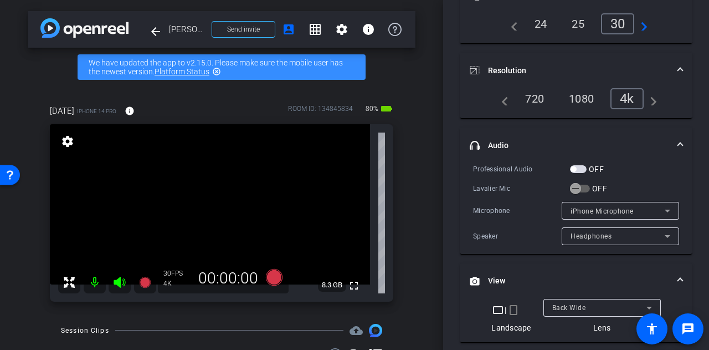
click at [582, 204] on div "iPhone Microphone" at bounding box center [618, 211] width 94 height 14
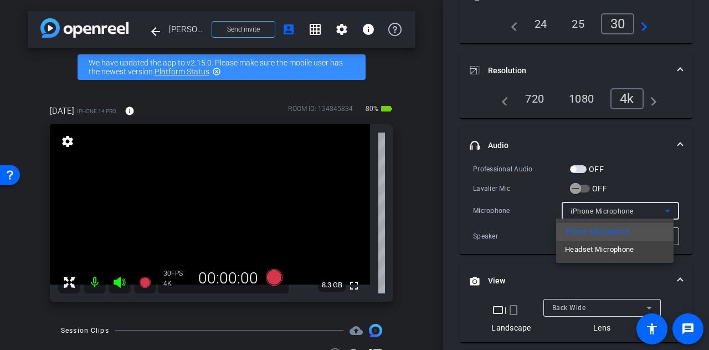
click at [575, 169] on div at bounding box center [354, 175] width 709 height 350
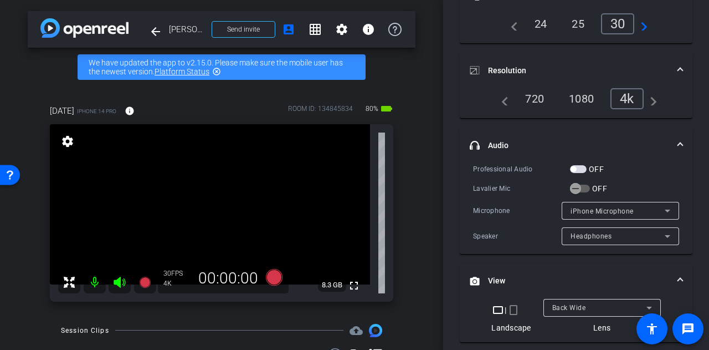
click at [575, 169] on span "button" at bounding box center [574, 169] width 6 height 6
click at [447, 175] on div "Participants Teleprompter Adjustments settings Alyssa Woulfe flip Director Ever…" at bounding box center [576, 175] width 266 height 350
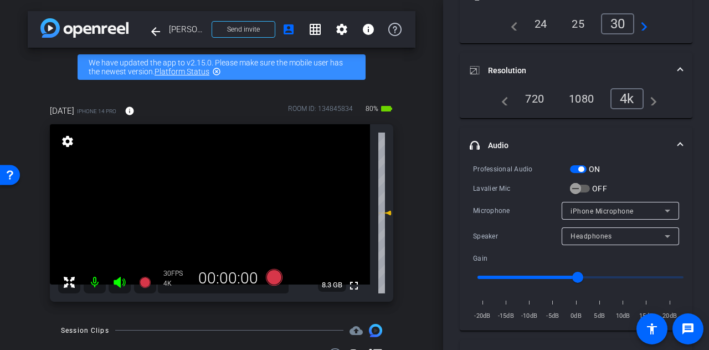
scroll to position [0, 0]
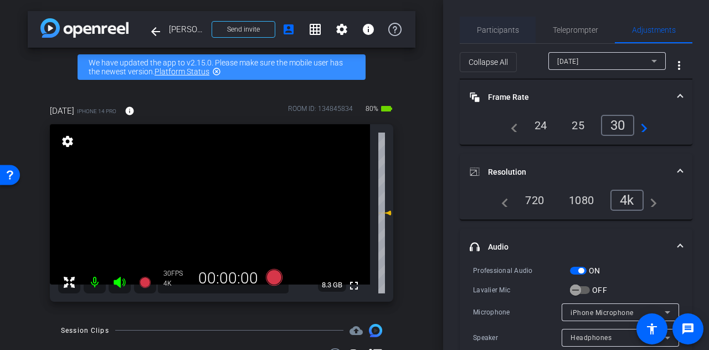
click at [485, 35] on span "Participants" at bounding box center [498, 30] width 42 height 27
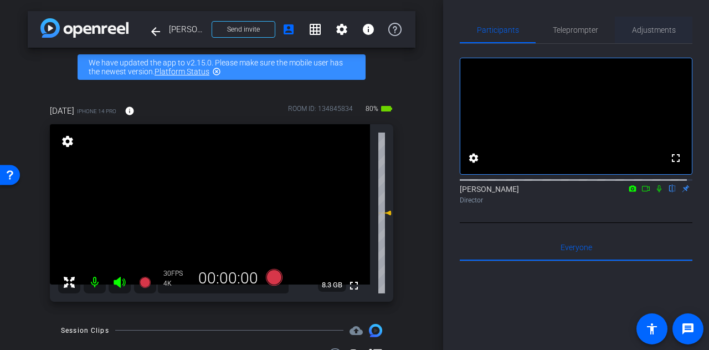
click at [666, 29] on span "Adjustments" at bounding box center [654, 30] width 44 height 8
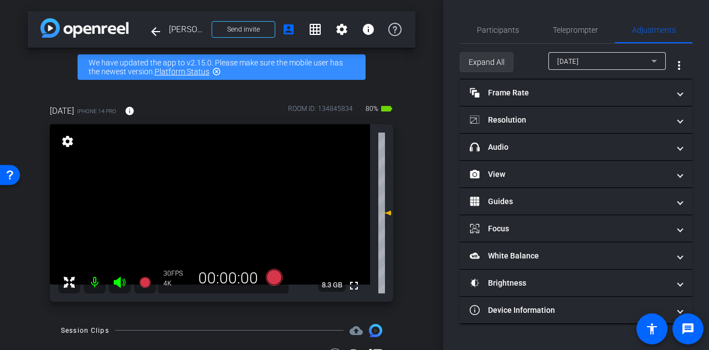
click at [486, 64] on span "Expand All" at bounding box center [487, 62] width 36 height 21
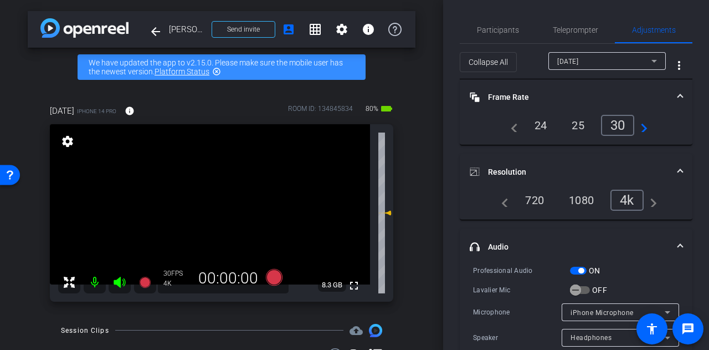
click at [446, 201] on div "Participants Teleprompter Adjustments settings Alyssa Woulfe flip Director Ever…" at bounding box center [576, 175] width 266 height 350
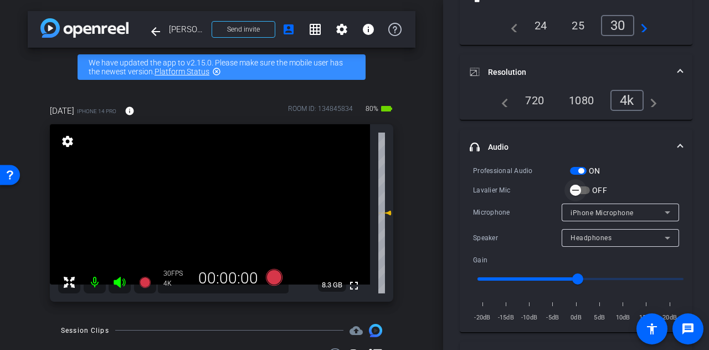
click at [581, 187] on span "button" at bounding box center [575, 190] width 11 height 11
click at [581, 169] on span "button" at bounding box center [582, 171] width 6 height 6
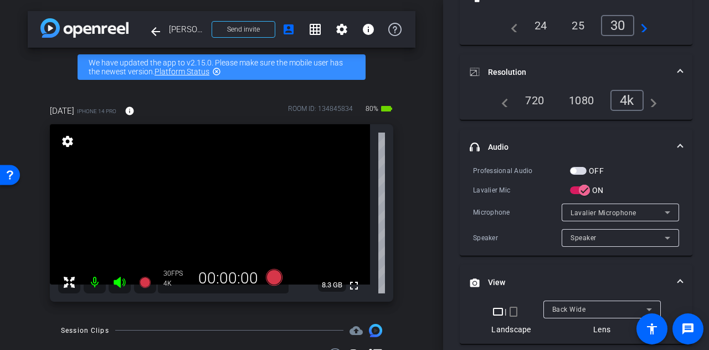
click at [454, 171] on div "Participants Teleprompter Adjustments settings Alyssa Woulfe flip Director Ever…" at bounding box center [576, 175] width 266 height 350
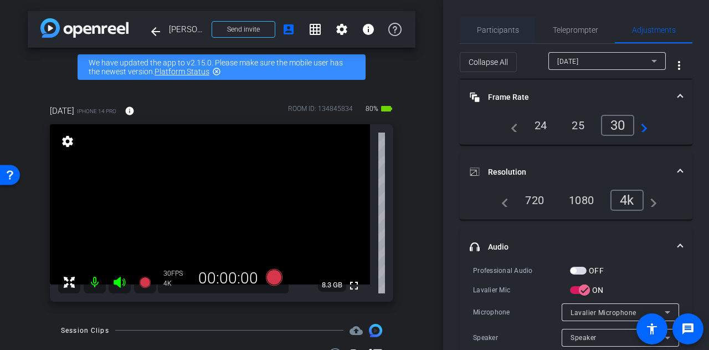
click at [481, 28] on span "Participants" at bounding box center [498, 30] width 42 height 8
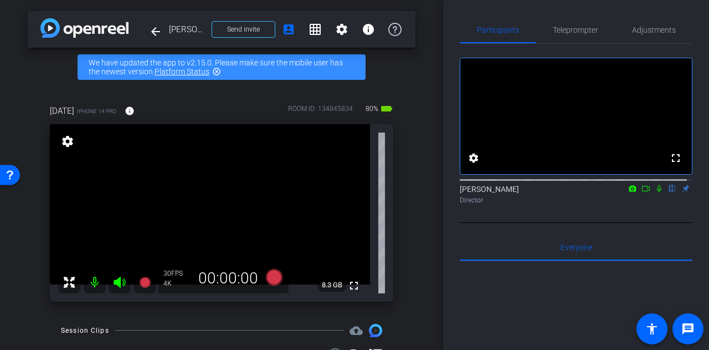
click at [447, 173] on div "Participants Teleprompter Adjustments fullscreen settings Alyssa Woulfe flip Di…" at bounding box center [576, 175] width 266 height 350
click at [448, 162] on div "Participants Teleprompter Adjustments fullscreen settings Alyssa Woulfe flip Di…" at bounding box center [576, 175] width 266 height 350
click at [645, 35] on span "Adjustments" at bounding box center [654, 30] width 44 height 27
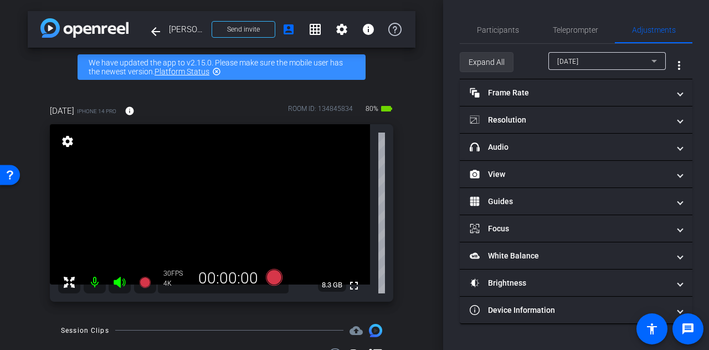
click at [490, 59] on span "Expand All" at bounding box center [487, 62] width 36 height 21
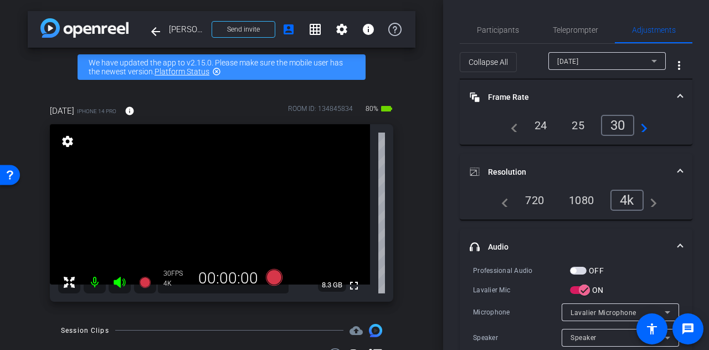
click at [577, 272] on span "button" at bounding box center [578, 271] width 17 height 8
click at [599, 311] on span "Lavalier Microphone" at bounding box center [604, 313] width 66 height 8
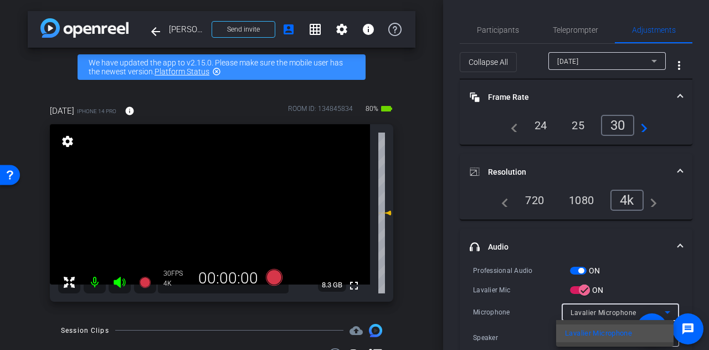
click at [553, 288] on div at bounding box center [354, 175] width 709 height 350
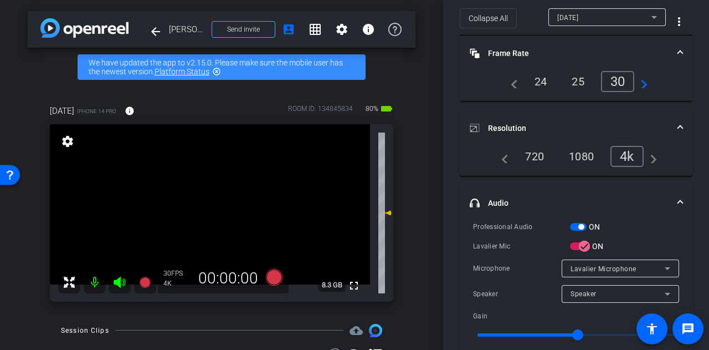
scroll to position [44, 0]
click at [586, 246] on icon "button" at bounding box center [584, 246] width 7 height 1
click at [596, 264] on span "Lavalier Microphone" at bounding box center [604, 268] width 66 height 8
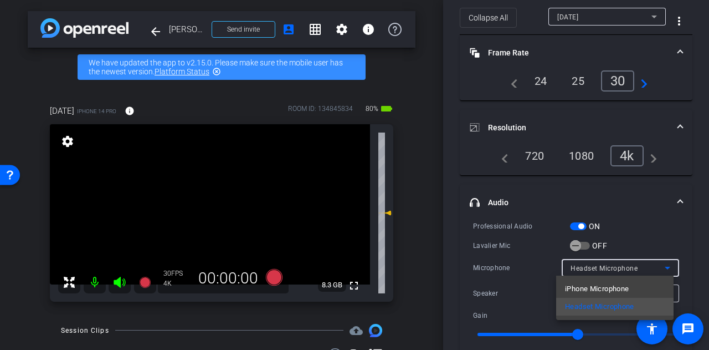
click at [457, 259] on div at bounding box center [354, 175] width 709 height 350
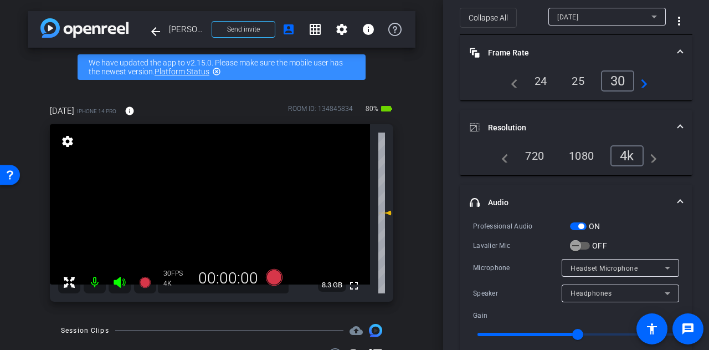
scroll to position [0, 0]
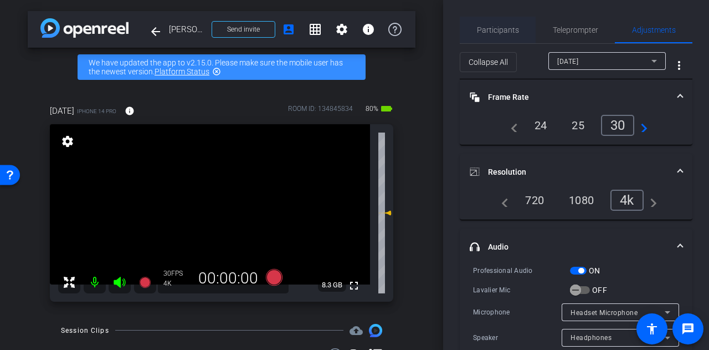
click at [491, 32] on span "Participants" at bounding box center [498, 30] width 42 height 8
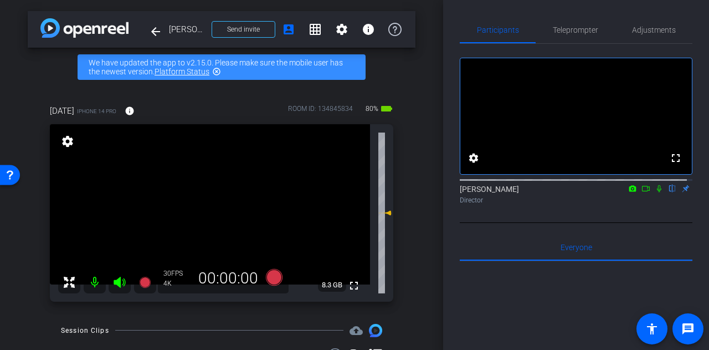
click at [449, 141] on div "Participants Teleprompter Adjustments fullscreen settings Alyssa Woulfe flip Di…" at bounding box center [576, 175] width 266 height 350
click at [657, 192] on icon at bounding box center [659, 188] width 4 height 7
click at [452, 156] on div "Participants Teleprompter Adjustments fullscreen settings Alyssa Woulfe flip Di…" at bounding box center [576, 175] width 266 height 350
click at [285, 272] on div "30 FPS 4K 00:00:00" at bounding box center [223, 278] width 131 height 30
click at [272, 273] on icon at bounding box center [274, 276] width 17 height 17
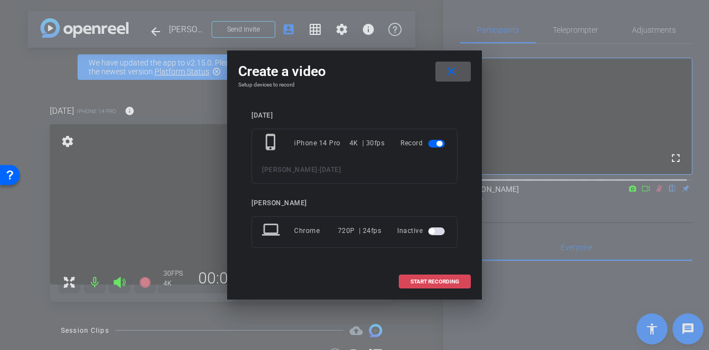
click at [417, 285] on span at bounding box center [435, 281] width 71 height 27
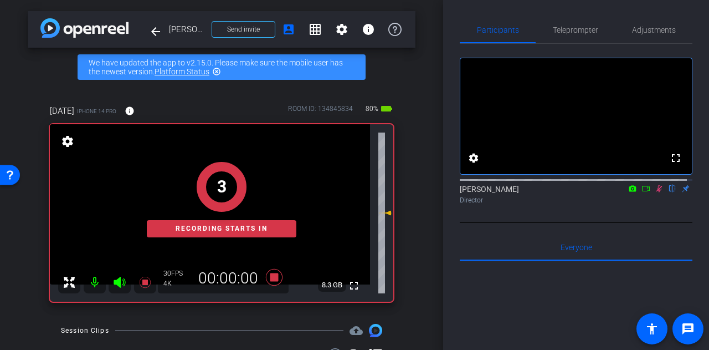
click at [447, 195] on div "Participants Teleprompter Adjustments fullscreen settings Alyssa Woulfe flip Di…" at bounding box center [576, 175] width 266 height 350
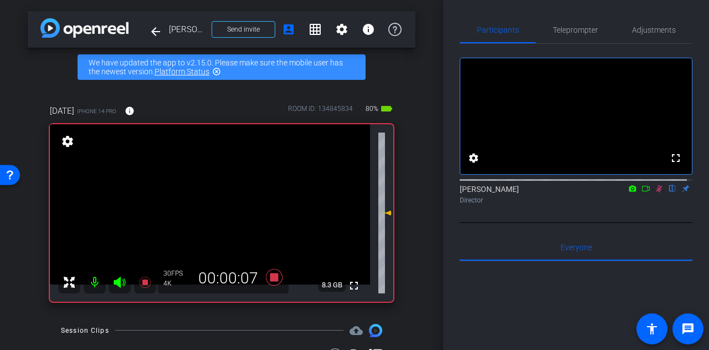
click at [411, 200] on div "arrow_back Rusty Hardin Back to project Send invite account_box grid_on setting…" at bounding box center [221, 175] width 443 height 350
click at [411, 272] on div "arrow_back Rusty Hardin Back to project Send invite account_box grid_on setting…" at bounding box center [221, 175] width 443 height 350
click at [411, 182] on div "arrow_back Rusty Hardin Back to project Send invite account_box grid_on setting…" at bounding box center [221, 175] width 443 height 350
click at [402, 217] on div "April2 iPhone 14 Pro info ROOM ID: 134845834 80% battery_std fullscreen setting…" at bounding box center [222, 199] width 388 height 226
click at [264, 280] on icon at bounding box center [274, 277] width 27 height 20
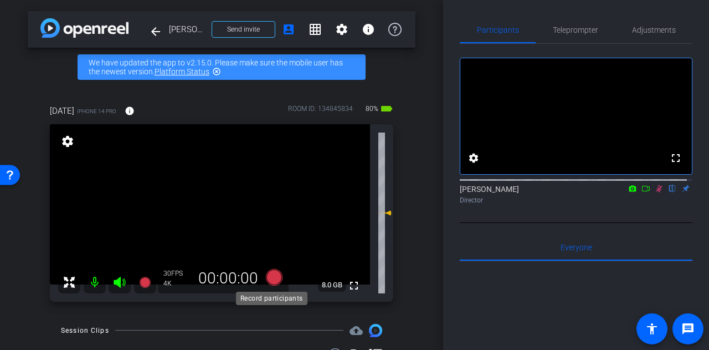
click at [266, 280] on icon at bounding box center [274, 276] width 17 height 17
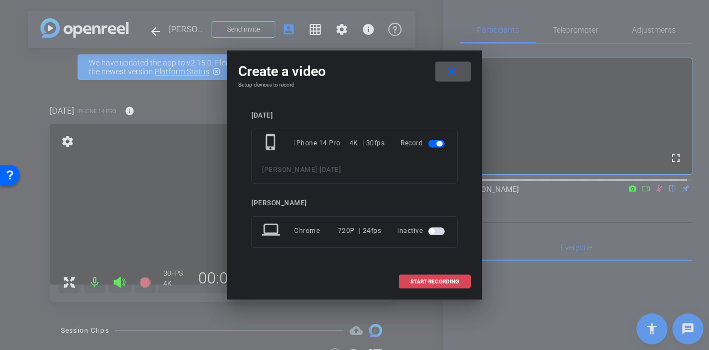
click at [424, 281] on span "START RECORDING" at bounding box center [435, 282] width 49 height 6
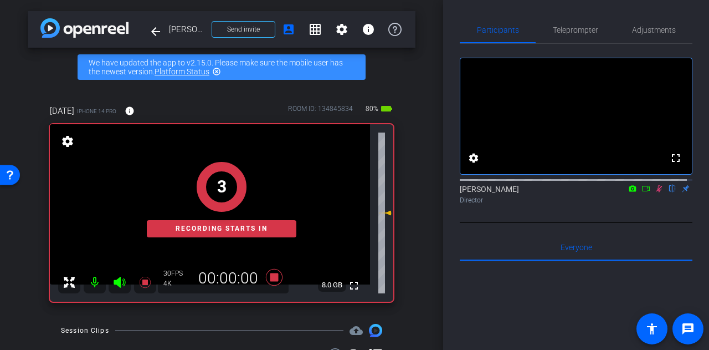
click at [412, 253] on div "arrow_back Rusty Hardin Back to project Send invite account_box grid_on setting…" at bounding box center [221, 175] width 443 height 350
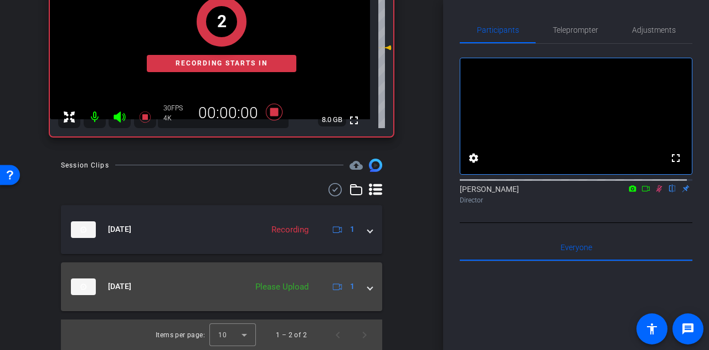
click at [292, 289] on div "Please Upload" at bounding box center [282, 286] width 64 height 13
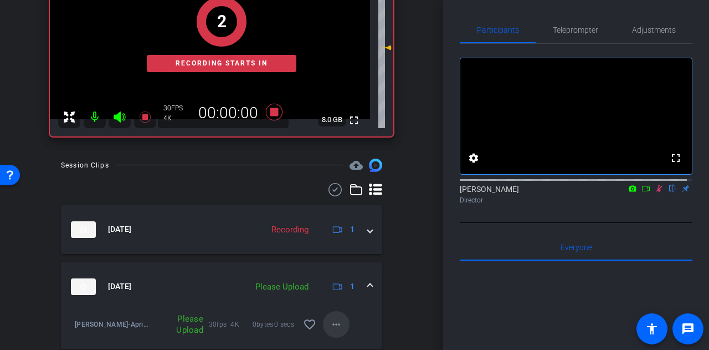
click at [330, 323] on mat-icon "more_horiz" at bounding box center [336, 324] width 13 height 13
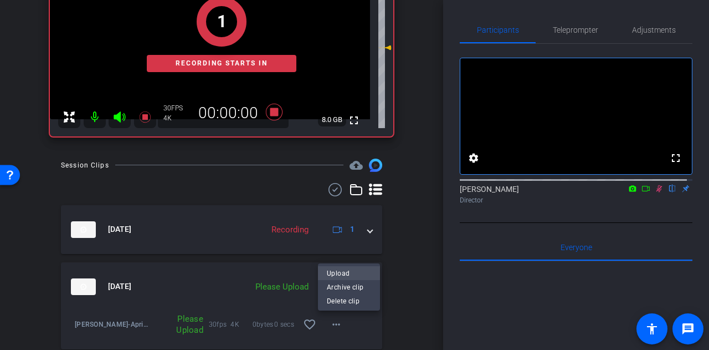
click at [358, 271] on span "Upload" at bounding box center [349, 273] width 44 height 13
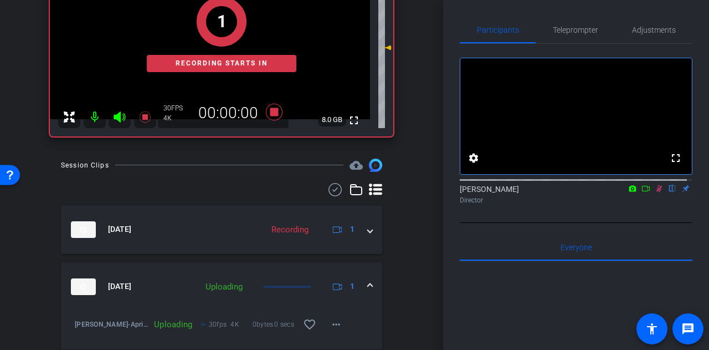
click at [400, 266] on div "Session Clips cloud_upload Aug 25, 2025 Recording 1 Aug 25, 2025 Uploading 1 Ru…" at bounding box center [222, 274] width 388 height 230
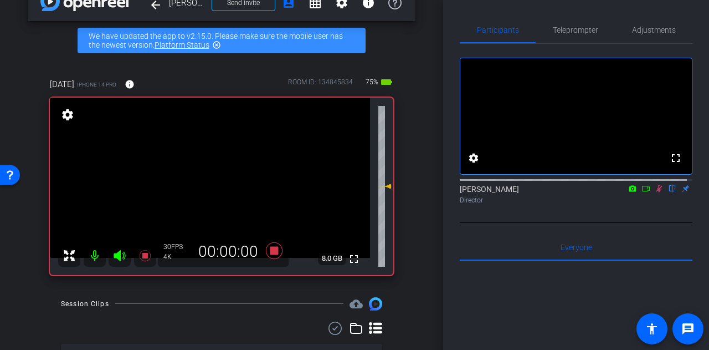
scroll to position [0, 0]
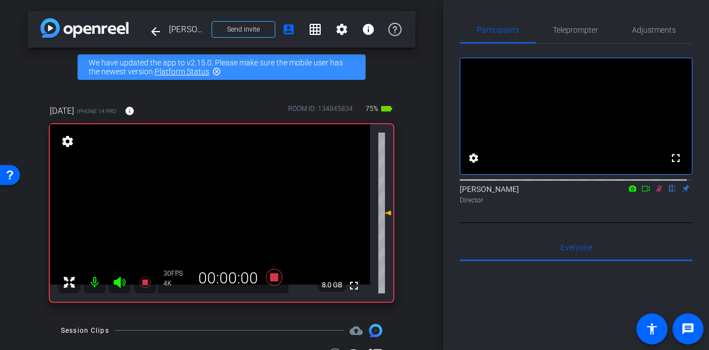
click at [413, 239] on div "arrow_back Rusty Hardin Back to project Send invite account_box grid_on setting…" at bounding box center [221, 175] width 443 height 350
click at [275, 277] on icon at bounding box center [274, 276] width 17 height 17
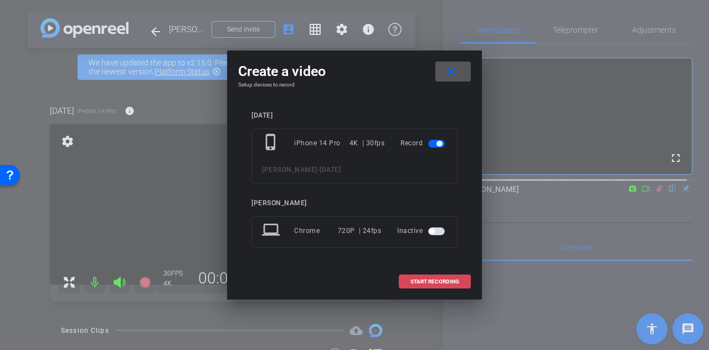
click at [429, 280] on span "START RECORDING" at bounding box center [435, 282] width 49 height 6
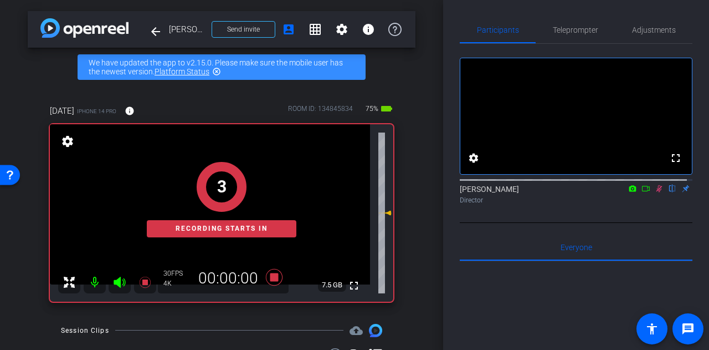
click at [409, 239] on div "April2 iPhone 14 Pro info ROOM ID: 134845834 75% battery_std fullscreen setting…" at bounding box center [222, 199] width 388 height 226
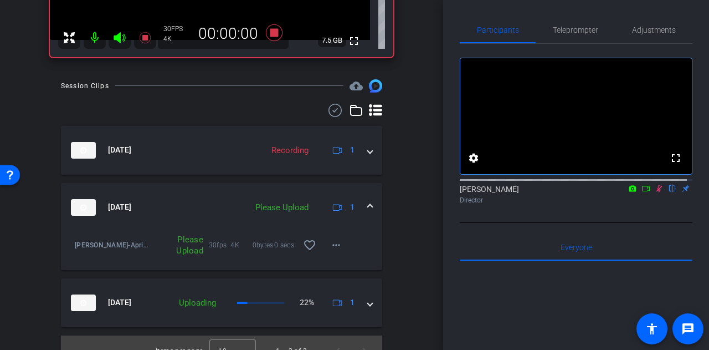
scroll to position [261, 0]
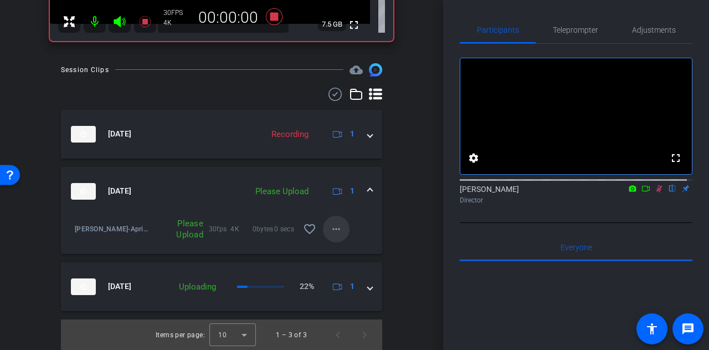
click at [338, 222] on mat-icon "more_horiz" at bounding box center [336, 228] width 13 height 13
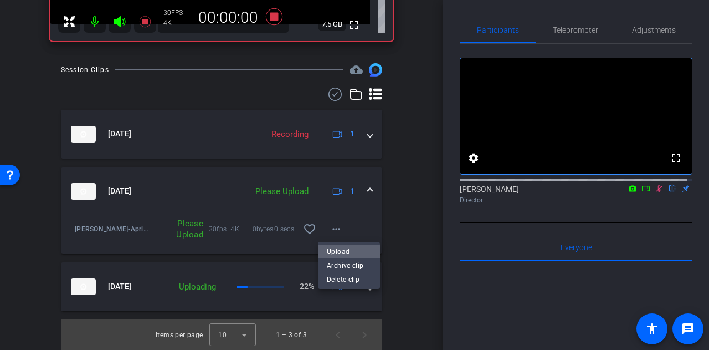
click at [337, 252] on span "Upload" at bounding box center [349, 251] width 44 height 13
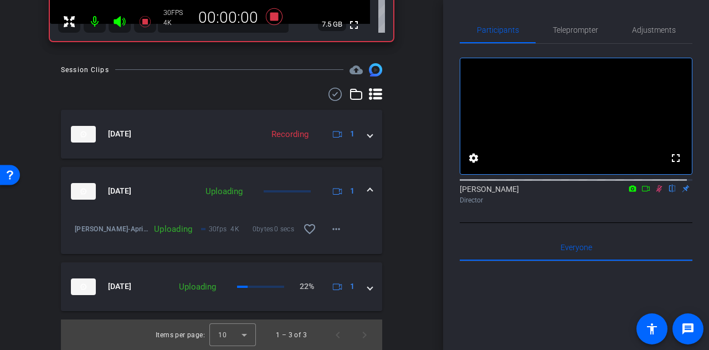
click at [399, 230] on div "Session Clips cloud_upload Aug 25, 2025 Recording 1 Aug 25, 2025 Uploading 1 Ru…" at bounding box center [222, 206] width 388 height 287
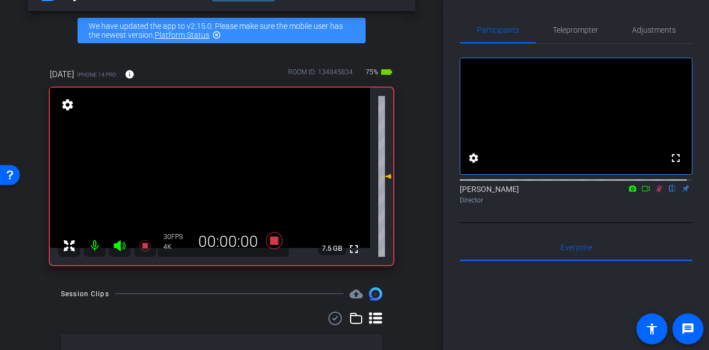
scroll to position [25, 0]
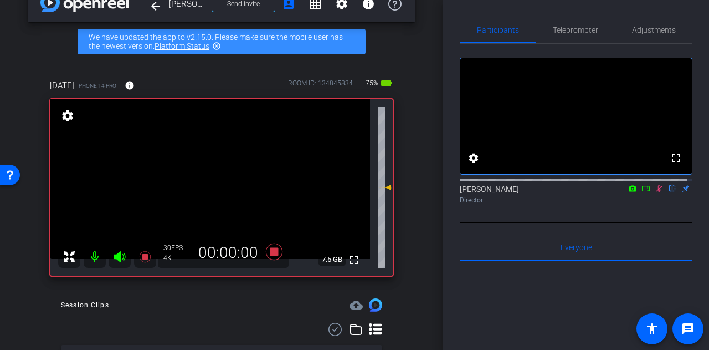
drag, startPoint x: 399, startPoint y: 230, endPoint x: 406, endPoint y: 268, distance: 38.3
click at [406, 268] on div "April2 iPhone 14 Pro info ROOM ID: 134845834 75% battery_std fullscreen setting…" at bounding box center [222, 174] width 388 height 226
click at [410, 249] on div "arrow_back Rusty Hardin Back to project Send invite account_box grid_on setting…" at bounding box center [221, 150] width 443 height 350
click at [409, 236] on div "April2 iPhone 14 Pro info ROOM ID: 134845834 75% battery_std fullscreen setting…" at bounding box center [222, 174] width 388 height 226
click at [409, 235] on div "April2 iPhone 14 Pro info ROOM ID: 134845834 75% battery_std fullscreen setting…" at bounding box center [222, 174] width 388 height 226
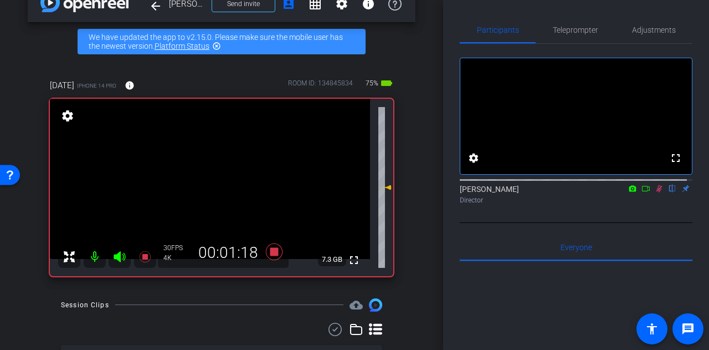
click at [417, 240] on div "arrow_back Rusty Hardin Back to project Send invite account_box grid_on setting…" at bounding box center [221, 150] width 443 height 350
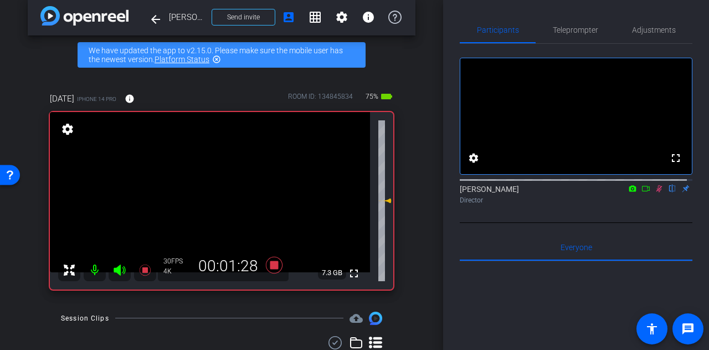
scroll to position [0, 0]
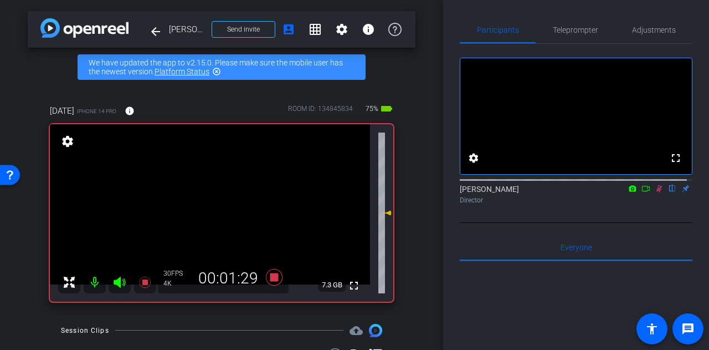
click at [412, 248] on div "arrow_back Rusty Hardin Back to project Send invite account_box grid_on setting…" at bounding box center [221, 175] width 443 height 350
click at [407, 236] on div "April2 iPhone 14 Pro info ROOM ID: 134845834 75% battery_std fullscreen setting…" at bounding box center [222, 199] width 388 height 226
click at [268, 279] on icon at bounding box center [274, 276] width 17 height 17
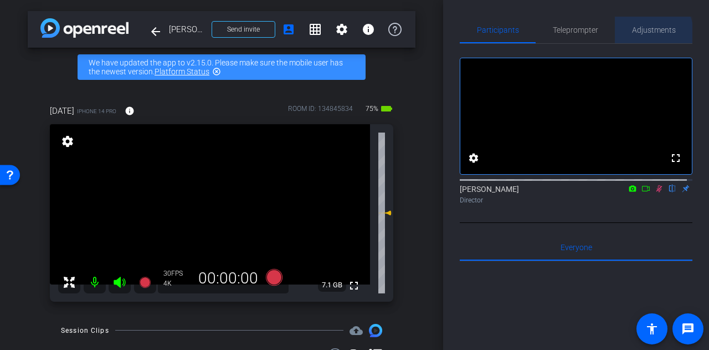
click at [645, 33] on span "Adjustments" at bounding box center [654, 30] width 44 height 8
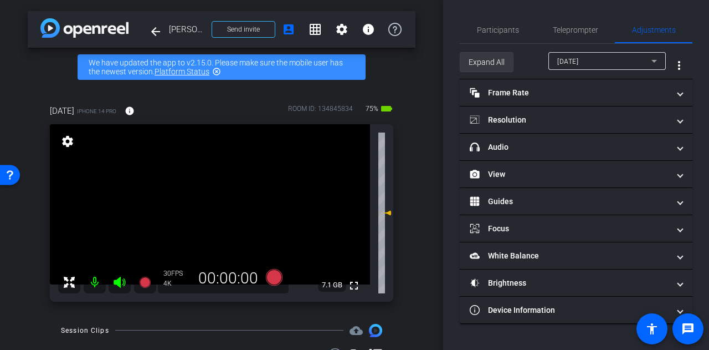
click at [506, 59] on span at bounding box center [487, 62] width 53 height 27
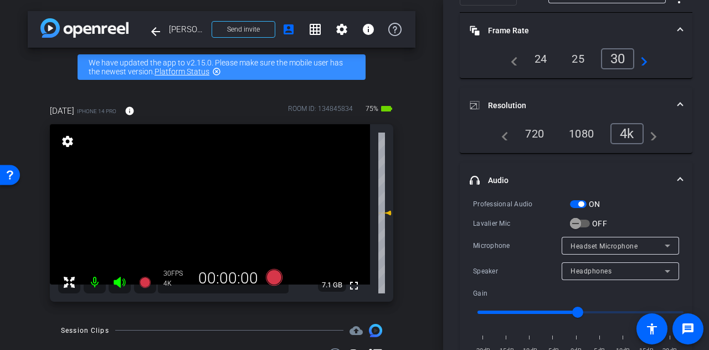
scroll to position [70, 0]
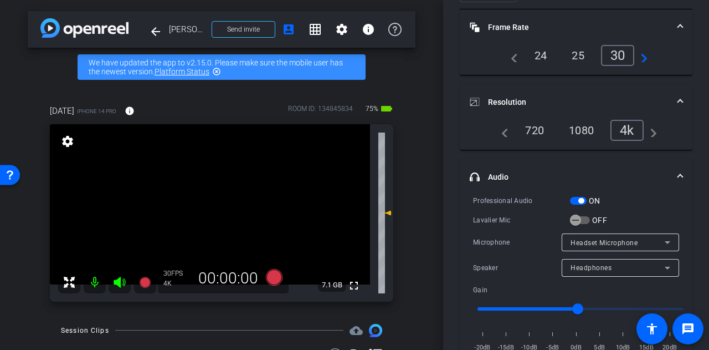
click at [580, 199] on span "button" at bounding box center [582, 201] width 6 height 6
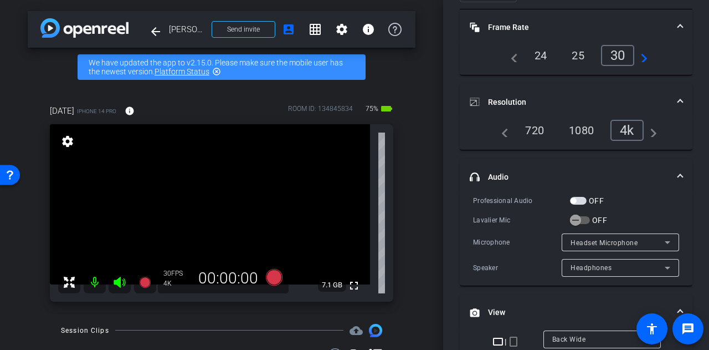
click at [581, 239] on span "Headset Microphone" at bounding box center [604, 243] width 67 height 8
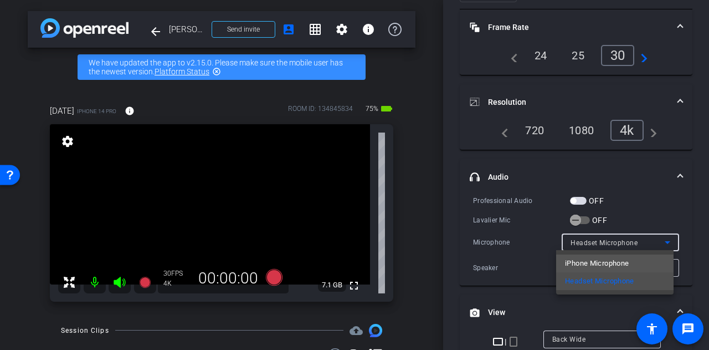
click at [573, 261] on span "iPhone Microphone" at bounding box center [597, 263] width 64 height 13
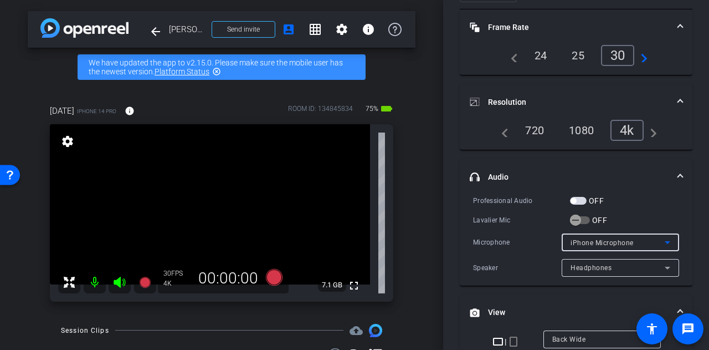
click at [455, 187] on div "Participants Teleprompter Adjustments settings Alyssa Woulfe flip Director Ever…" at bounding box center [576, 175] width 266 height 350
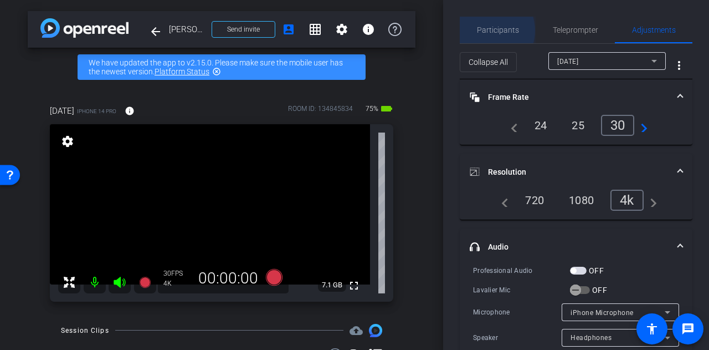
click at [486, 30] on span "Participants" at bounding box center [498, 30] width 42 height 8
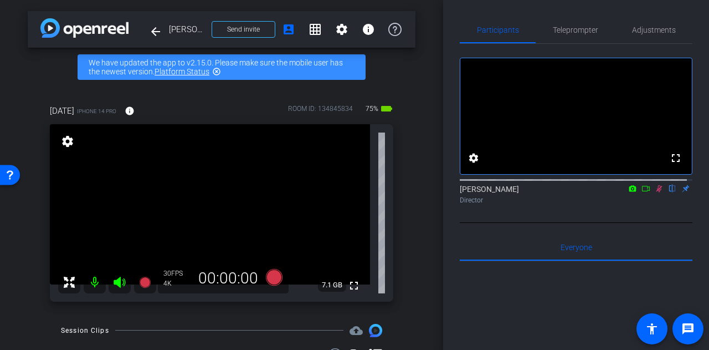
click at [450, 185] on div "Participants Teleprompter Adjustments fullscreen settings Alyssa Woulfe flip Di…" at bounding box center [576, 175] width 266 height 350
click at [416, 216] on div "arrow_back Rusty Hardin Back to project Send invite account_box grid_on setting…" at bounding box center [221, 175] width 443 height 350
click at [448, 185] on div "Participants Teleprompter Adjustments fullscreen settings Alyssa Woulfe flip Di…" at bounding box center [576, 175] width 266 height 350
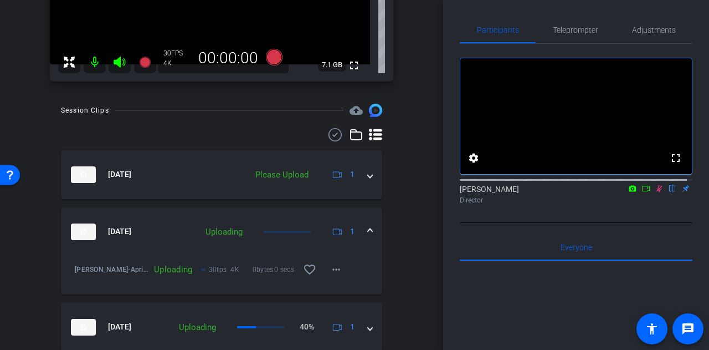
scroll to position [261, 0]
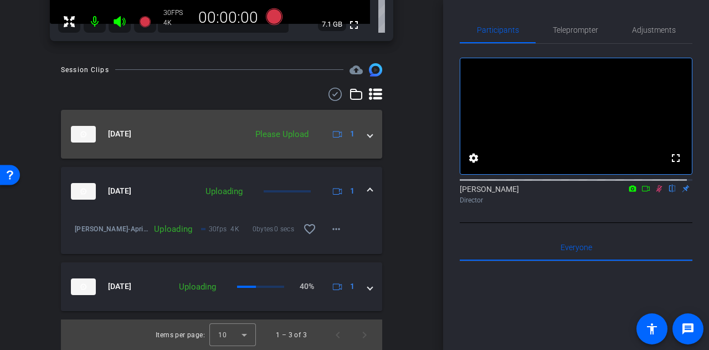
click at [280, 138] on div "Please Upload" at bounding box center [282, 134] width 64 height 13
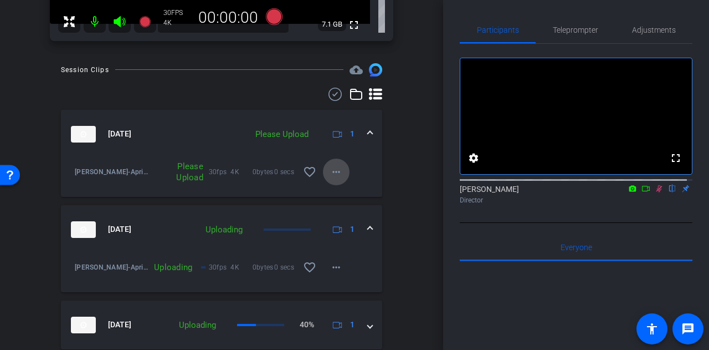
click at [330, 176] on mat-icon "more_horiz" at bounding box center [336, 171] width 13 height 13
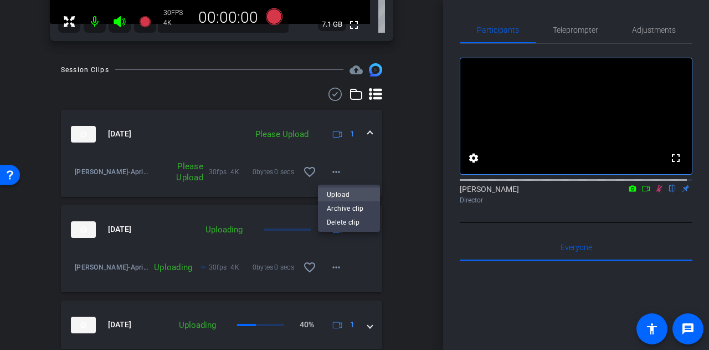
click at [338, 195] on span "Upload" at bounding box center [349, 194] width 44 height 13
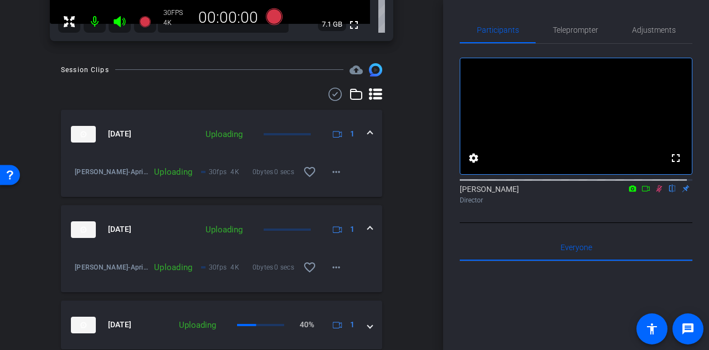
click at [389, 189] on div "Session Clips cloud_upload Aug 25, 2025 Uploading 1 Rusty Hardin-April2-2025-08…" at bounding box center [222, 225] width 388 height 325
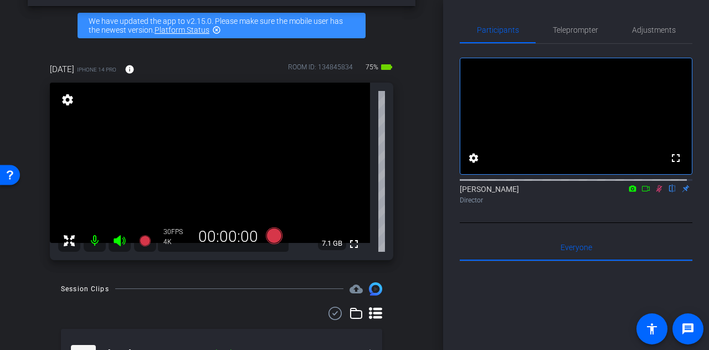
scroll to position [0, 0]
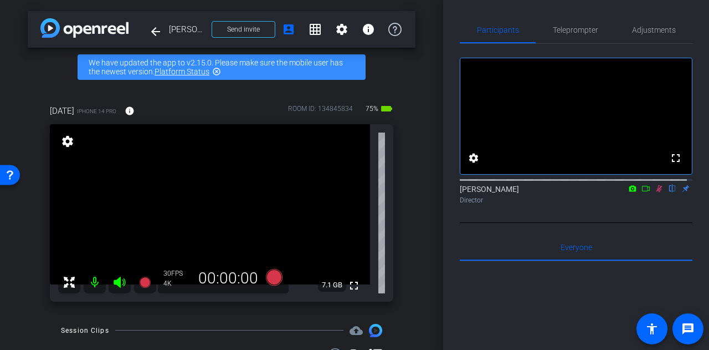
click at [418, 208] on div "arrow_back Rusty Hardin Back to project Send invite account_box grid_on setting…" at bounding box center [221, 175] width 443 height 350
click at [655, 192] on icon at bounding box center [659, 189] width 9 height 8
click at [448, 191] on div "Participants Teleprompter Adjustments fullscreen settings Alyssa Woulfe flip Di…" at bounding box center [576, 175] width 266 height 350
click at [429, 191] on div "arrow_back Rusty Hardin Back to project Send invite account_box grid_on setting…" at bounding box center [221, 175] width 443 height 350
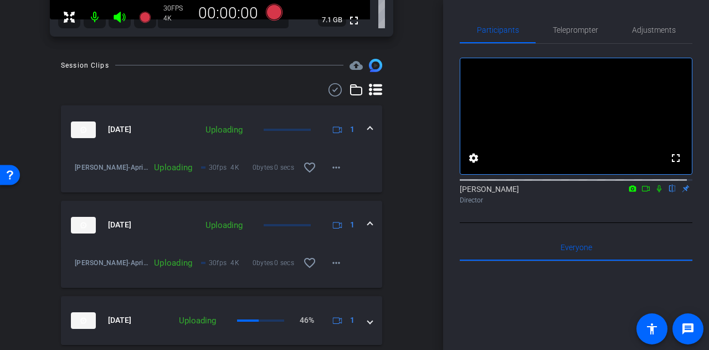
scroll to position [299, 0]
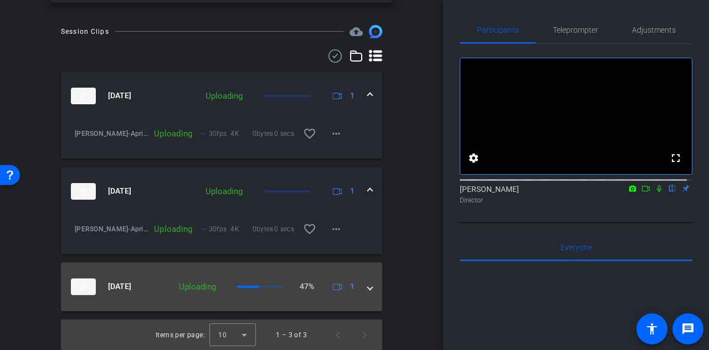
click at [238, 273] on mat-expansion-panel-header "Aug 25, 2025 Uploading 47% 1" at bounding box center [221, 286] width 321 height 49
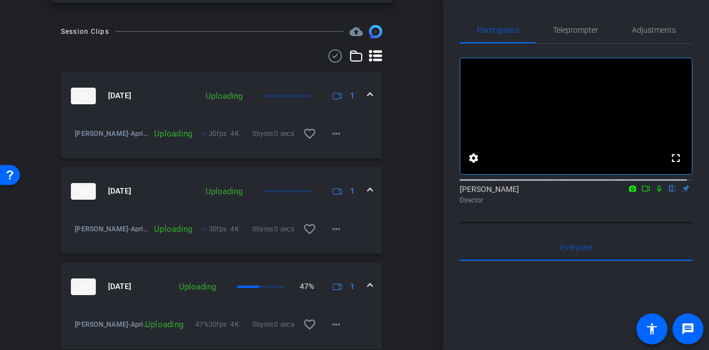
click at [218, 187] on div "Uploading" at bounding box center [224, 191] width 48 height 13
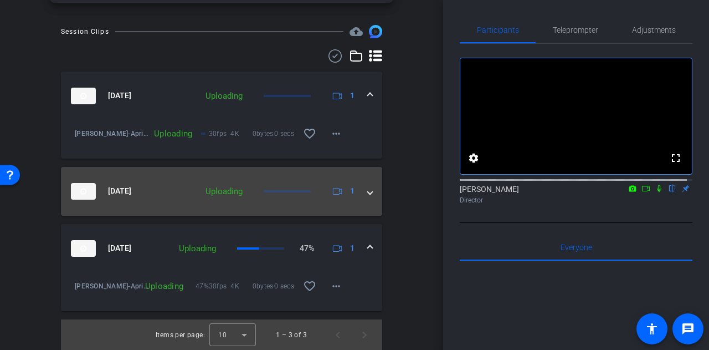
click at [225, 178] on mat-expansion-panel-header "Aug 25, 2025 Uploading 1" at bounding box center [221, 191] width 321 height 49
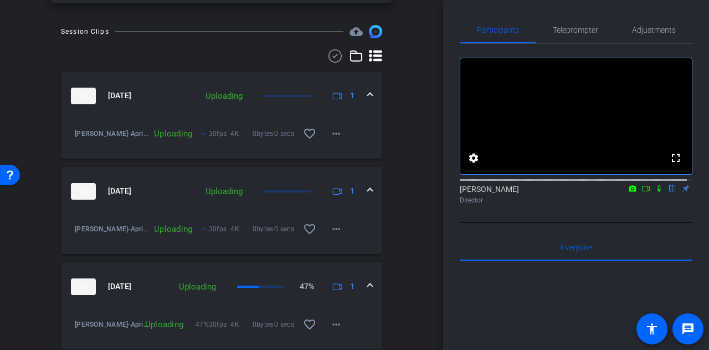
click at [406, 182] on div "Session Clips cloud_upload Aug 25, 2025 Uploading 1 Rusty Hardin-April2-2025-08…" at bounding box center [222, 207] width 388 height 364
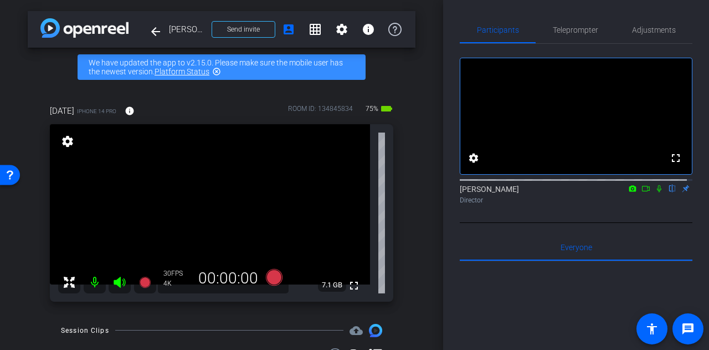
click at [413, 185] on div "arrow_back Rusty Hardin Back to project Send invite account_box grid_on setting…" at bounding box center [221, 175] width 443 height 350
click at [451, 238] on div "Participants Teleprompter Adjustments fullscreen settings Alyssa Woulfe flip Di…" at bounding box center [576, 175] width 266 height 350
click at [402, 187] on div "April2 iPhone 14 Pro info ROOM ID: 134845834 70% battery_std fullscreen setting…" at bounding box center [222, 199] width 388 height 226
click at [409, 183] on div "April2 iPhone 14 Pro info ROOM ID: 134845834 70% battery_std fullscreen setting…" at bounding box center [222, 199] width 388 height 226
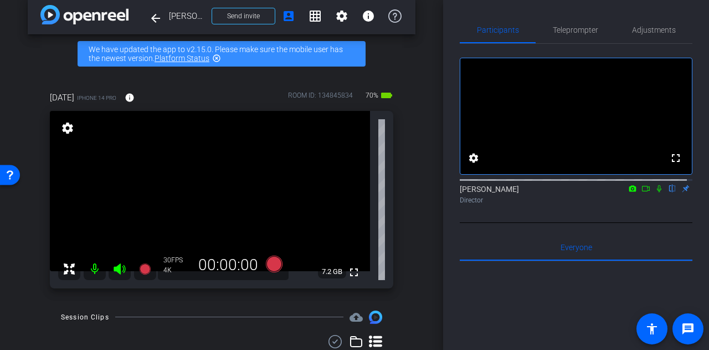
scroll to position [14, 0]
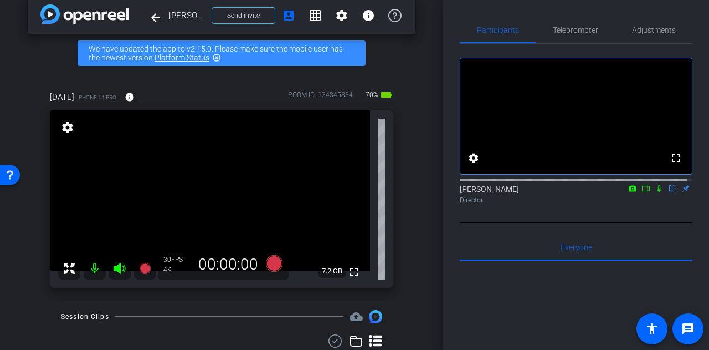
click at [449, 171] on div "Participants Teleprompter Adjustments fullscreen settings Alyssa Woulfe flip Di…" at bounding box center [576, 175] width 266 height 350
click at [650, 33] on span "Adjustments" at bounding box center [654, 30] width 44 height 8
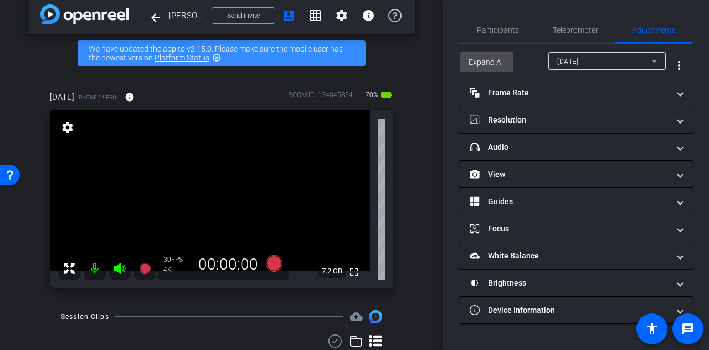
click at [492, 65] on span "Expand All" at bounding box center [487, 62] width 36 height 21
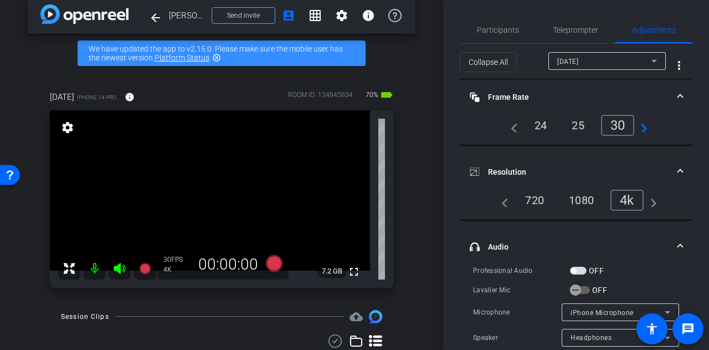
click at [451, 223] on div "Participants Teleprompter Adjustments settings Alyssa Woulfe flip Director Ever…" at bounding box center [576, 175] width 266 height 350
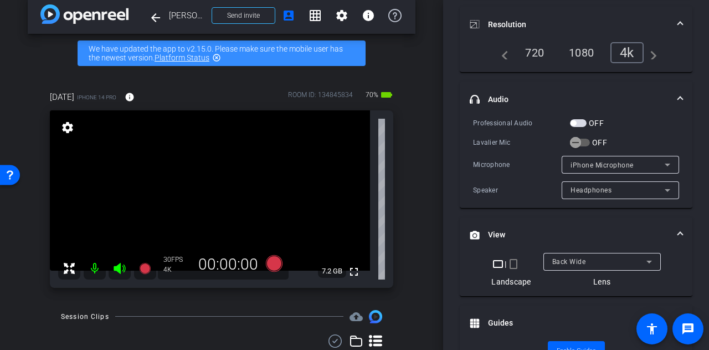
scroll to position [148, 0]
click at [595, 163] on span "iPhone Microphone" at bounding box center [602, 165] width 63 height 8
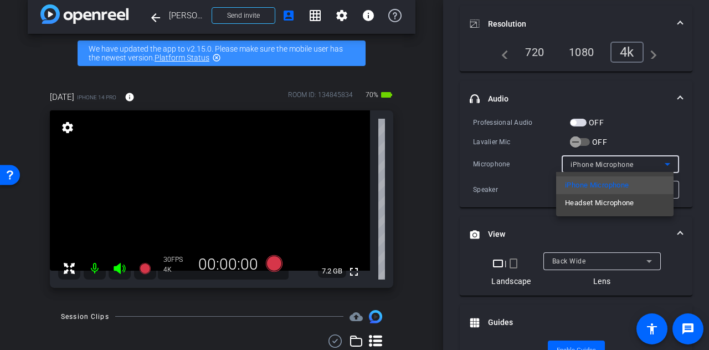
click at [492, 162] on div at bounding box center [354, 175] width 709 height 350
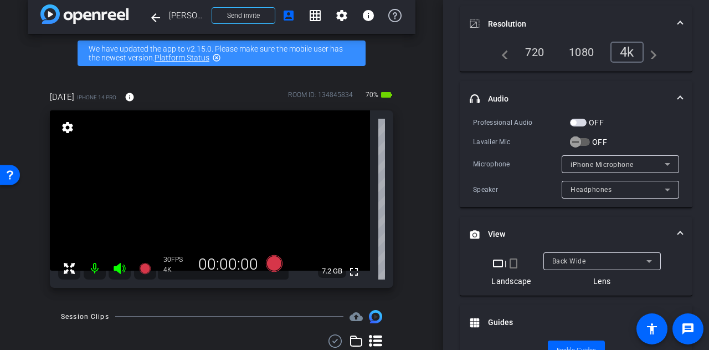
click at [579, 187] on span "Headphones" at bounding box center [591, 190] width 41 height 8
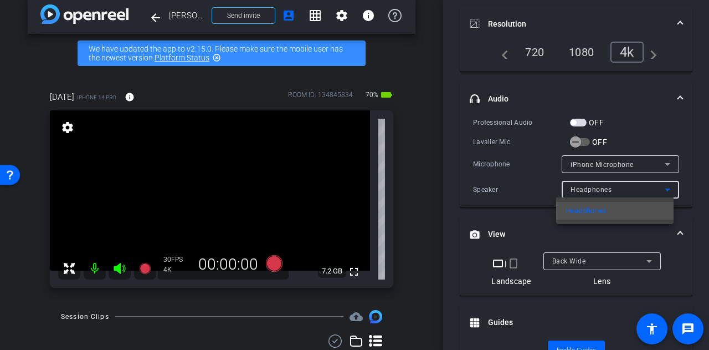
click at [499, 186] on div at bounding box center [354, 175] width 709 height 350
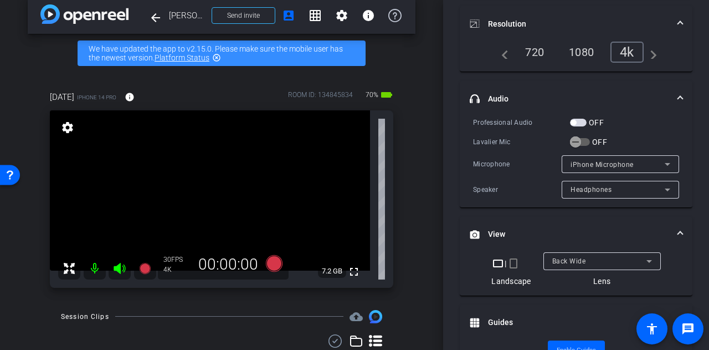
click at [596, 161] on span "iPhone Microphone" at bounding box center [602, 165] width 63 height 8
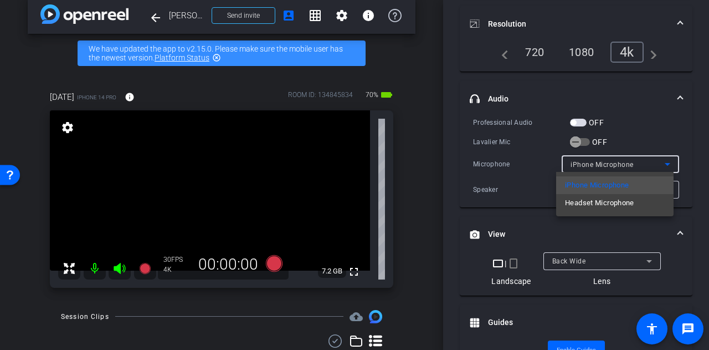
click at [487, 171] on div at bounding box center [354, 175] width 709 height 350
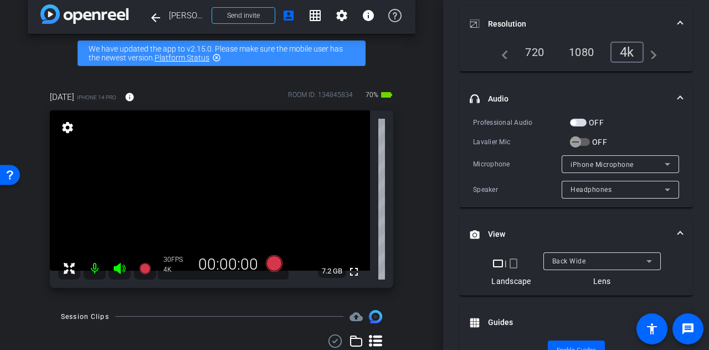
scroll to position [0, 0]
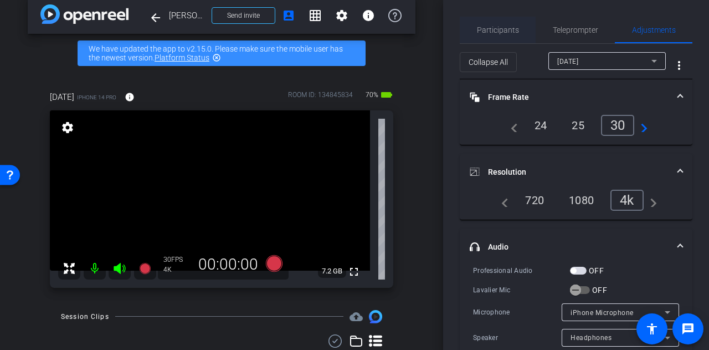
click at [492, 32] on span "Participants" at bounding box center [498, 30] width 42 height 8
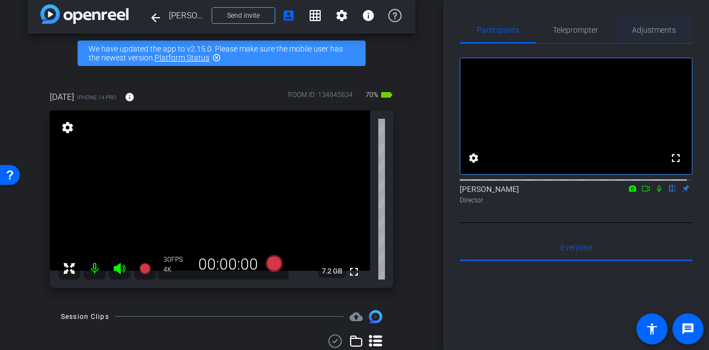
click at [645, 27] on span "Adjustments" at bounding box center [654, 30] width 44 height 8
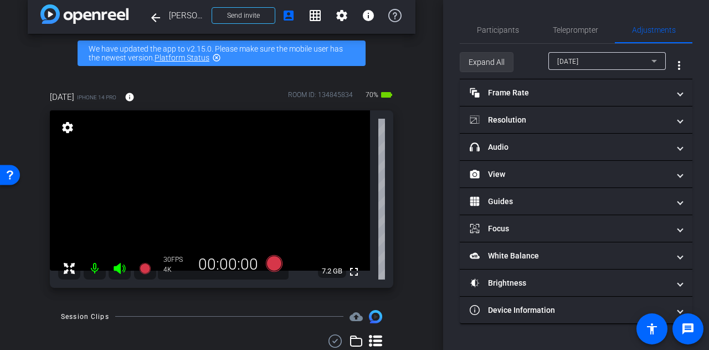
click at [480, 60] on span "Expand All" at bounding box center [487, 62] width 36 height 21
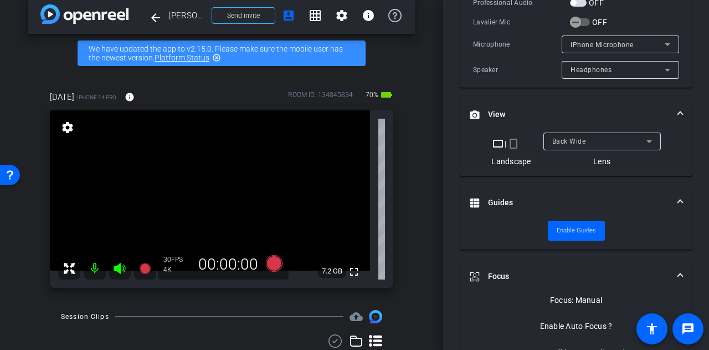
scroll to position [100, 0]
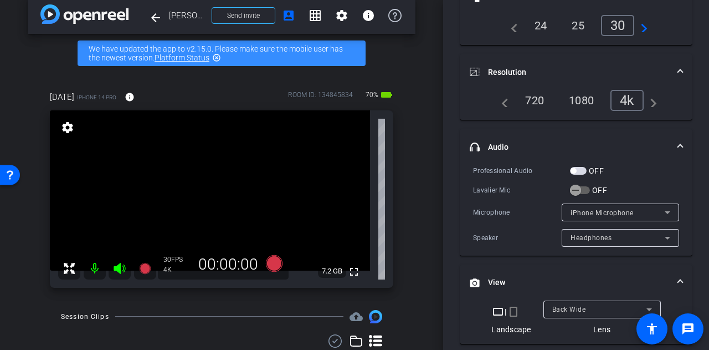
click at [581, 313] on div "Back Wide" at bounding box center [600, 309] width 94 height 14
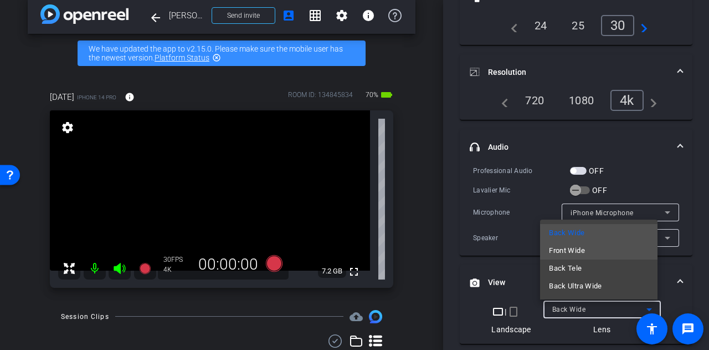
click at [572, 251] on span "Front Wide" at bounding box center [567, 250] width 36 height 13
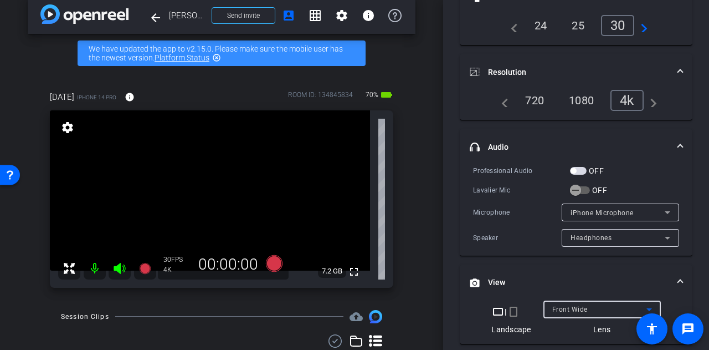
click at [450, 192] on div "Participants Teleprompter Adjustments settings Alyssa Woulfe flip Director Ever…" at bounding box center [576, 175] width 266 height 350
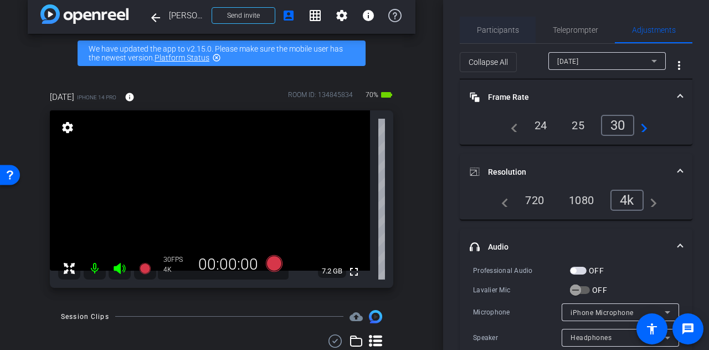
click at [491, 28] on span "Participants" at bounding box center [498, 30] width 42 height 8
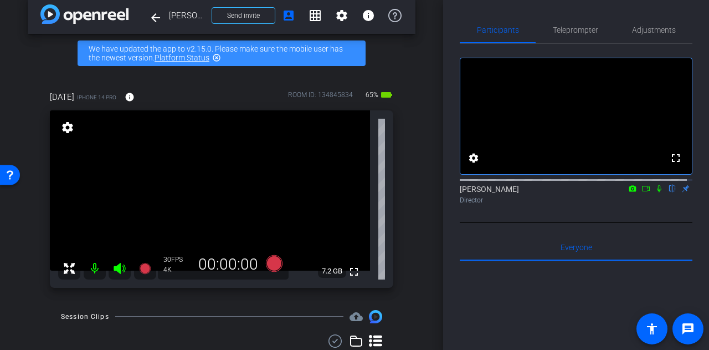
click at [400, 207] on div "April2 iPhone 14 Pro info ROOM ID: 134845834 65% battery_std fullscreen setting…" at bounding box center [222, 186] width 388 height 226
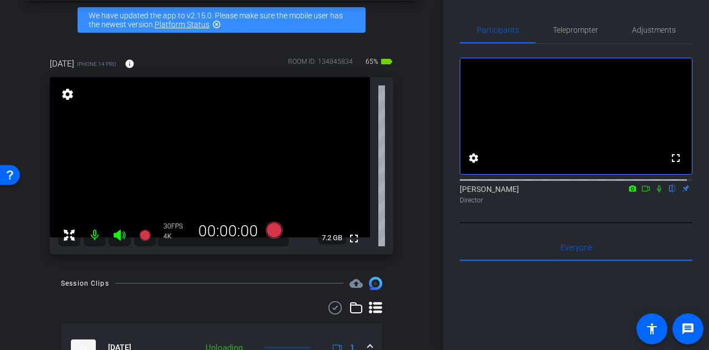
scroll to position [43, 0]
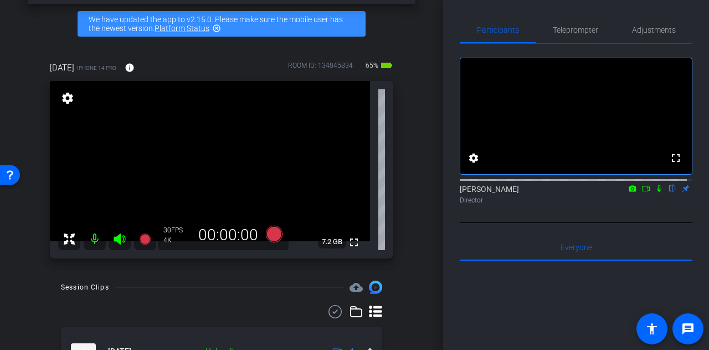
click at [11, 294] on div "arrow_back Rusty Hardin Back to project Send invite account_box grid_on setting…" at bounding box center [221, 132] width 443 height 350
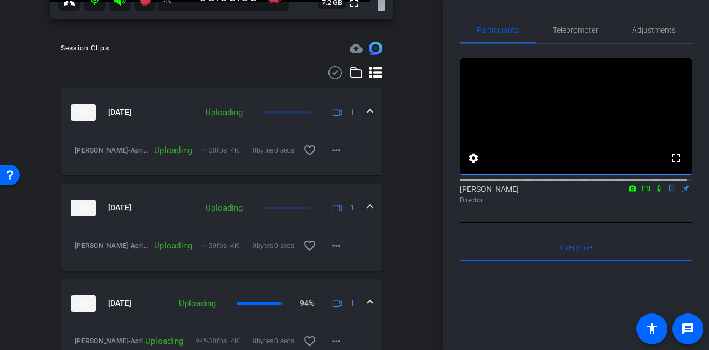
scroll to position [337, 0]
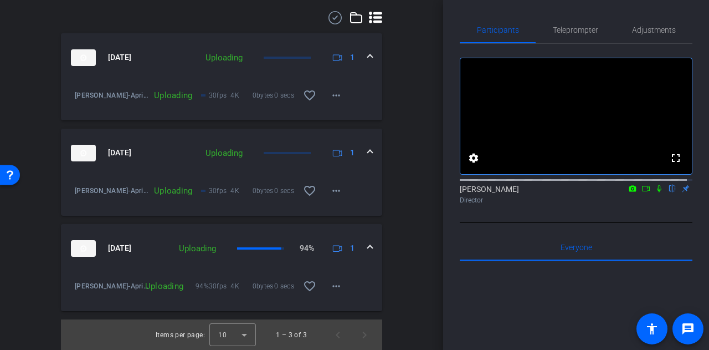
click at [437, 239] on div "arrow_back Rusty Hardin Back to project Send invite account_box grid_on setting…" at bounding box center [221, 175] width 443 height 350
click at [423, 240] on div "arrow_back Rusty Hardin Back to project Send invite account_box grid_on setting…" at bounding box center [221, 175] width 443 height 350
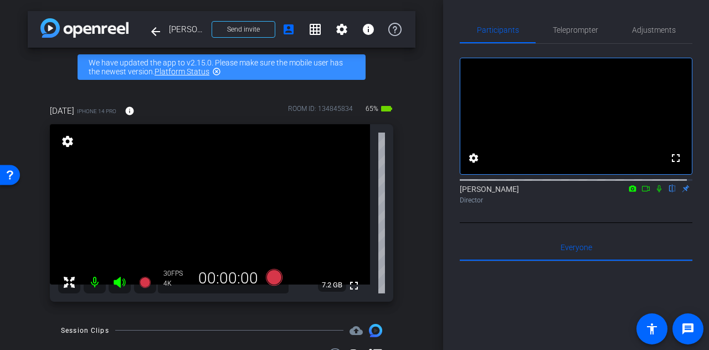
click at [409, 233] on div "April2 iPhone 14 Pro info ROOM ID: 134845834 65% battery_std fullscreen setting…" at bounding box center [222, 199] width 388 height 226
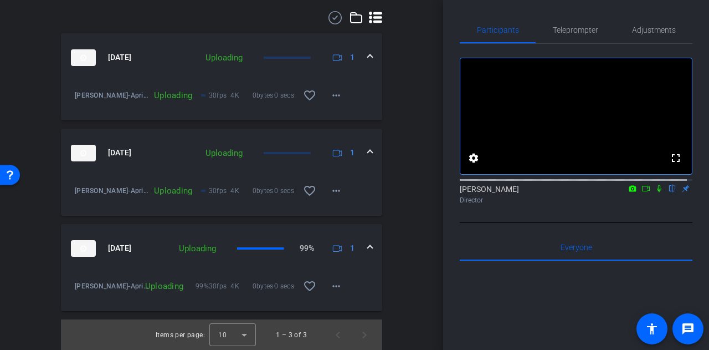
click at [415, 251] on div "arrow_back Rusty Hardin Back to project Send invite account_box grid_on setting…" at bounding box center [221, 175] width 443 height 350
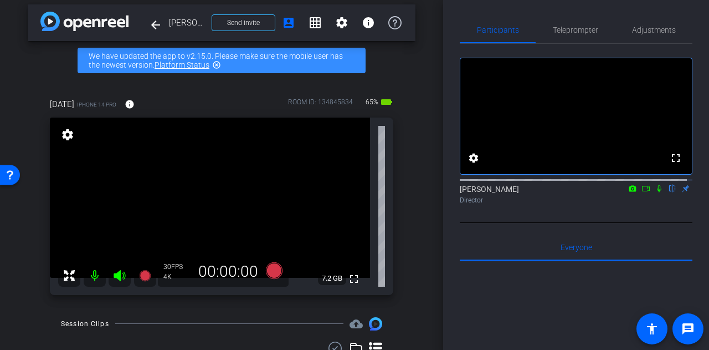
scroll to position [0, 0]
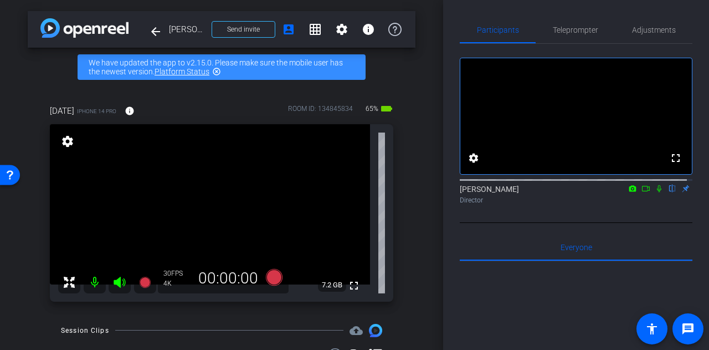
click at [403, 180] on div "April2 iPhone 14 Pro info ROOM ID: 134845834 65% battery_std fullscreen setting…" at bounding box center [222, 199] width 388 height 226
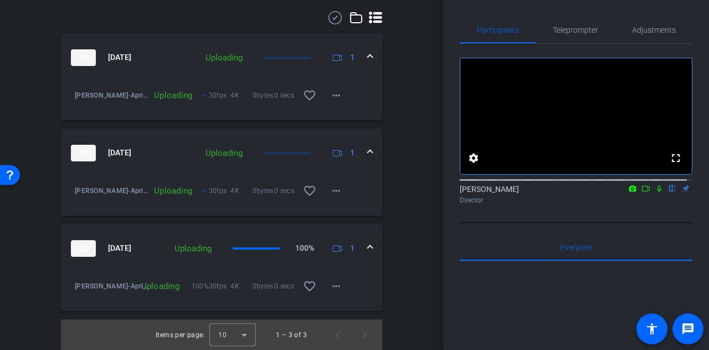
scroll to position [328, 0]
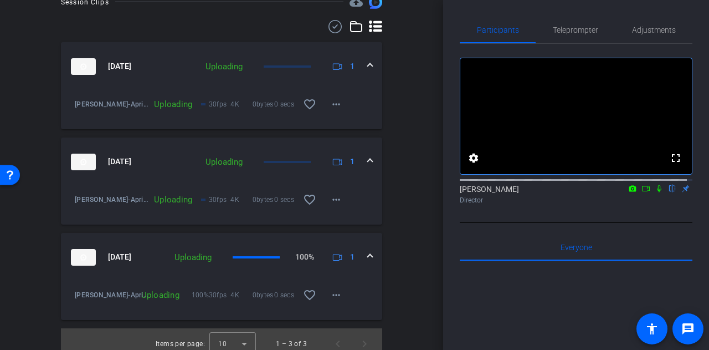
click at [193, 244] on mat-expansion-panel-header "Aug 25, 2025 Uploading 100% 1" at bounding box center [221, 257] width 321 height 49
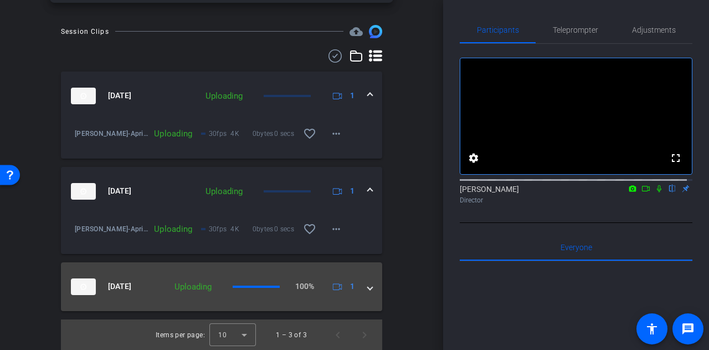
click at [198, 269] on mat-expansion-panel-header "Aug 25, 2025 Uploading 100% 1" at bounding box center [221, 286] width 321 height 49
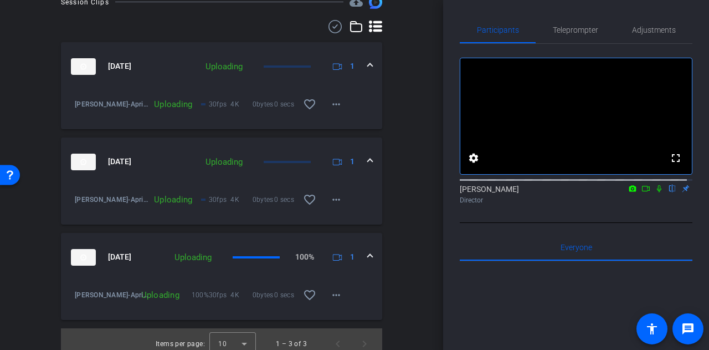
click at [415, 256] on div "arrow_back Rusty Hardin Back to project Send invite account_box grid_on setting…" at bounding box center [221, 175] width 443 height 350
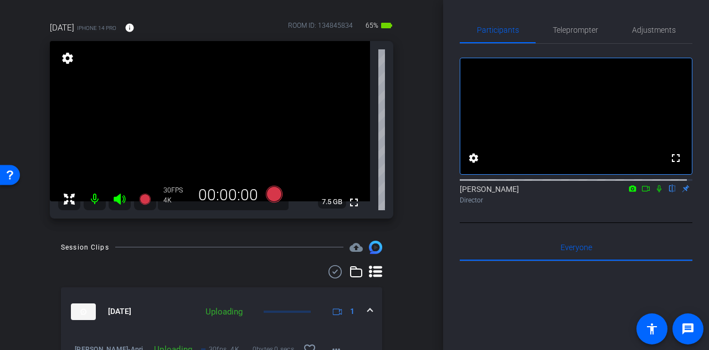
scroll to position [0, 0]
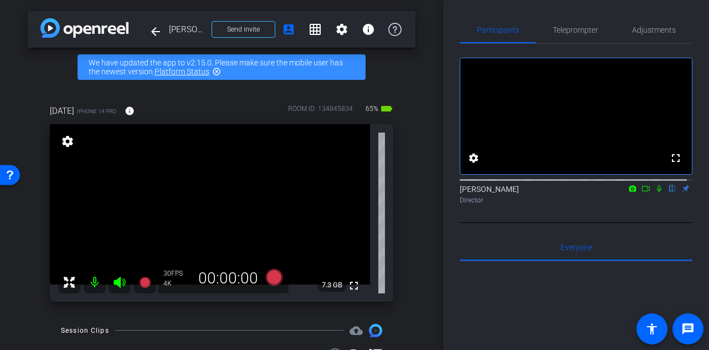
click at [416, 192] on div "arrow_back Rusty Hardin Back to project Send invite account_box grid_on setting…" at bounding box center [221, 175] width 443 height 350
click at [447, 124] on div "Participants Teleprompter Adjustments fullscreen settings Alyssa Woulfe flip Di…" at bounding box center [576, 175] width 266 height 350
click at [446, 246] on div "Participants Teleprompter Adjustments fullscreen settings Alyssa Woulfe flip Di…" at bounding box center [576, 175] width 266 height 350
click at [644, 29] on span "Adjustments" at bounding box center [654, 30] width 44 height 8
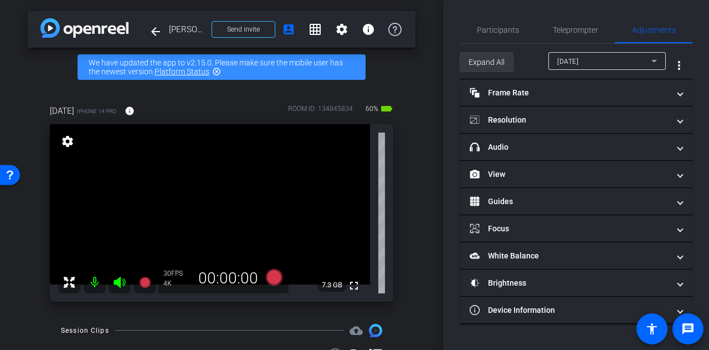
click at [471, 68] on span "Expand All" at bounding box center [487, 62] width 36 height 21
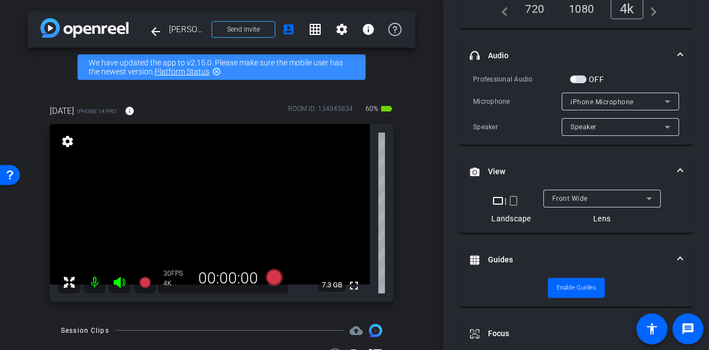
scroll to position [195, 0]
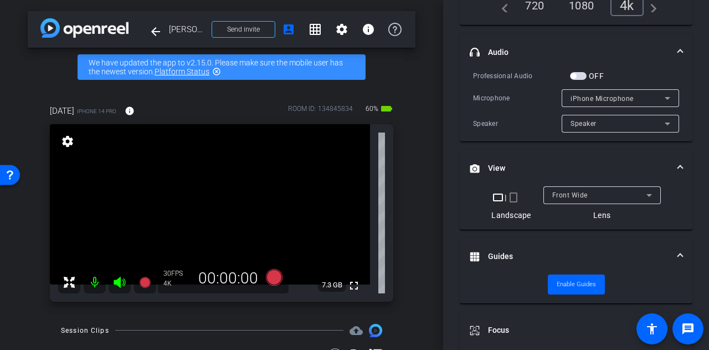
click at [592, 201] on div "Front Wide" at bounding box center [603, 195] width 100 height 18
click at [593, 197] on div "Back Wide" at bounding box center [600, 195] width 94 height 14
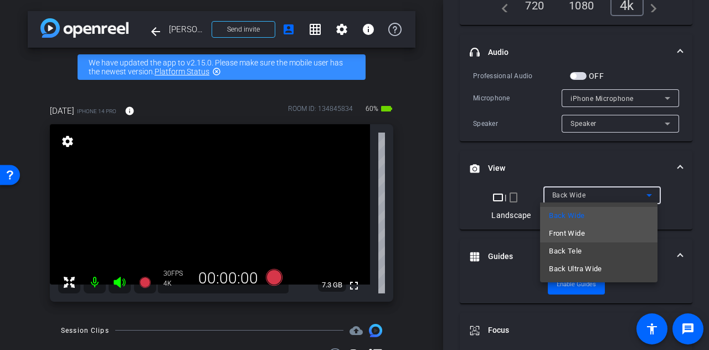
click at [581, 235] on span "Front Wide" at bounding box center [567, 233] width 36 height 13
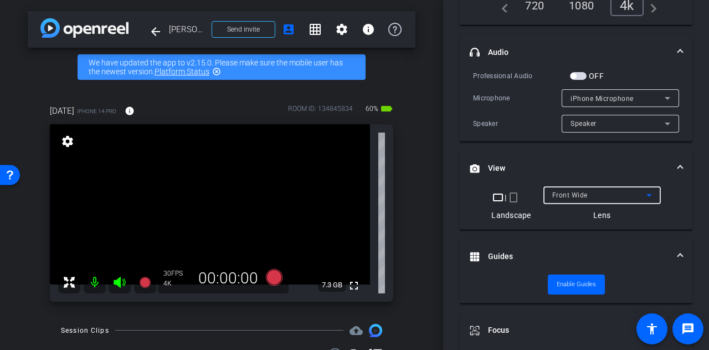
click at [449, 170] on div "Participants Teleprompter Adjustments settings Alyssa Woulfe flip Director Ever…" at bounding box center [576, 175] width 266 height 350
click at [612, 190] on div "Front Wide" at bounding box center [600, 195] width 94 height 14
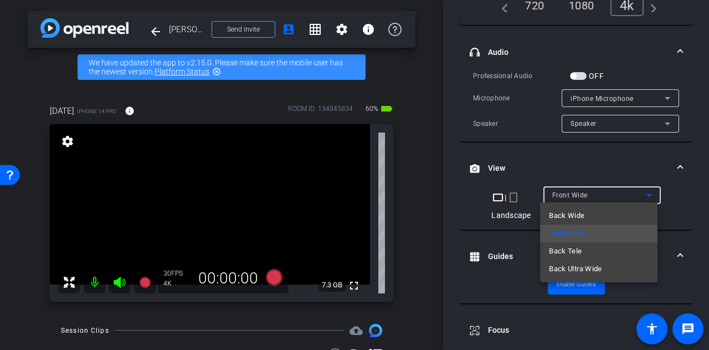
click at [445, 171] on div at bounding box center [354, 175] width 709 height 350
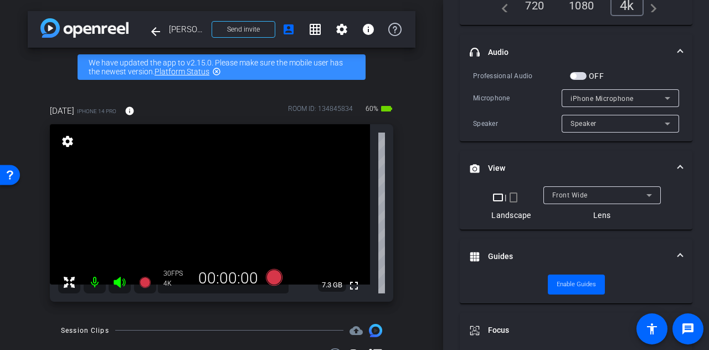
scroll to position [0, 0]
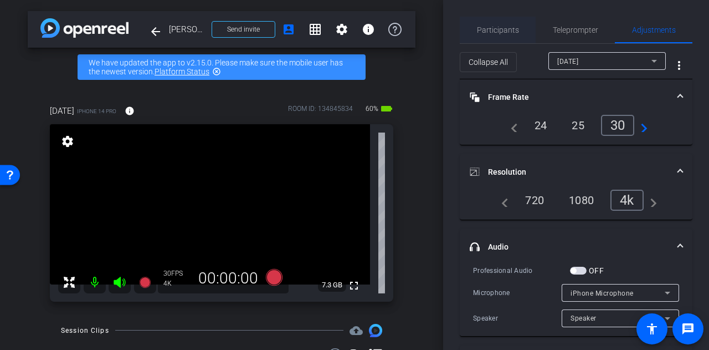
click at [503, 33] on span "Participants" at bounding box center [498, 30] width 42 height 8
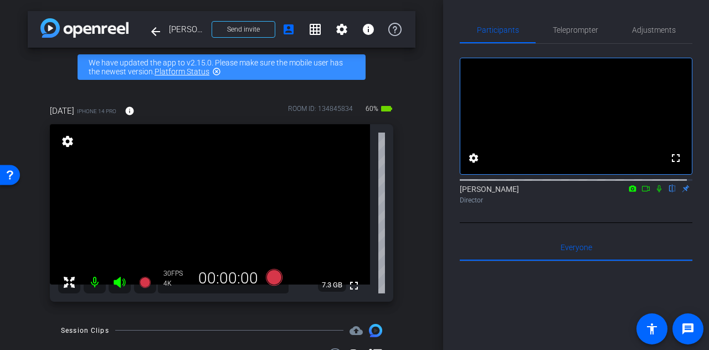
scroll to position [337, 0]
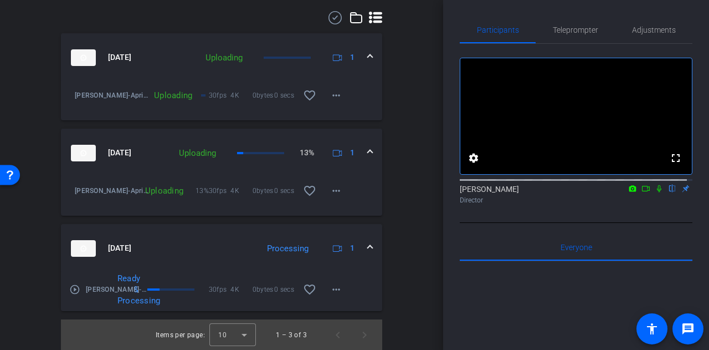
click at [74, 288] on mat-icon "play_circle_outline" at bounding box center [74, 289] width 11 height 11
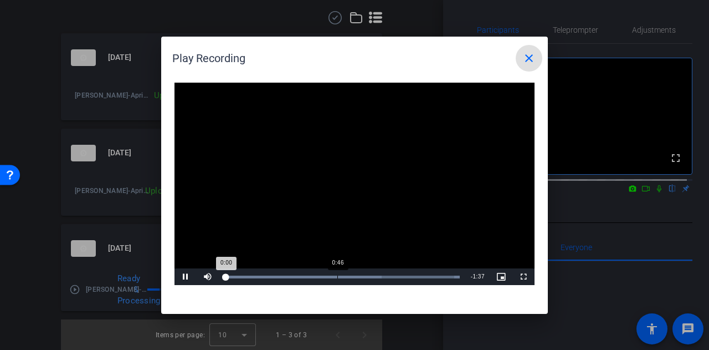
click at [337, 272] on div "Loaded : 100.00% 0:46 0:00" at bounding box center [342, 276] width 247 height 17
click at [527, 58] on mat-icon "close" at bounding box center [529, 58] width 13 height 13
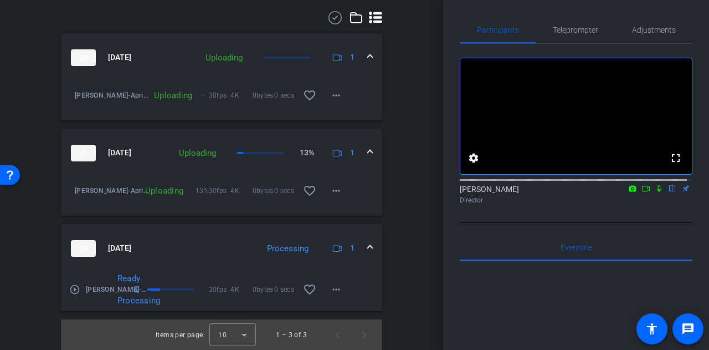
click at [412, 232] on div "arrow_back Rusty Hardin Back to project Send invite account_box grid_on setting…" at bounding box center [221, 175] width 443 height 350
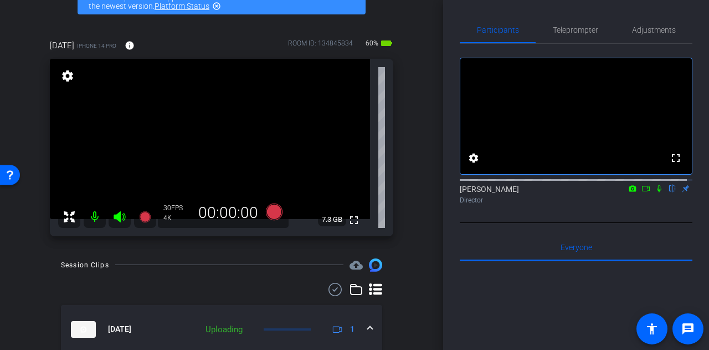
scroll to position [65, 0]
click at [412, 200] on div "arrow_back Rusty Hardin Back to project Send invite account_box grid_on setting…" at bounding box center [221, 110] width 443 height 350
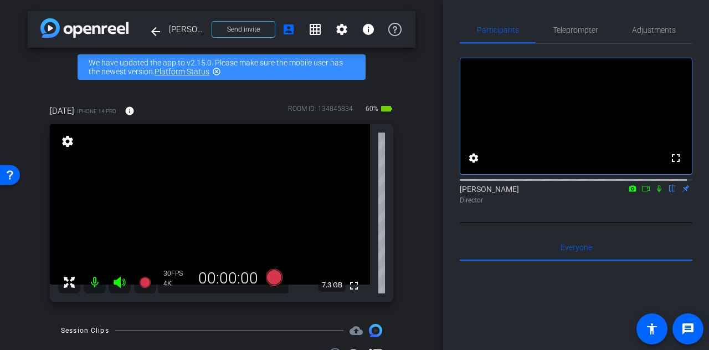
scroll to position [337, 0]
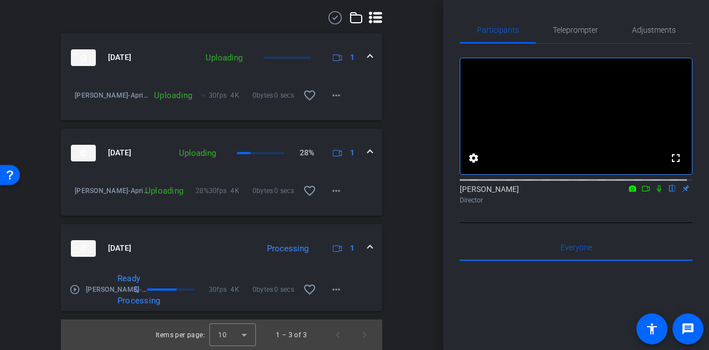
click at [413, 152] on div "arrow_back Rusty Hardin Back to project Send invite account_box grid_on setting…" at bounding box center [221, 175] width 443 height 350
click at [219, 229] on mat-expansion-panel-header "Aug 25, 2025 Processing 1" at bounding box center [221, 248] width 321 height 49
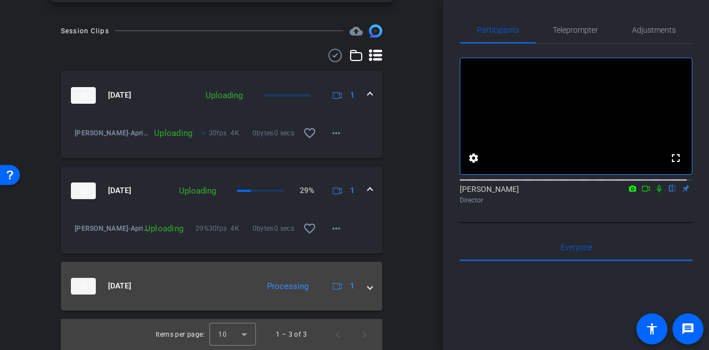
scroll to position [299, 0]
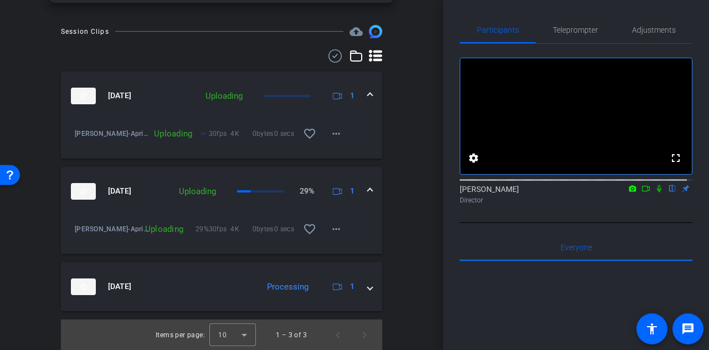
click at [399, 229] on div "Session Clips cloud_upload Aug 25, 2025 Uploading 1 Rusty Hardin-April2-2025-08…" at bounding box center [222, 187] width 388 height 325
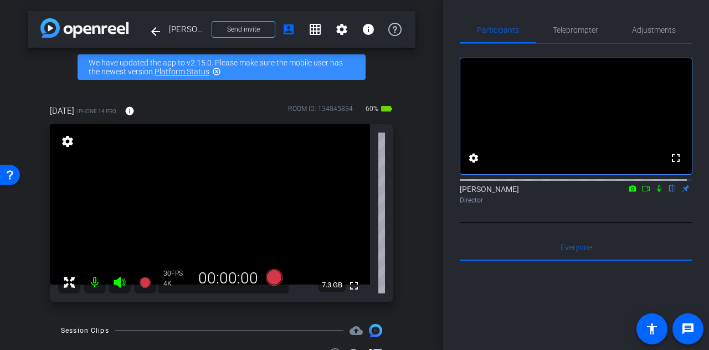
click at [417, 210] on div "arrow_back Rusty Hardin Back to project Send invite account_box grid_on setting…" at bounding box center [221, 175] width 443 height 350
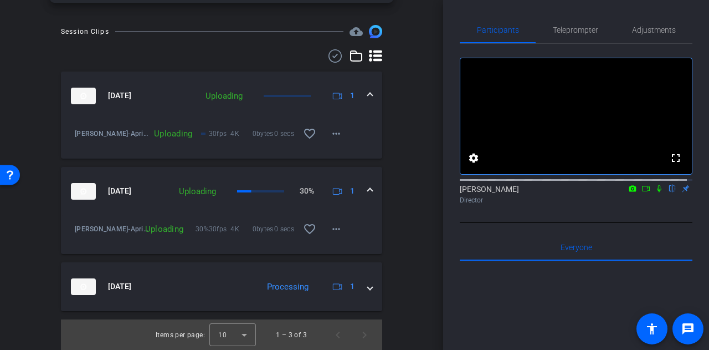
scroll to position [287, 0]
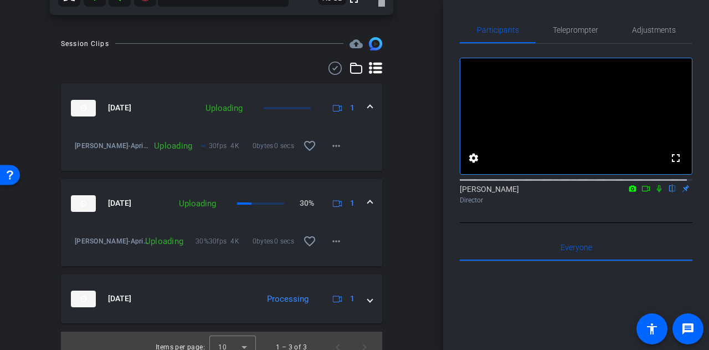
click at [423, 237] on div "arrow_back Rusty Hardin Back to project Send invite account_box grid_on setting…" at bounding box center [221, 175] width 443 height 350
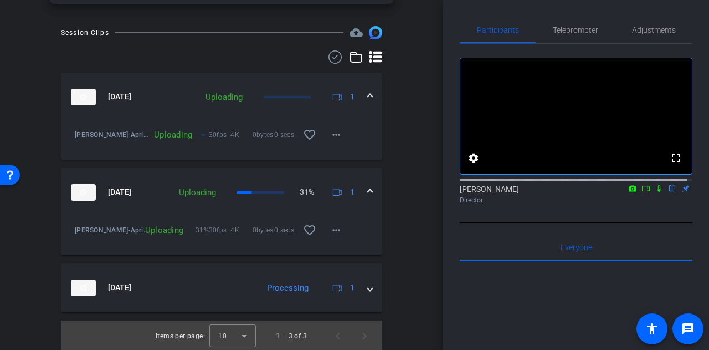
scroll to position [299, 0]
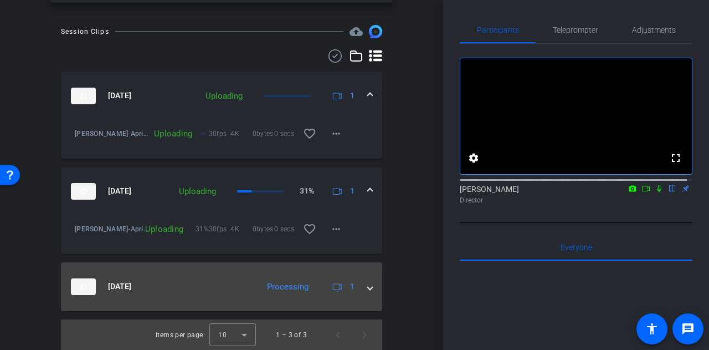
click at [227, 282] on mat-panel-title "Aug 25, 2025" at bounding box center [162, 286] width 182 height 17
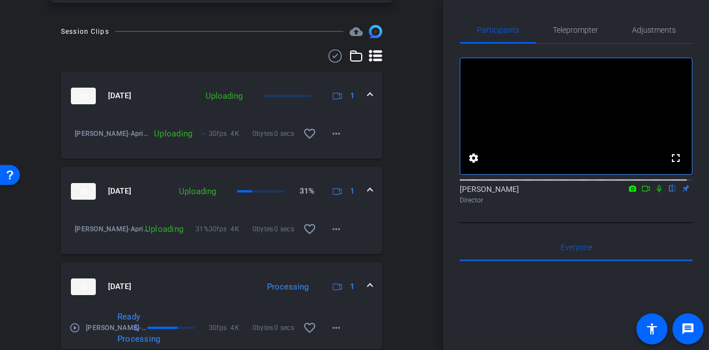
click at [254, 272] on mat-expansion-panel-header "Aug 25, 2025 Processing 1" at bounding box center [221, 286] width 321 height 49
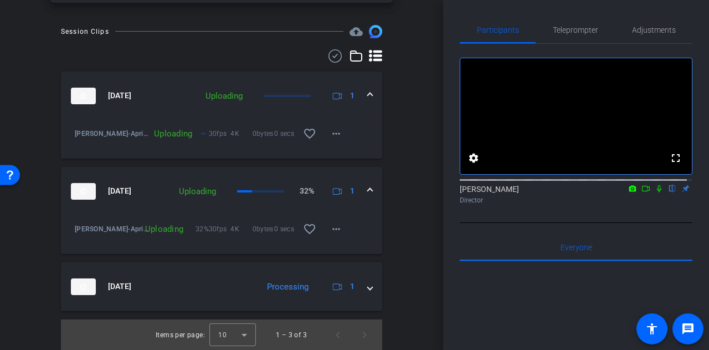
scroll to position [0, 0]
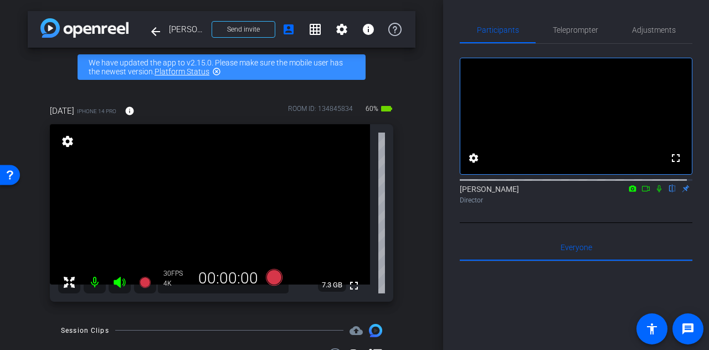
click at [418, 186] on div "arrow_back Rusty Hardin Back to project Send invite account_box grid_on setting…" at bounding box center [221, 175] width 443 height 350
click at [395, 242] on div "April2 iPhone 14 Pro info ROOM ID: 134845834 60% battery_std fullscreen setting…" at bounding box center [222, 199] width 388 height 226
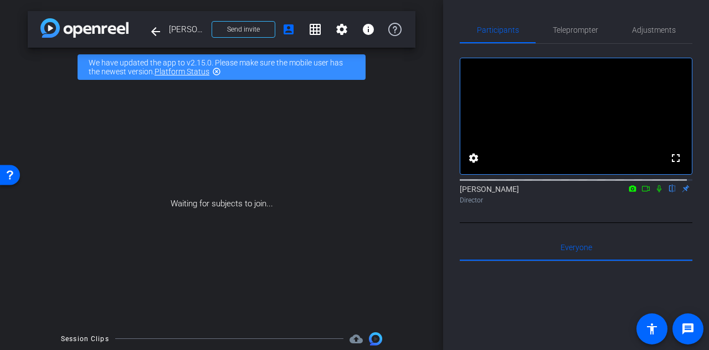
click at [426, 201] on div "arrow_back Rusty Hardin Back to project Send invite account_box grid_on setting…" at bounding box center [221, 175] width 443 height 350
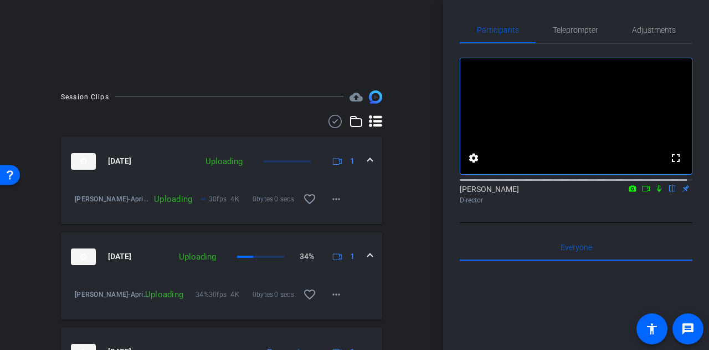
scroll to position [307, 0]
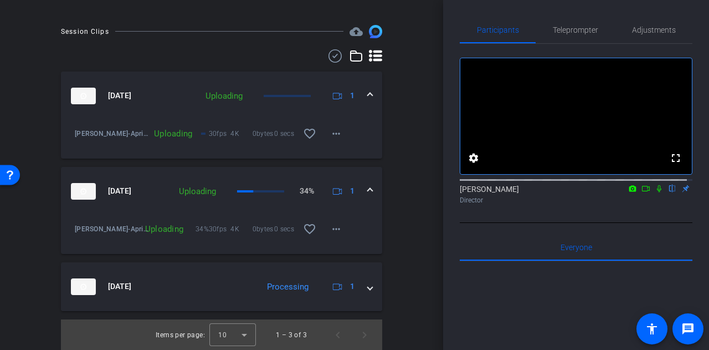
click at [643, 192] on icon at bounding box center [646, 189] width 9 height 8
click at [668, 192] on icon at bounding box center [672, 189] width 9 height 8
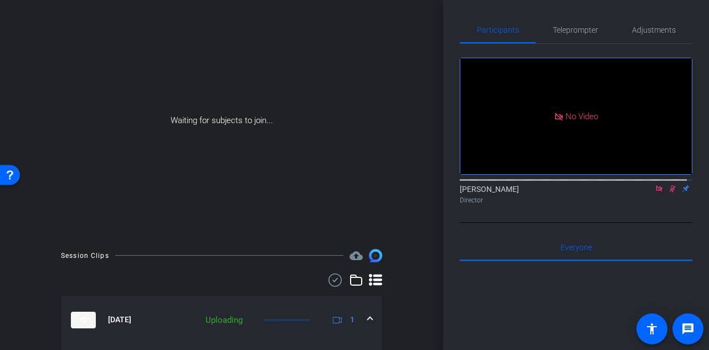
scroll to position [0, 0]
